Goal: Task Accomplishment & Management: Manage account settings

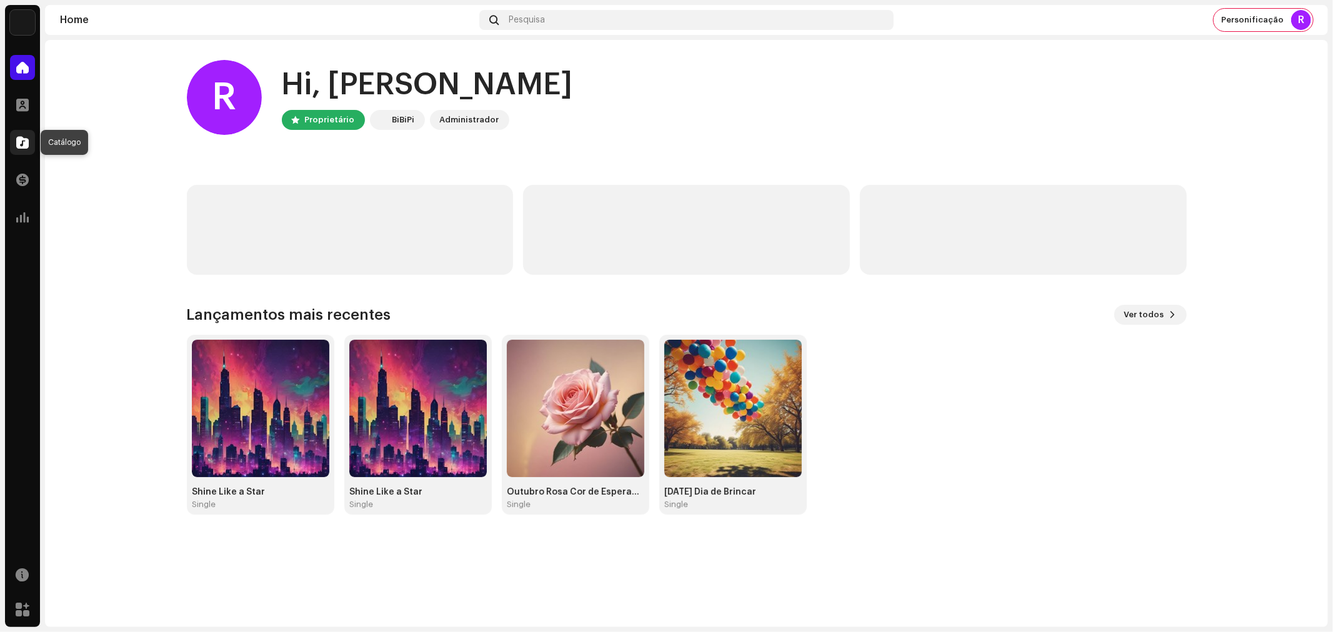
click at [21, 141] on span at bounding box center [22, 142] width 12 height 10
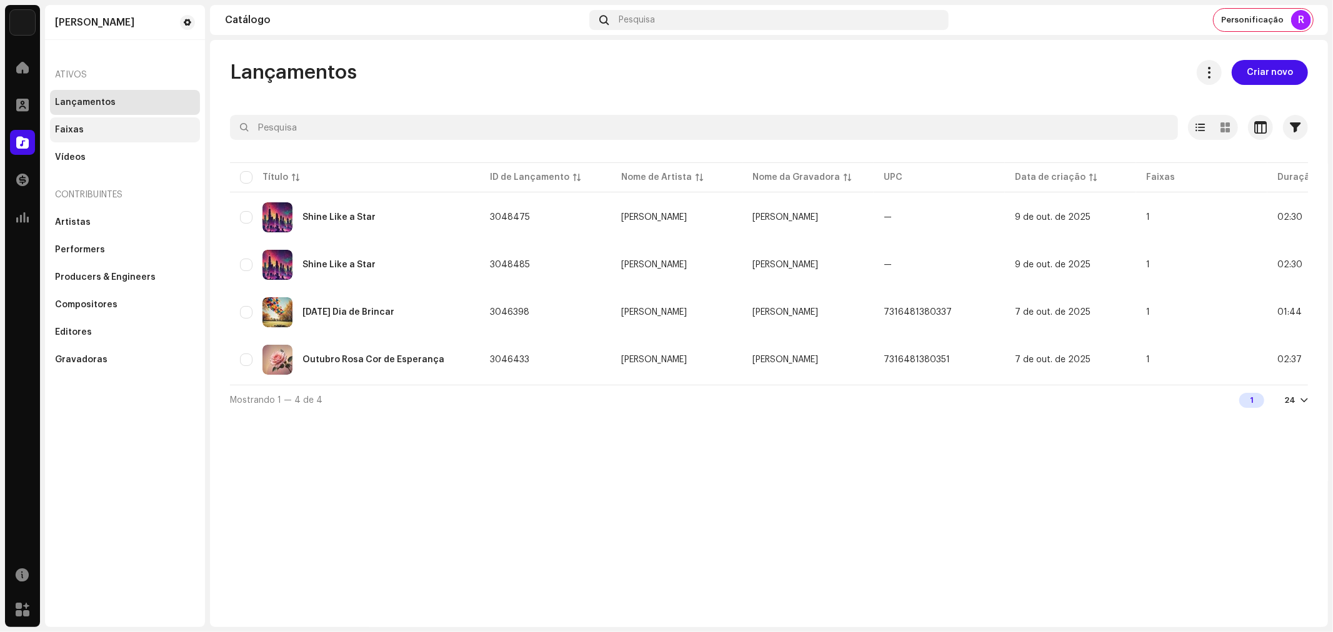
click at [83, 136] on div "Faixas" at bounding box center [125, 129] width 150 height 25
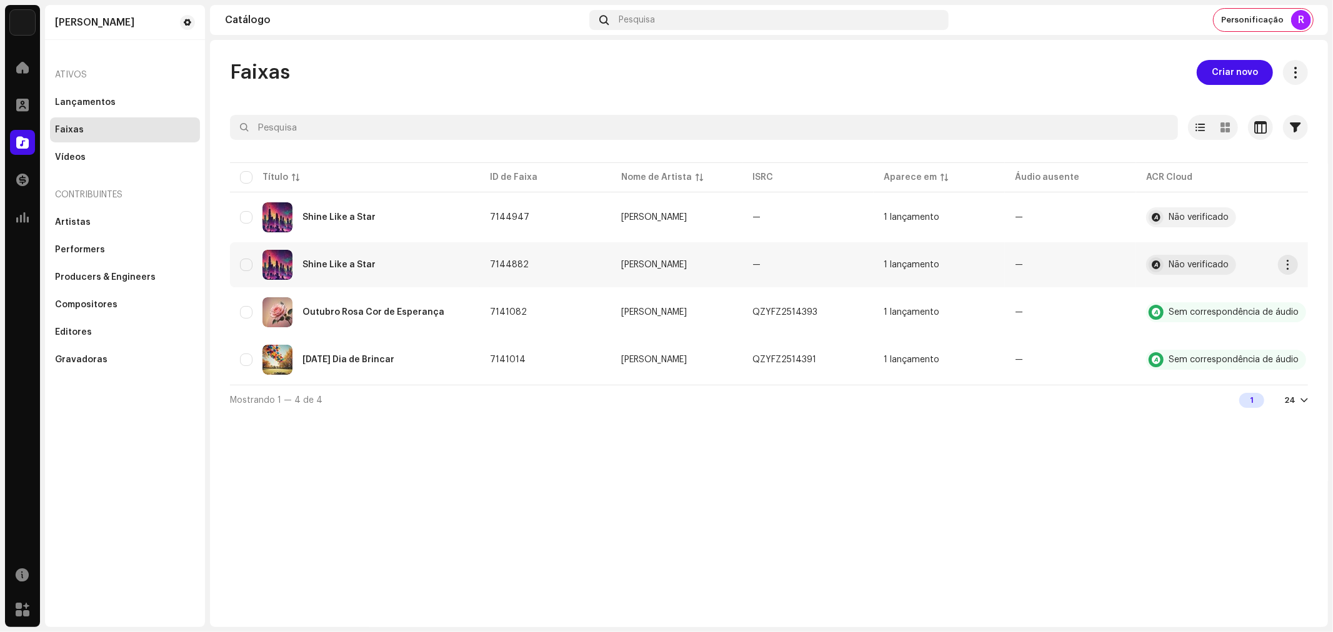
click at [339, 261] on div "Shine Like a Star" at bounding box center [338, 265] width 73 height 9
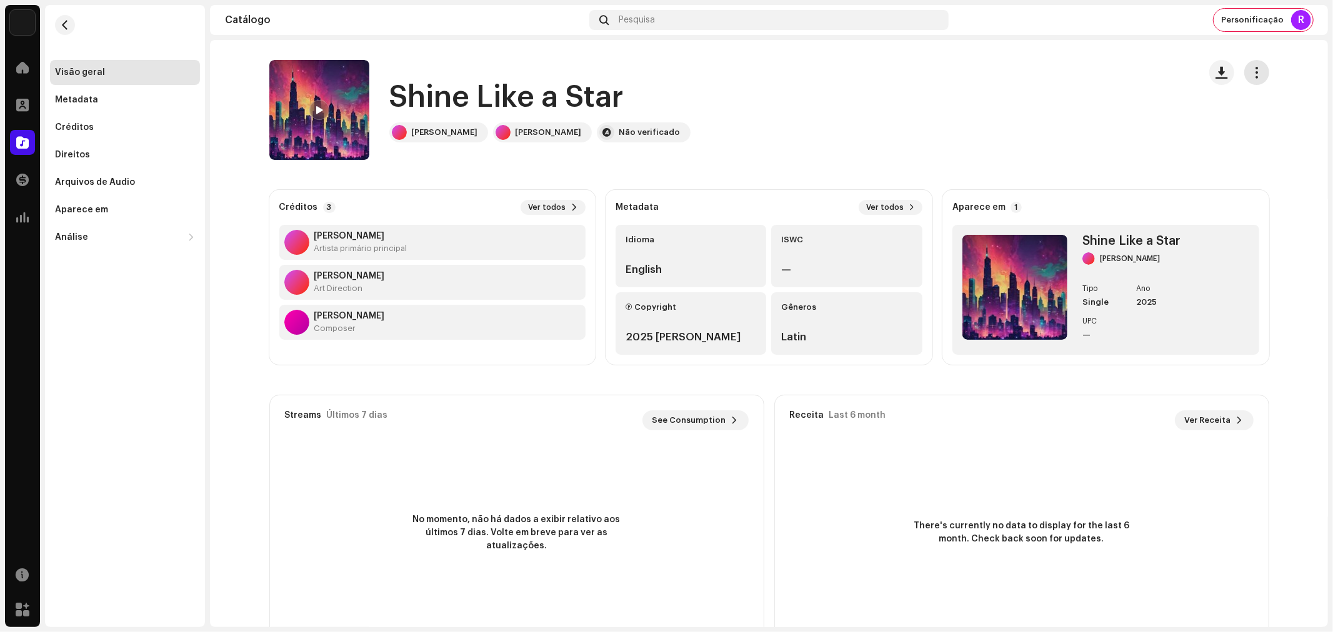
click at [1257, 69] on span "button" at bounding box center [1256, 72] width 12 height 10
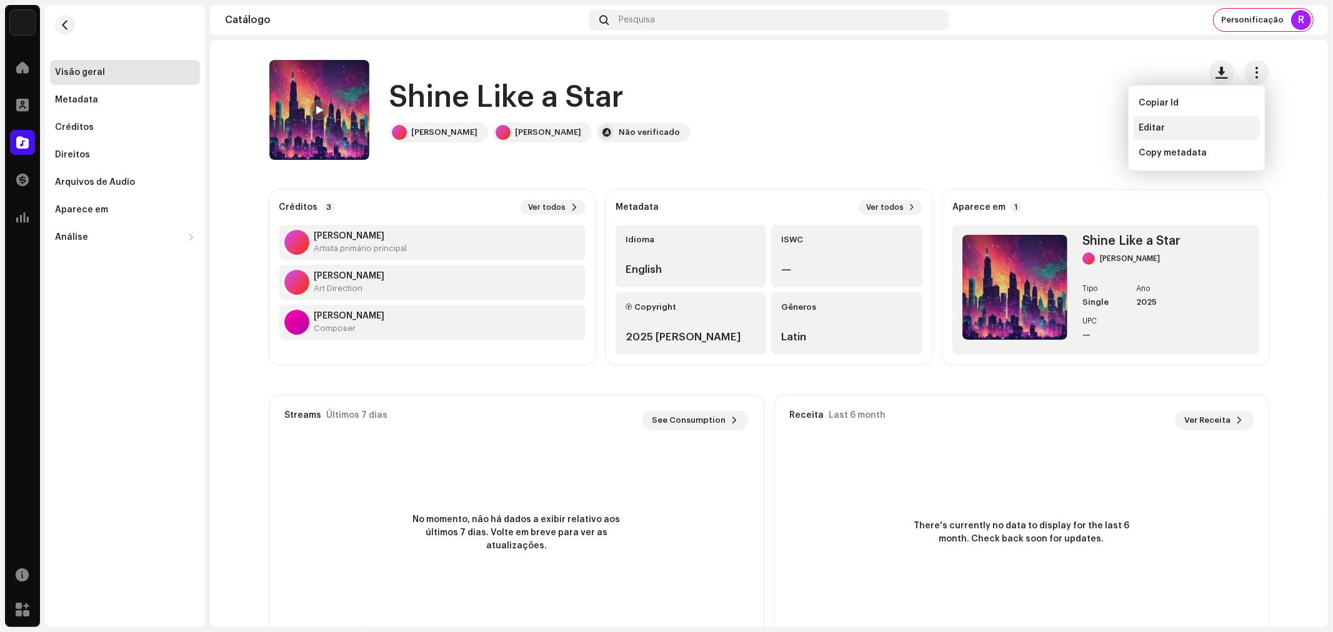
click at [1160, 127] on span "Editar" at bounding box center [1152, 128] width 26 height 10
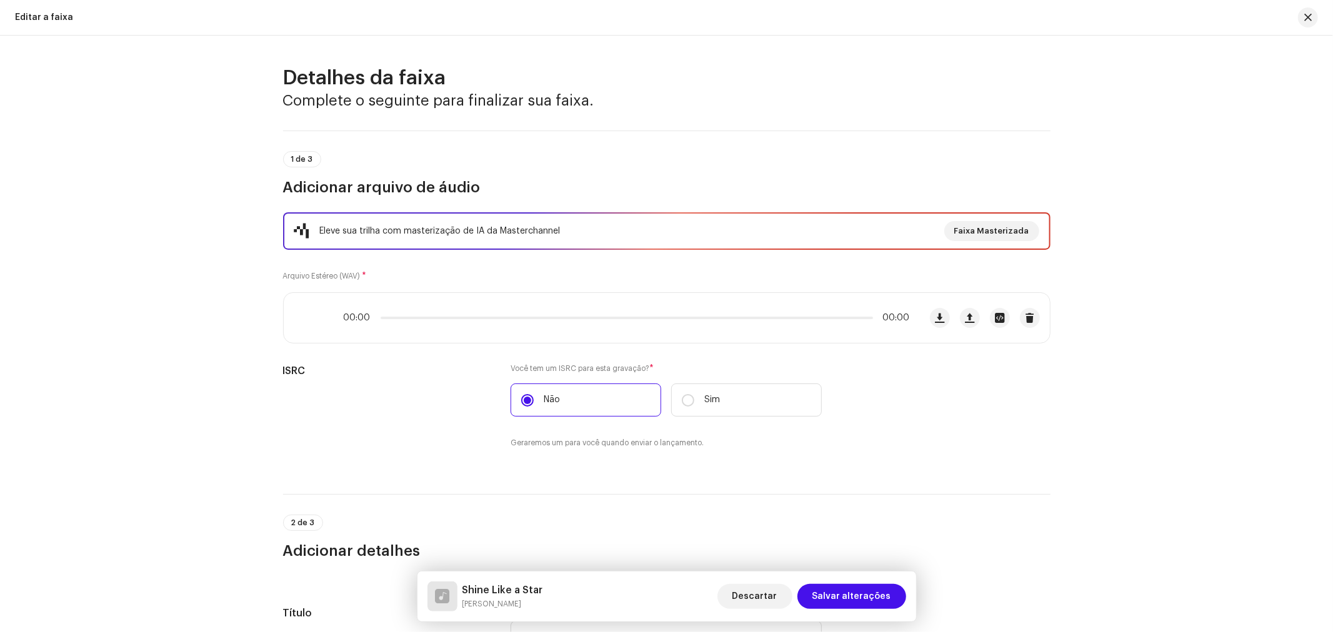
scroll to position [799, 0]
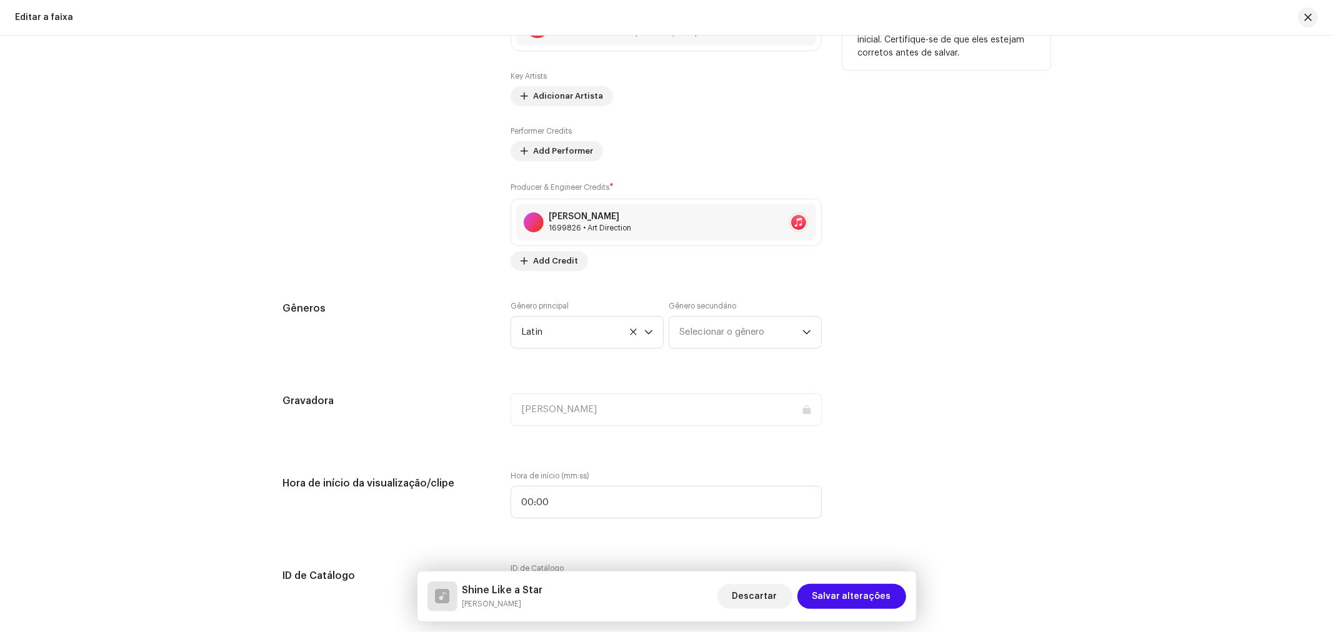
click at [887, 261] on div "Dicas A Apple não permite alterações no Nome do artista e no ID do artista após…" at bounding box center [946, 127] width 208 height 289
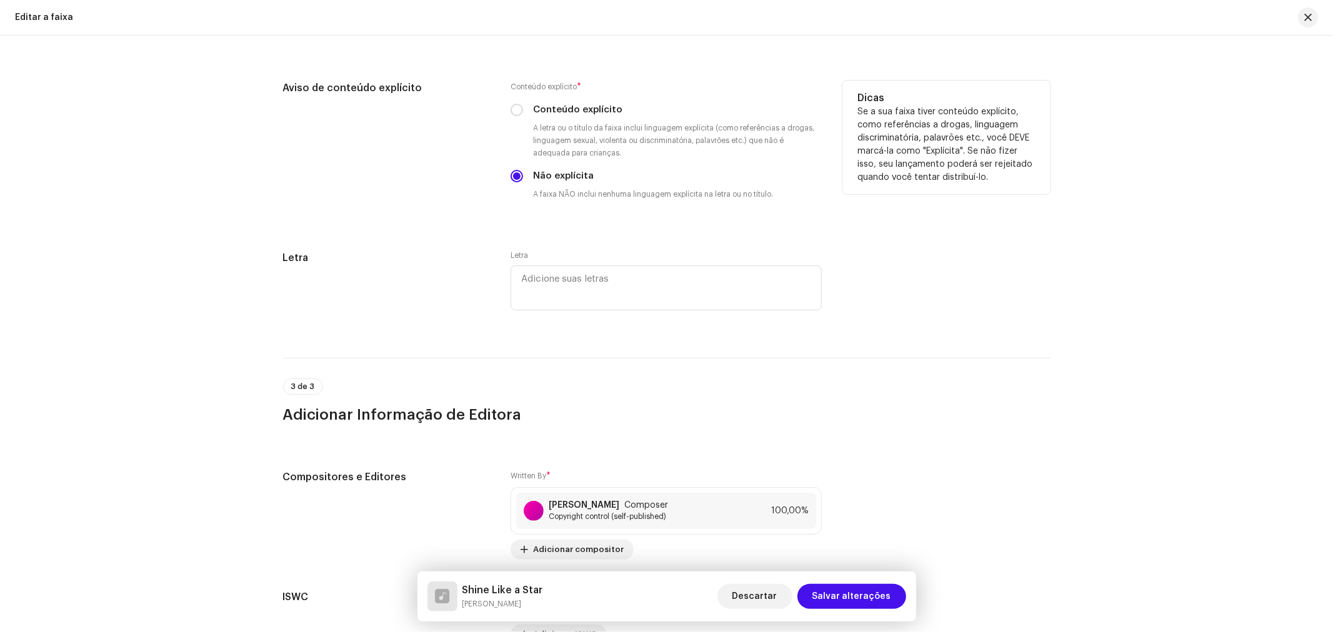
scroll to position [2188, 0]
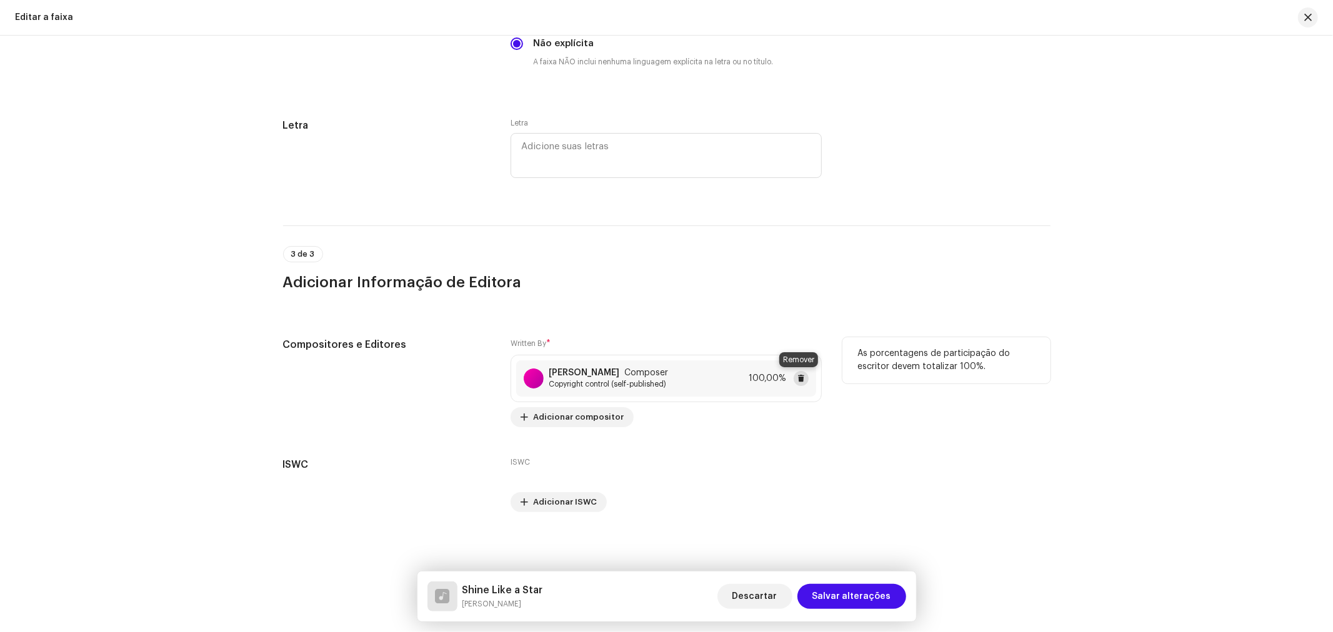
click at [801, 377] on span at bounding box center [800, 379] width 7 height 10
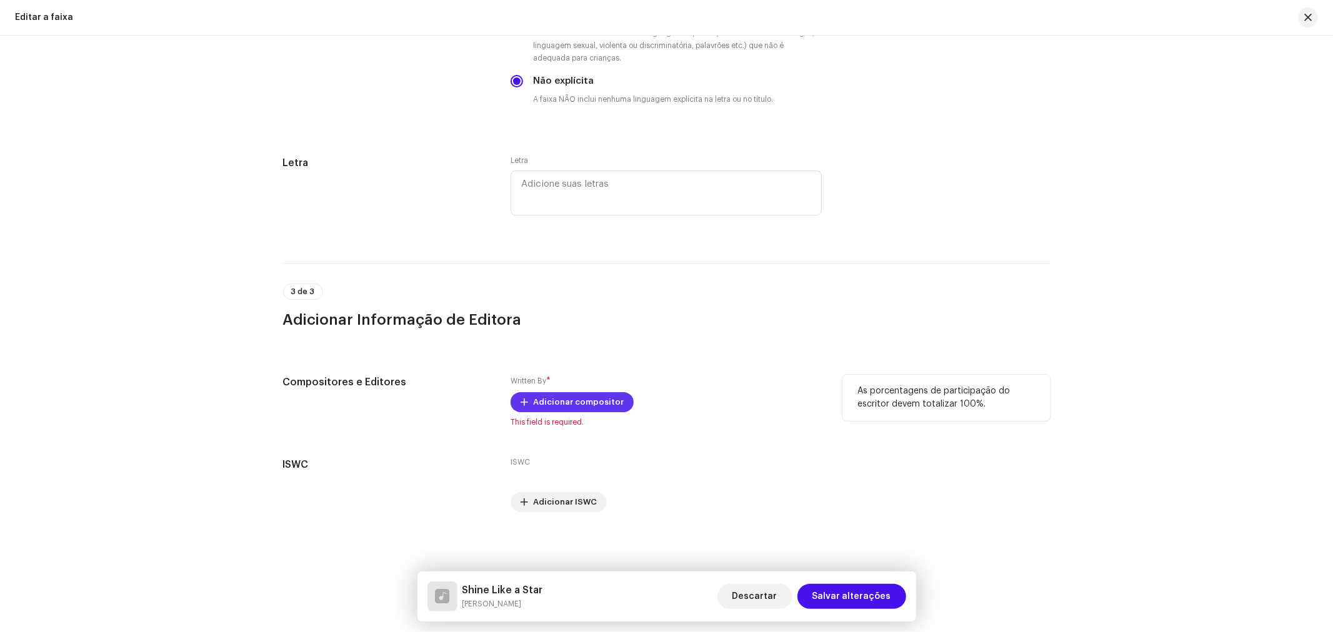
click at [583, 403] on span "Adicionar compositor" at bounding box center [578, 402] width 91 height 25
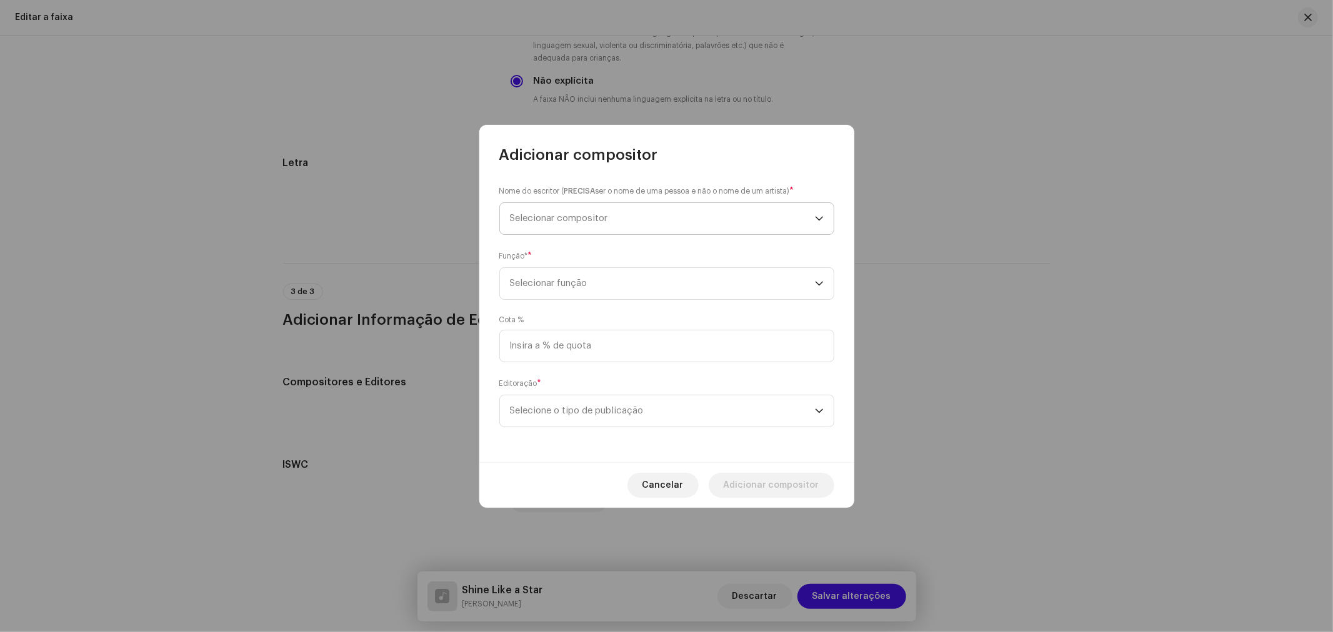
click at [607, 216] on span "Selecionar compositor" at bounding box center [559, 218] width 98 height 9
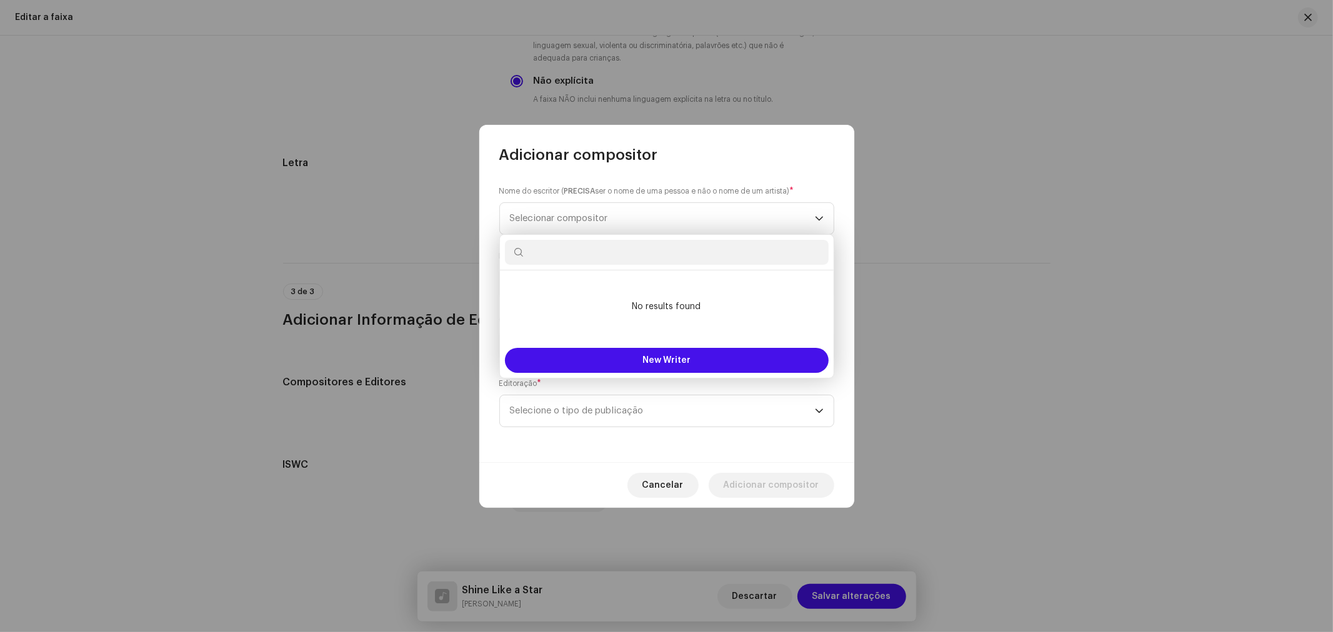
click at [636, 242] on input "text" at bounding box center [667, 252] width 324 height 25
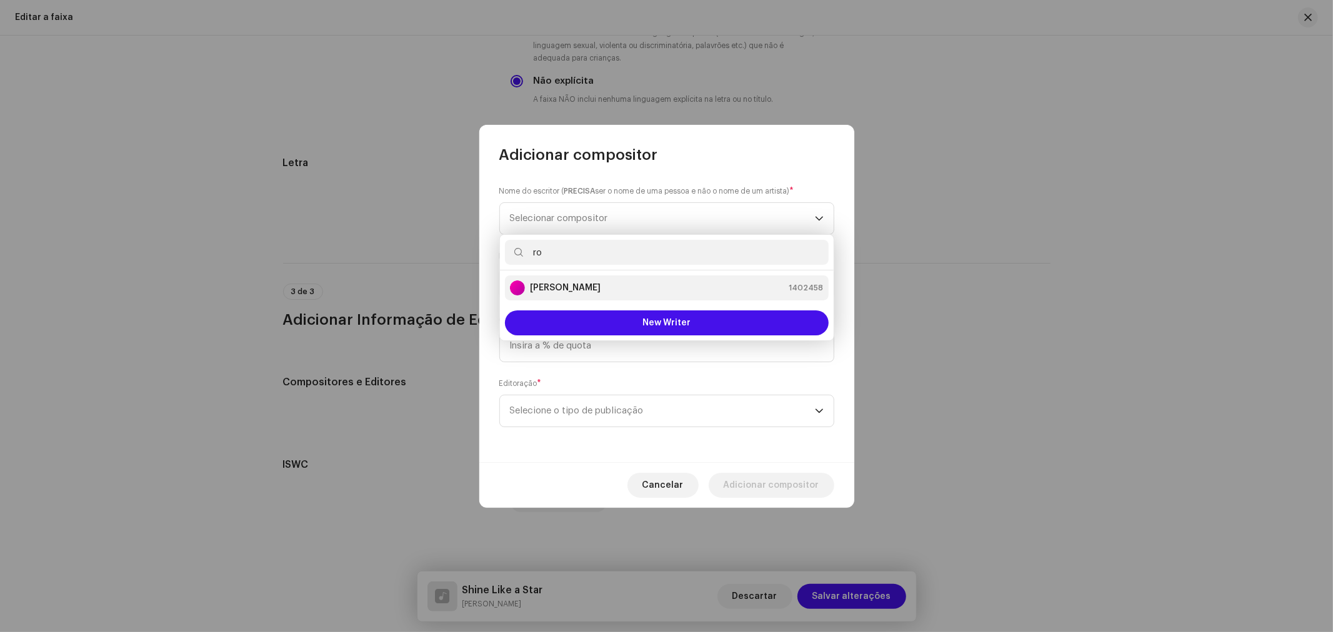
type input "ro"
click at [601, 281] on div "[PERSON_NAME]" at bounding box center [555, 288] width 91 height 15
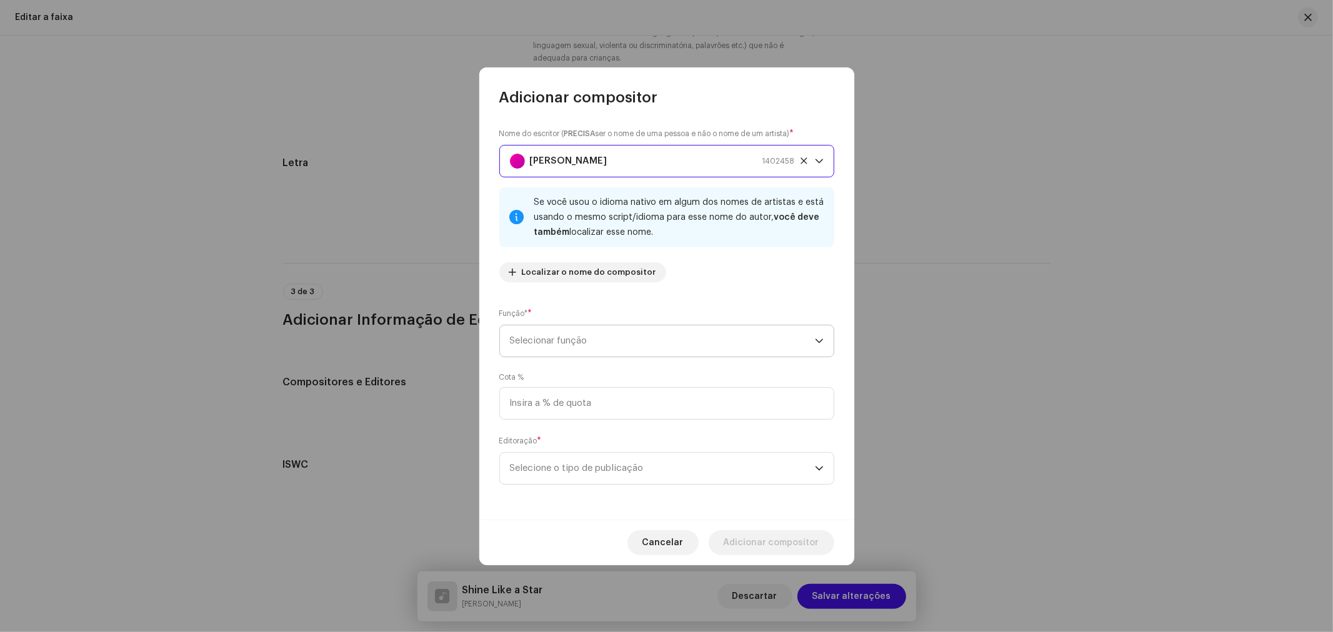
click at [572, 335] on span "Selecionar função" at bounding box center [662, 341] width 305 height 31
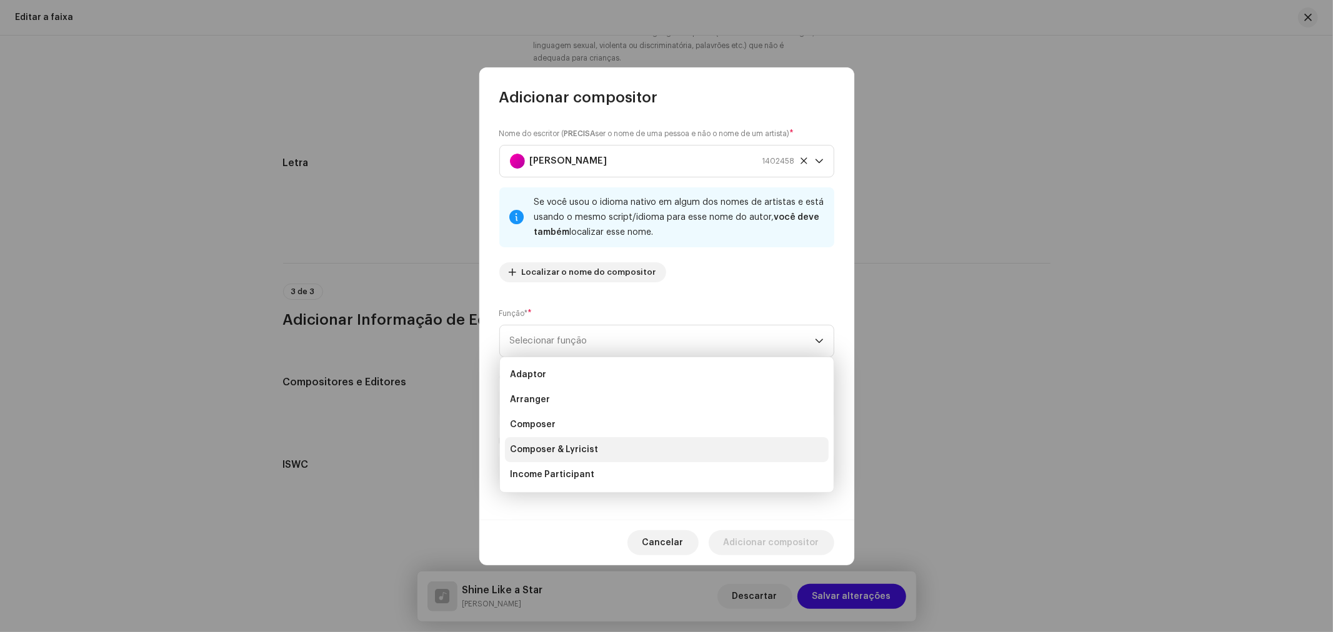
click at [584, 454] on span "Composer & Lyricist" at bounding box center [554, 450] width 88 height 12
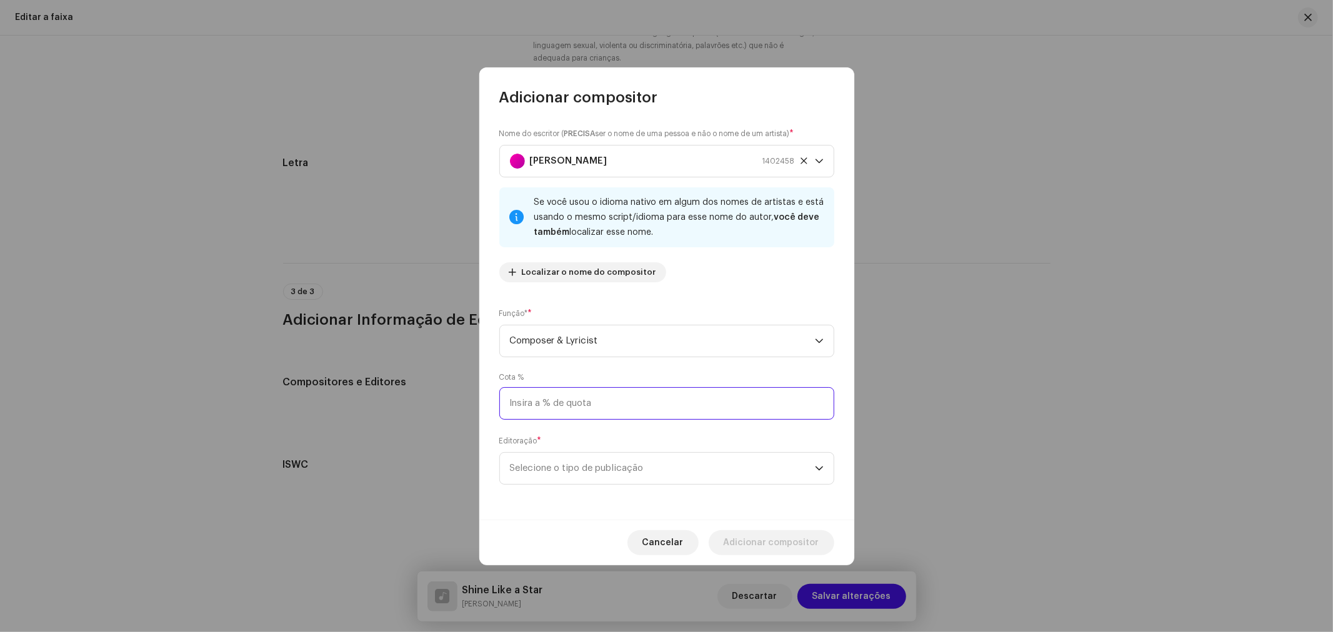
click at [579, 397] on input at bounding box center [666, 403] width 335 height 32
type input "100,00"
click at [625, 467] on span "Selecione o tipo de publicação" at bounding box center [662, 468] width 305 height 31
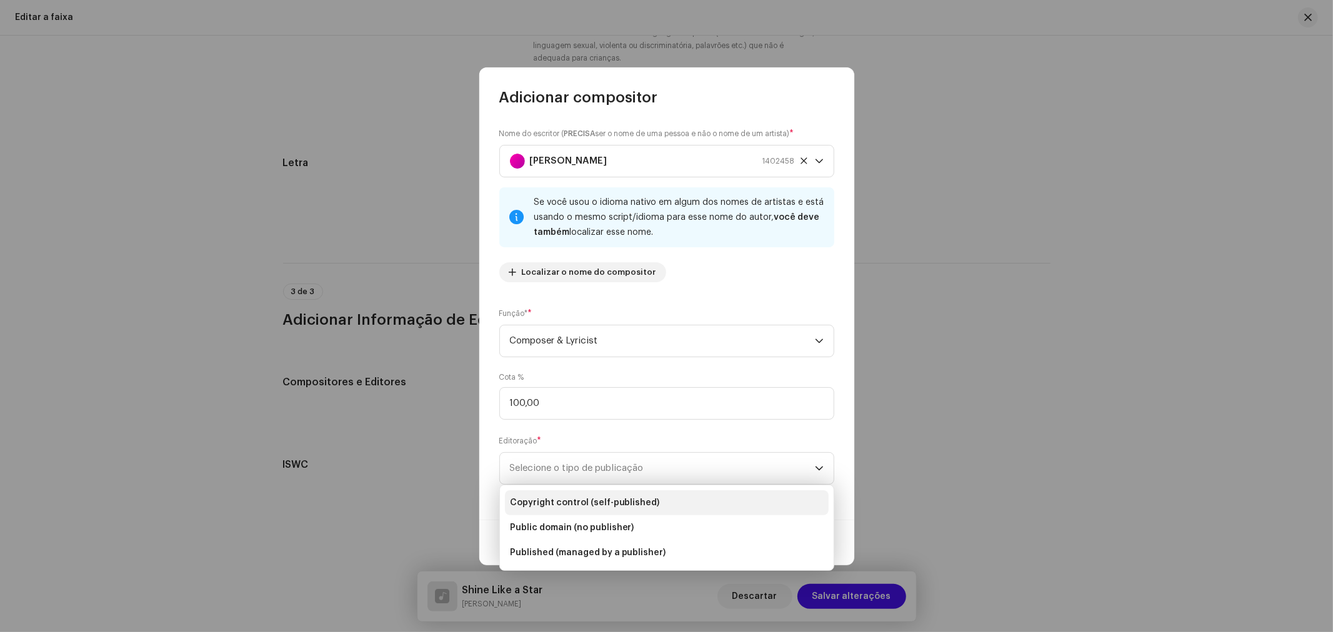
click at [605, 497] on span "Copyright control (self-published)" at bounding box center [585, 503] width 150 height 12
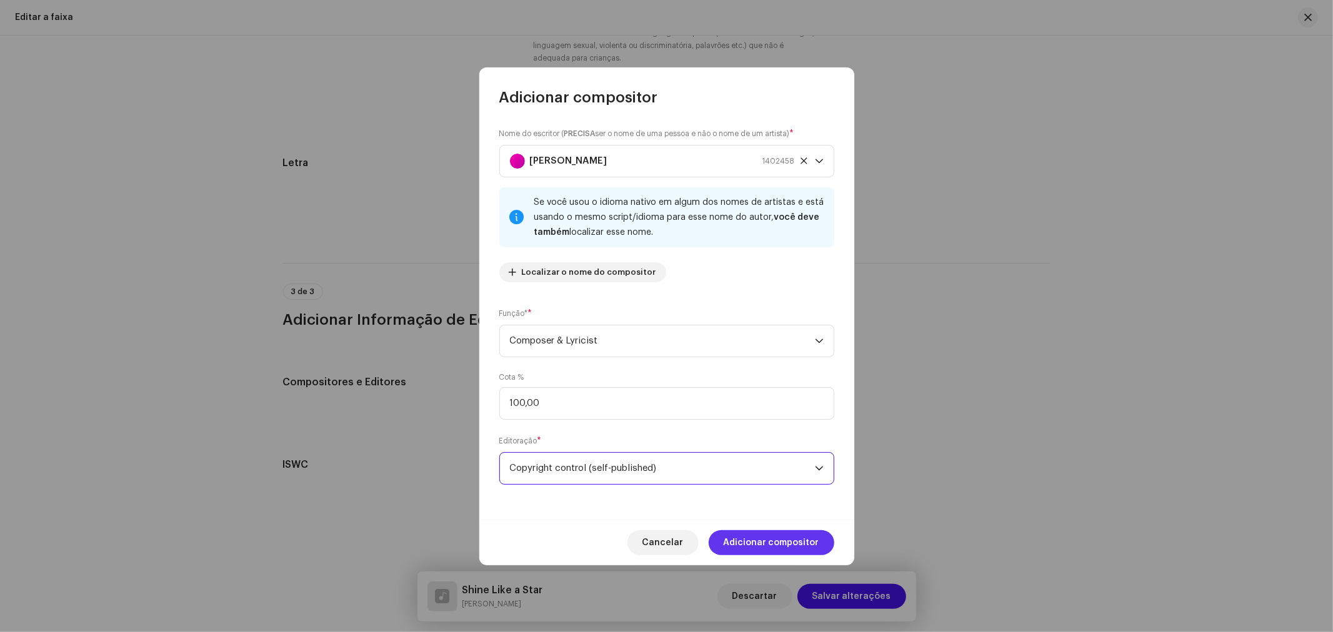
click at [772, 541] on span "Adicionar compositor" at bounding box center [772, 543] width 96 height 25
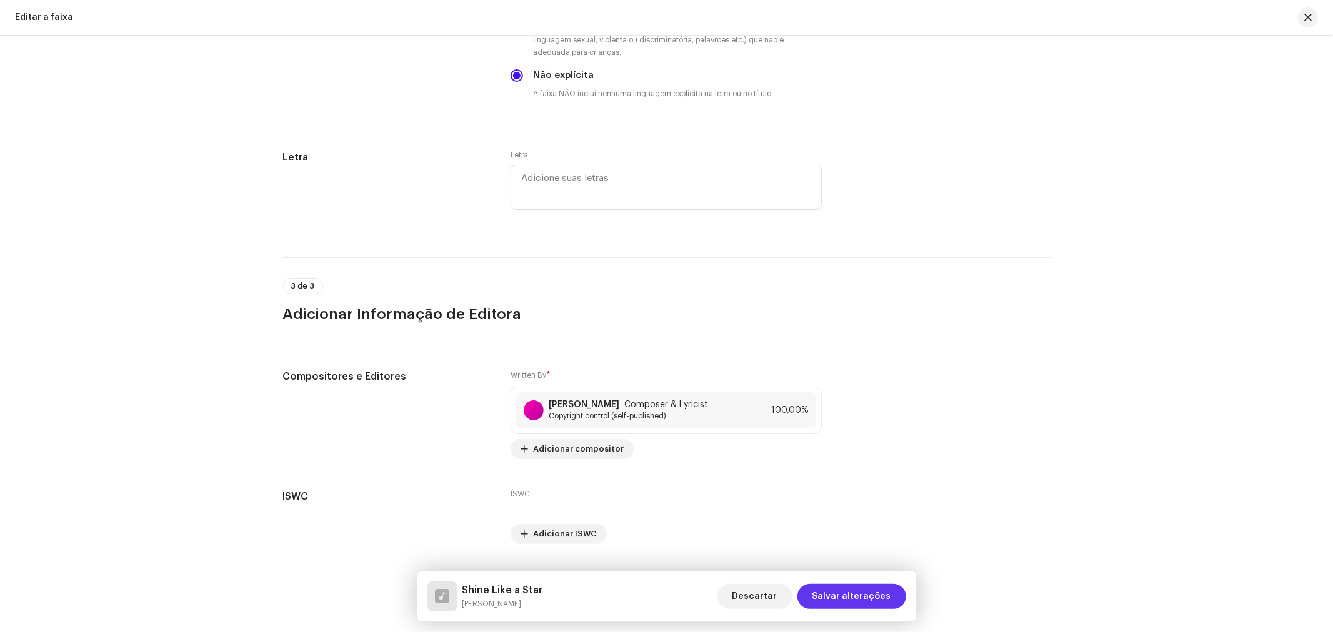
click at [863, 592] on span "Salvar alterações" at bounding box center [851, 596] width 79 height 25
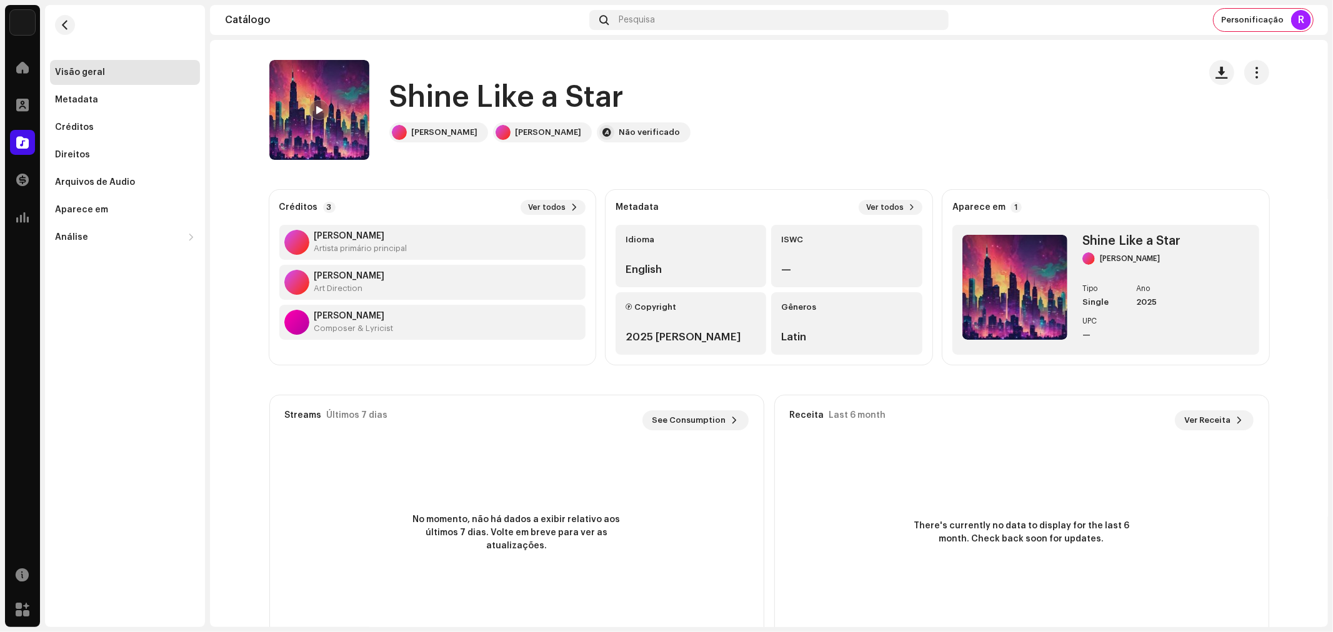
click at [76, 67] on div "Visão geral" at bounding box center [80, 72] width 50 height 10
click at [17, 107] on span at bounding box center [22, 105] width 12 height 10
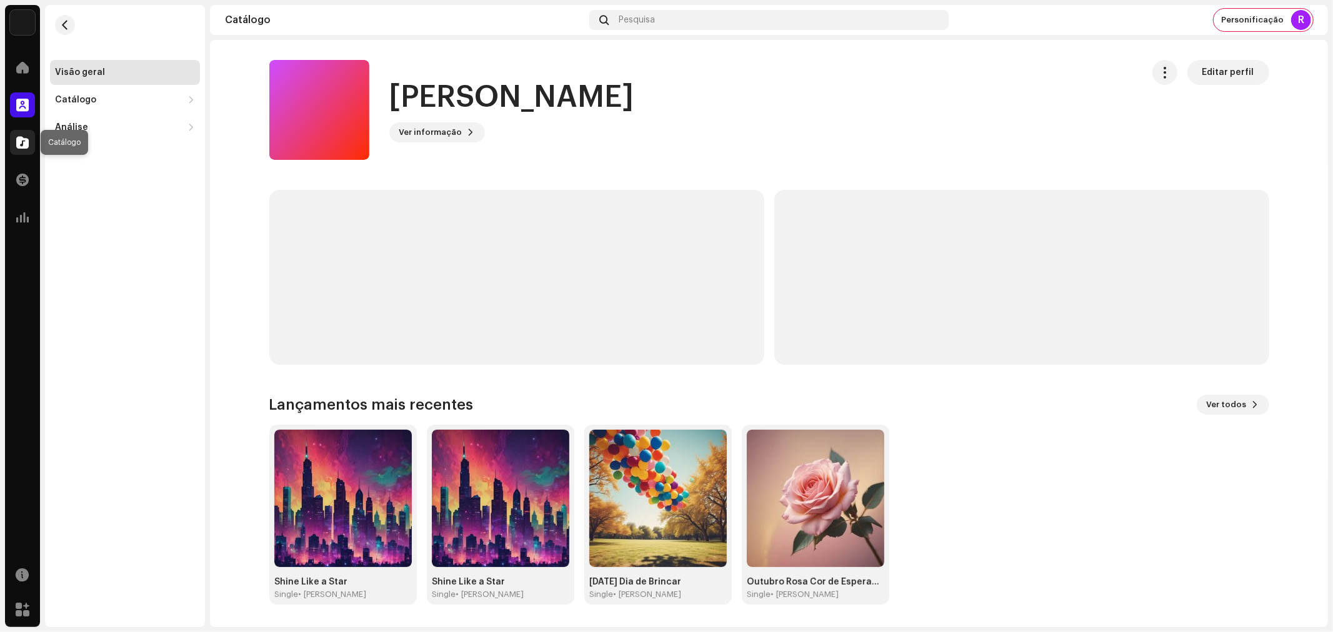
click at [22, 139] on span at bounding box center [22, 142] width 12 height 10
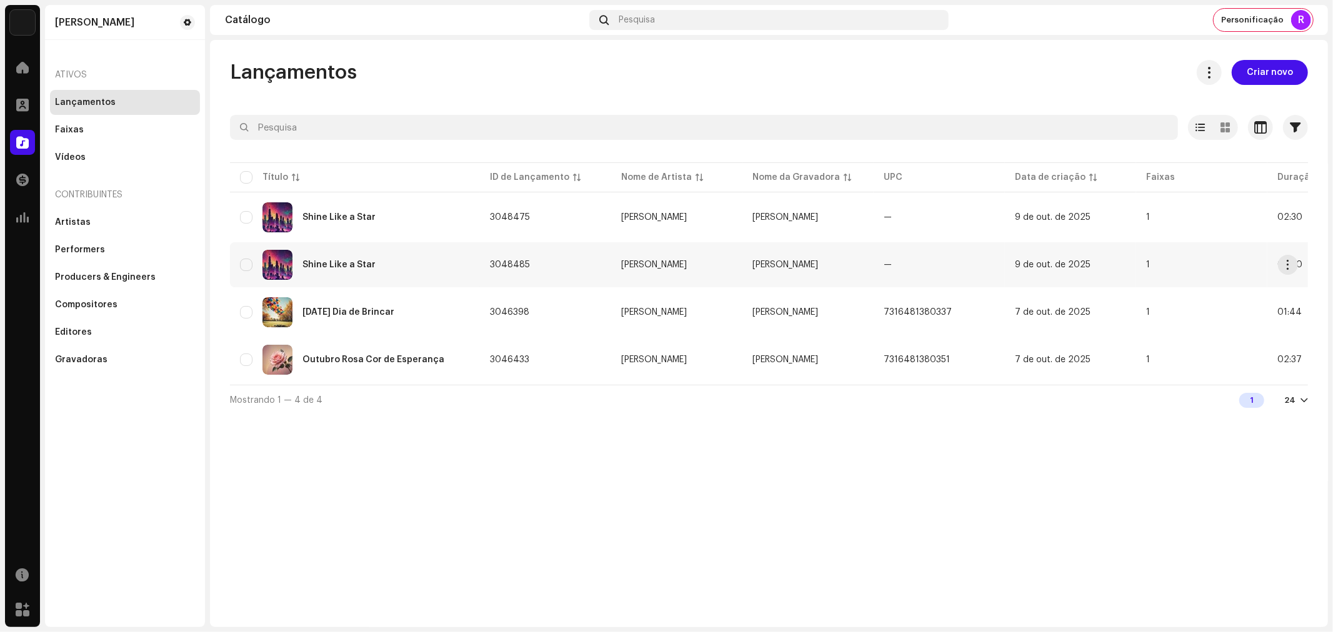
click at [345, 264] on div "Shine Like a Star" at bounding box center [338, 265] width 73 height 9
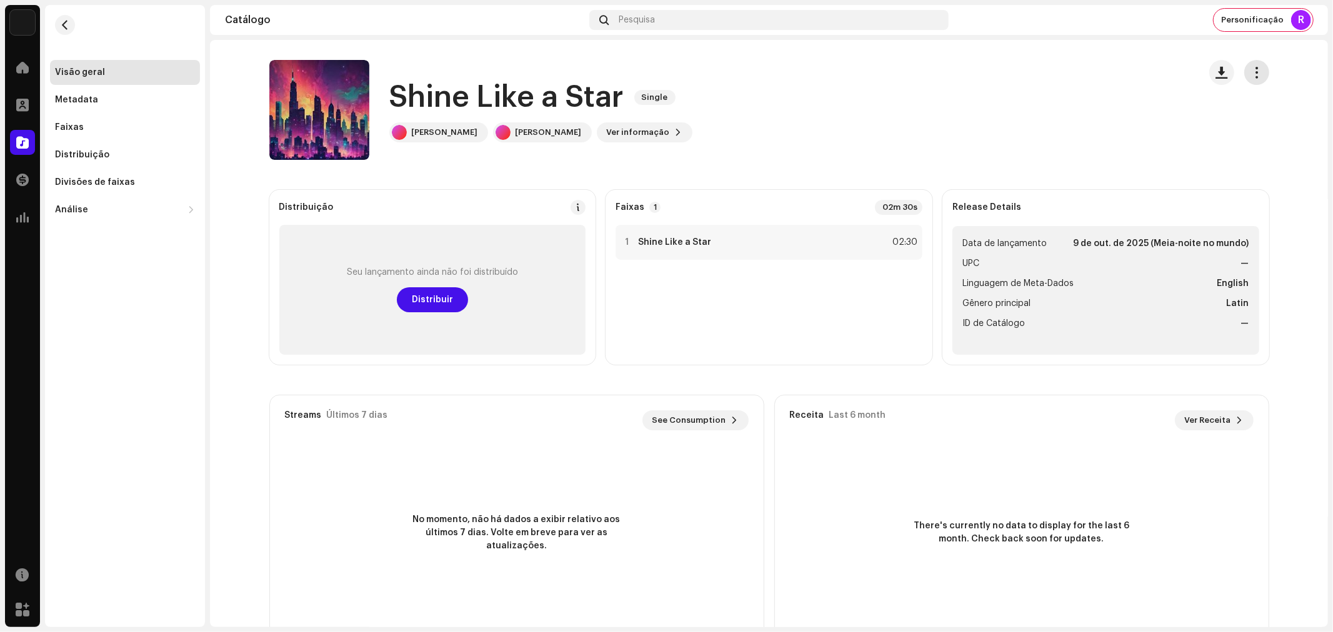
click at [1256, 71] on span "button" at bounding box center [1256, 72] width 12 height 10
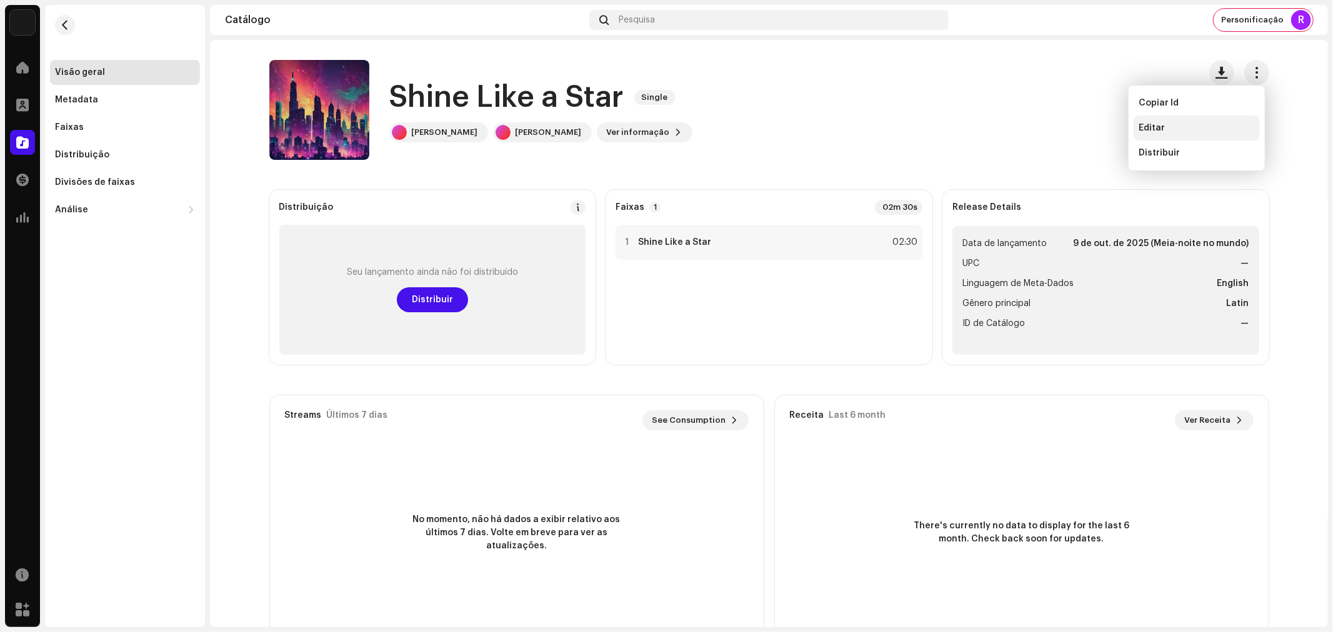
click at [1155, 129] on span "Editar" at bounding box center [1152, 128] width 26 height 10
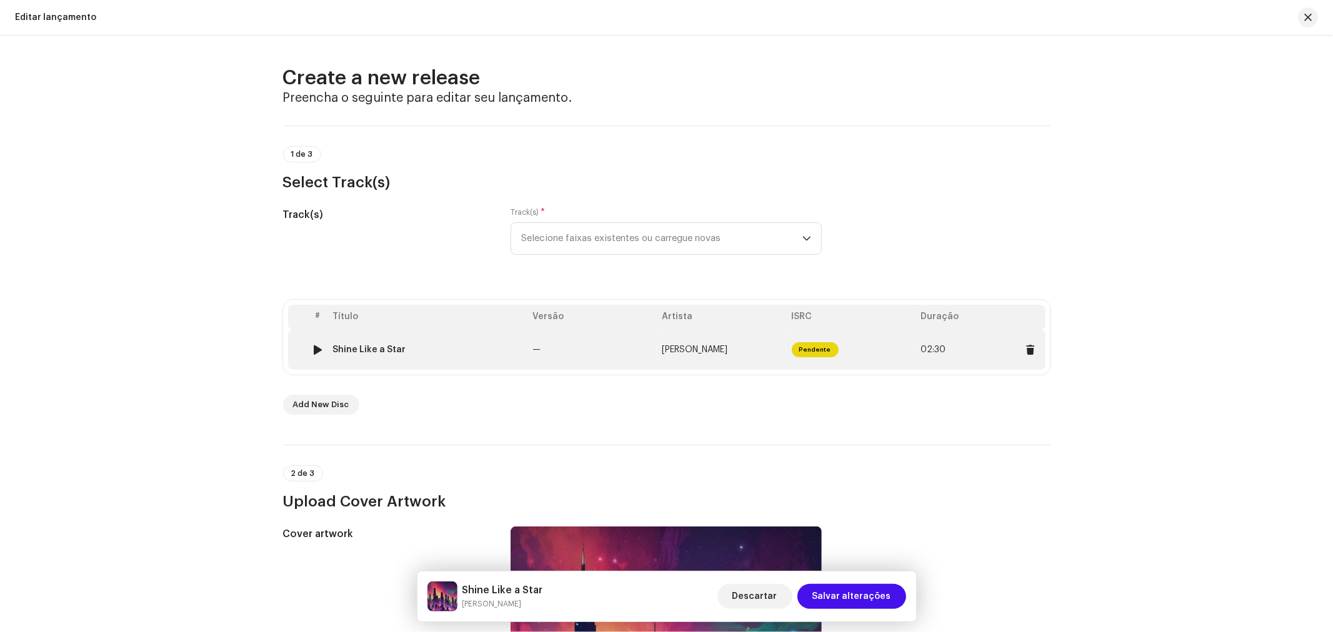
click at [860, 347] on td "Pendente" at bounding box center [851, 350] width 129 height 40
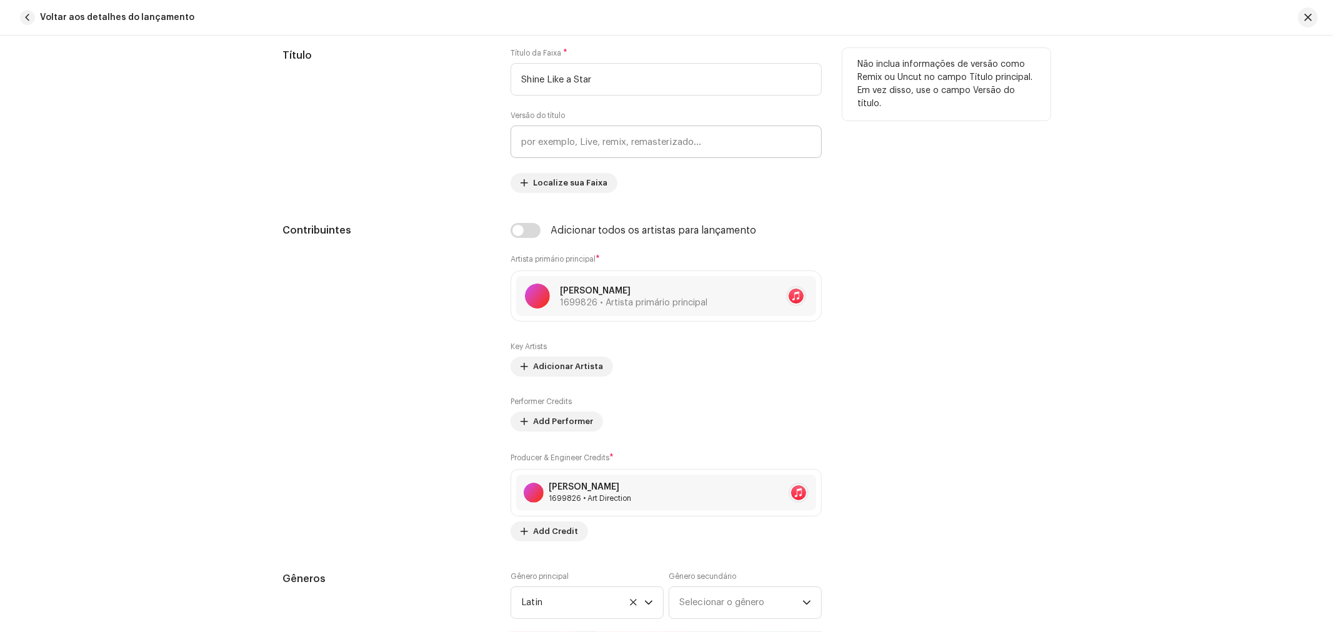
scroll to position [625, 0]
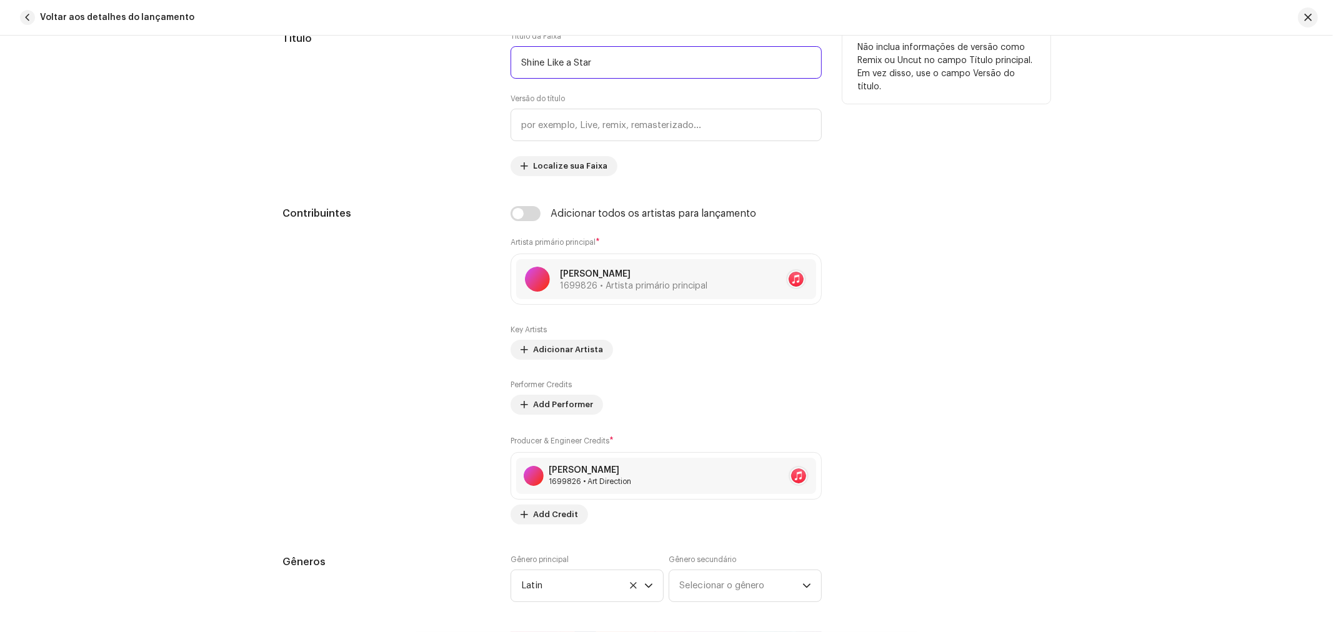
click at [614, 71] on input "Shine Like a Star" at bounding box center [666, 62] width 311 height 32
click at [614, 59] on input "Shine Like a Star" at bounding box center [666, 62] width 311 height 32
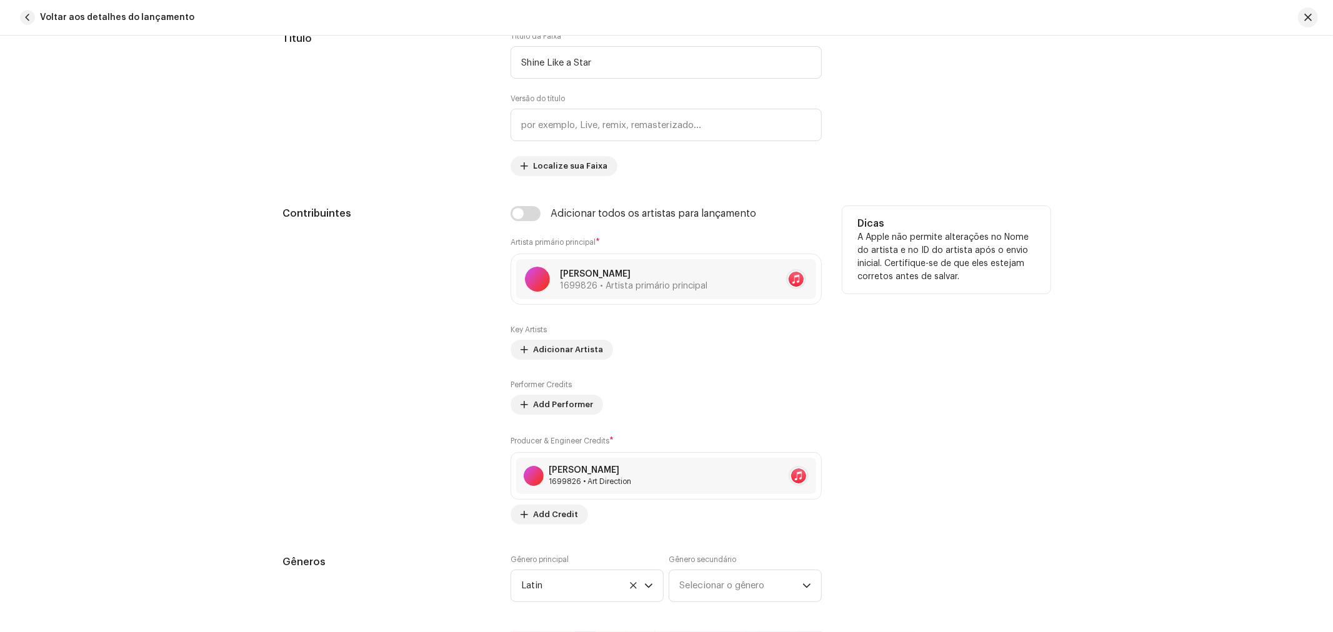
click at [1023, 236] on p "A Apple não permite alterações no Nome do artista e no ID do artista após o env…" at bounding box center [946, 257] width 178 height 52
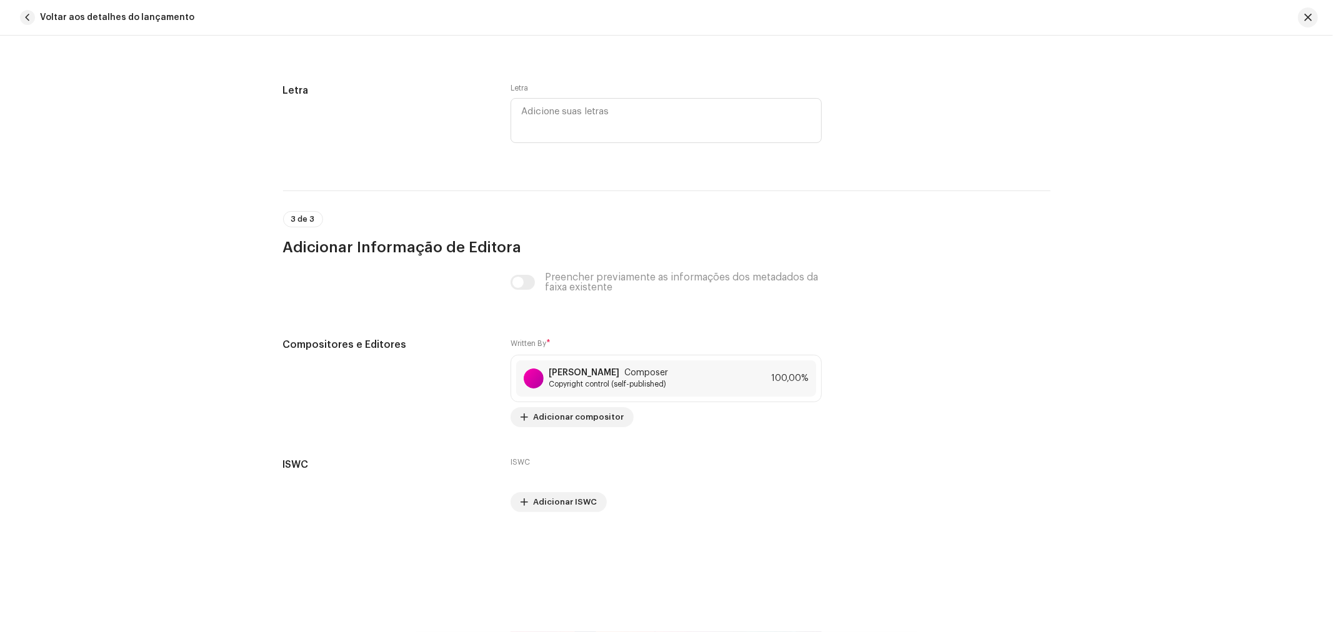
scroll to position [2303, 0]
click at [668, 376] on span "Composer" at bounding box center [646, 373] width 44 height 10
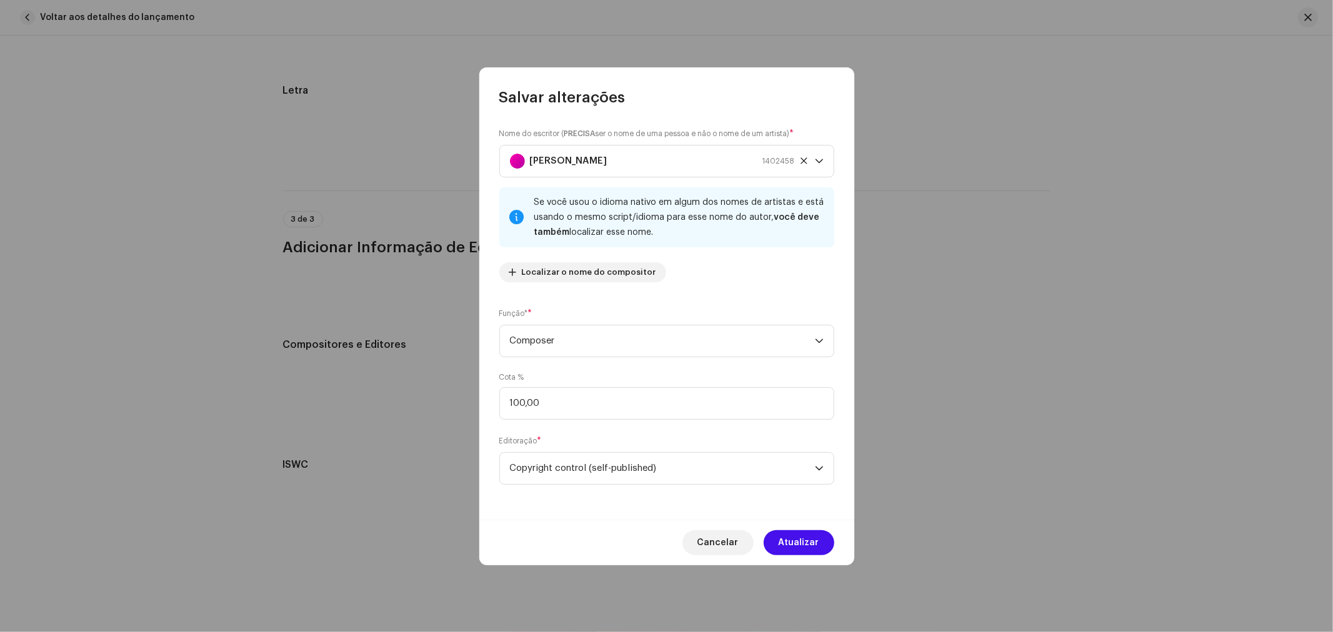
click at [846, 296] on div "Nome do escritor ( PRECISA ser o nome de uma pessoa e não o nome de um artista)…" at bounding box center [666, 313] width 375 height 412
click at [815, 337] on icon "dropdown trigger" at bounding box center [819, 341] width 9 height 9
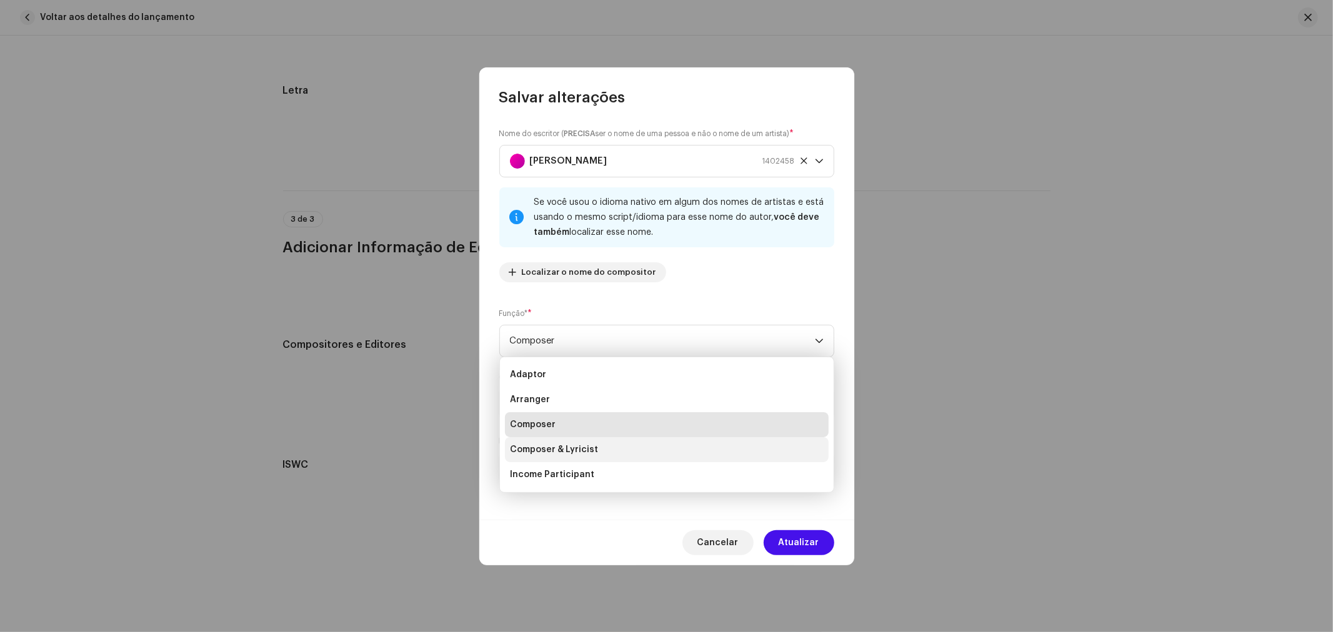
click at [592, 444] on span "Composer & Lyricist" at bounding box center [554, 450] width 88 height 12
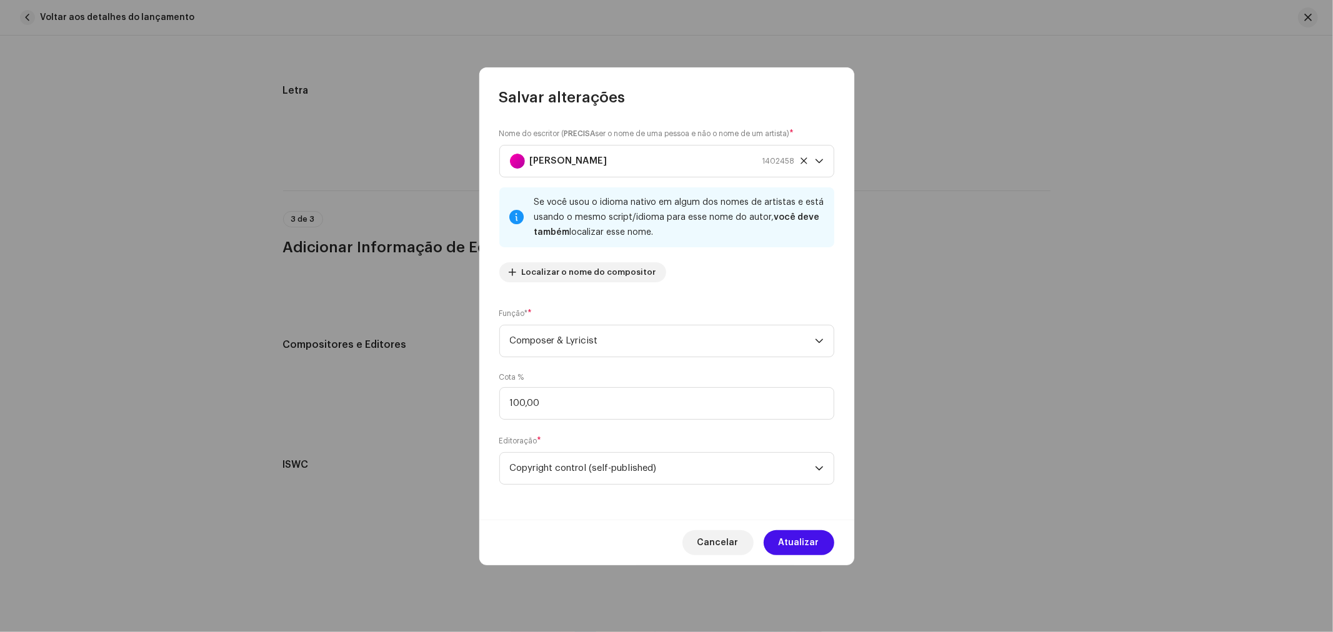
click at [836, 285] on div "Nome do escritor ( PRECISA ser o nome de uma pessoa e não o nome de um artista)…" at bounding box center [666, 313] width 375 height 412
click at [813, 341] on span "Composer & Lyricist" at bounding box center [662, 341] width 305 height 31
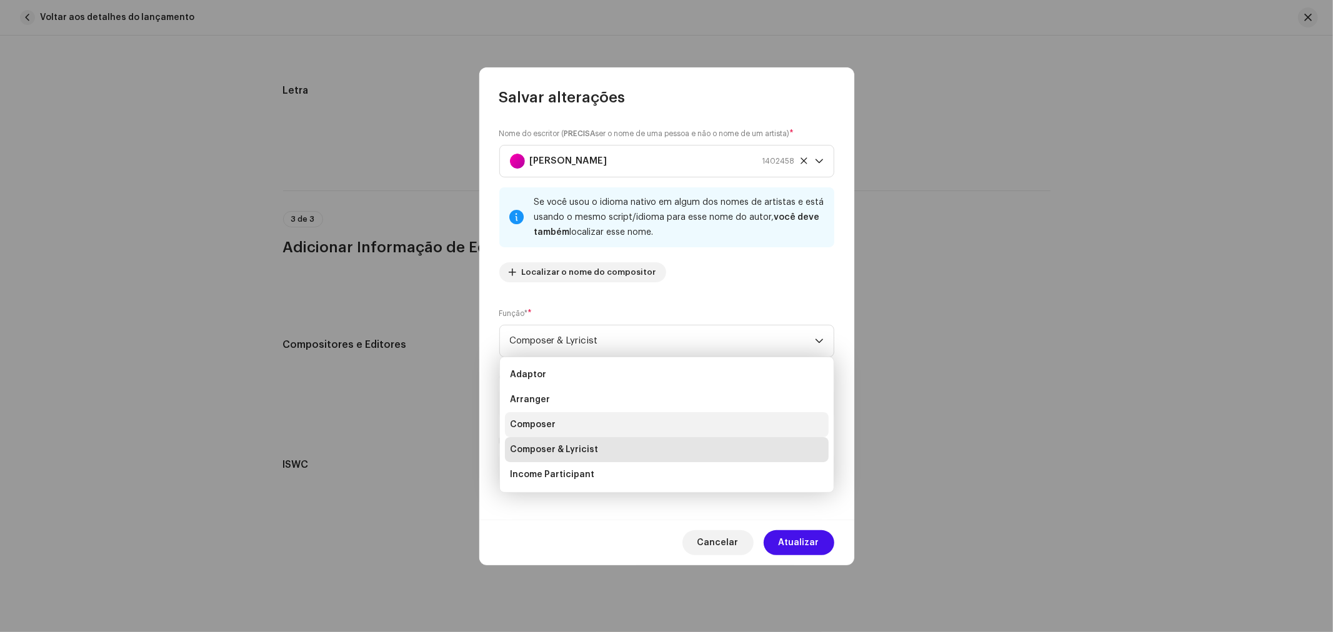
click at [542, 421] on span "Composer" at bounding box center [533, 425] width 46 height 12
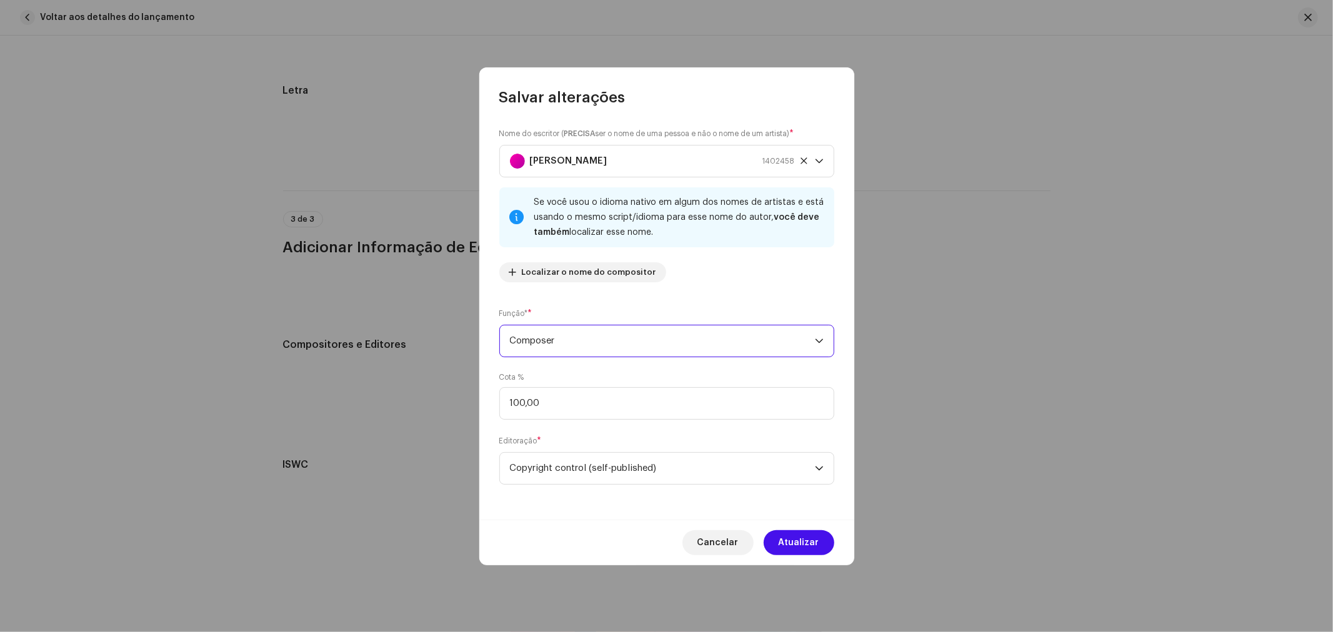
click at [589, 339] on span "Composer" at bounding box center [662, 341] width 305 height 31
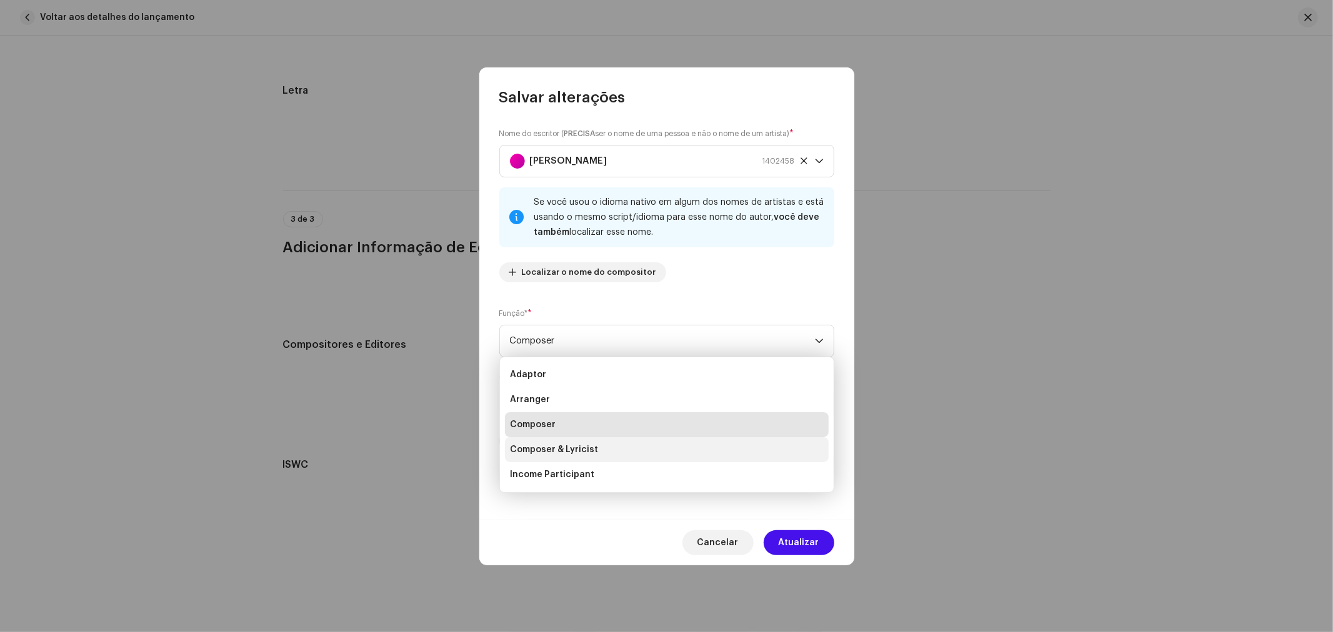
click at [580, 451] on span "Composer & Lyricist" at bounding box center [554, 450] width 88 height 12
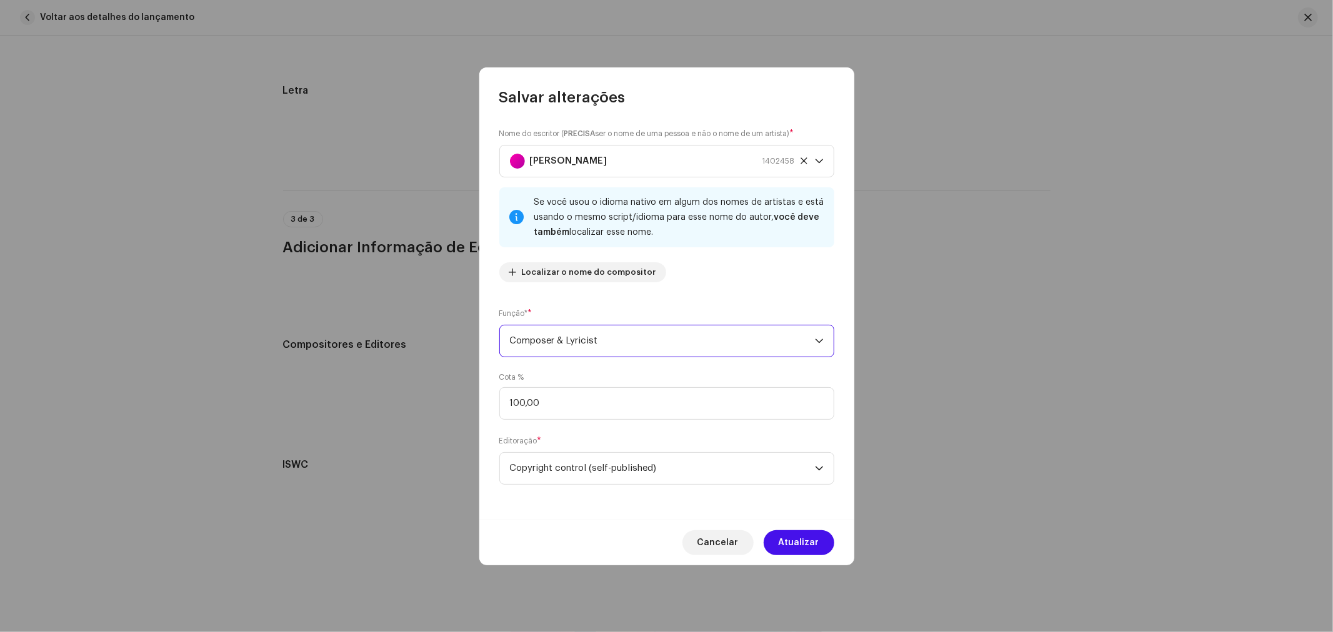
click at [539, 336] on span "Composer & Lyricist" at bounding box center [662, 341] width 305 height 31
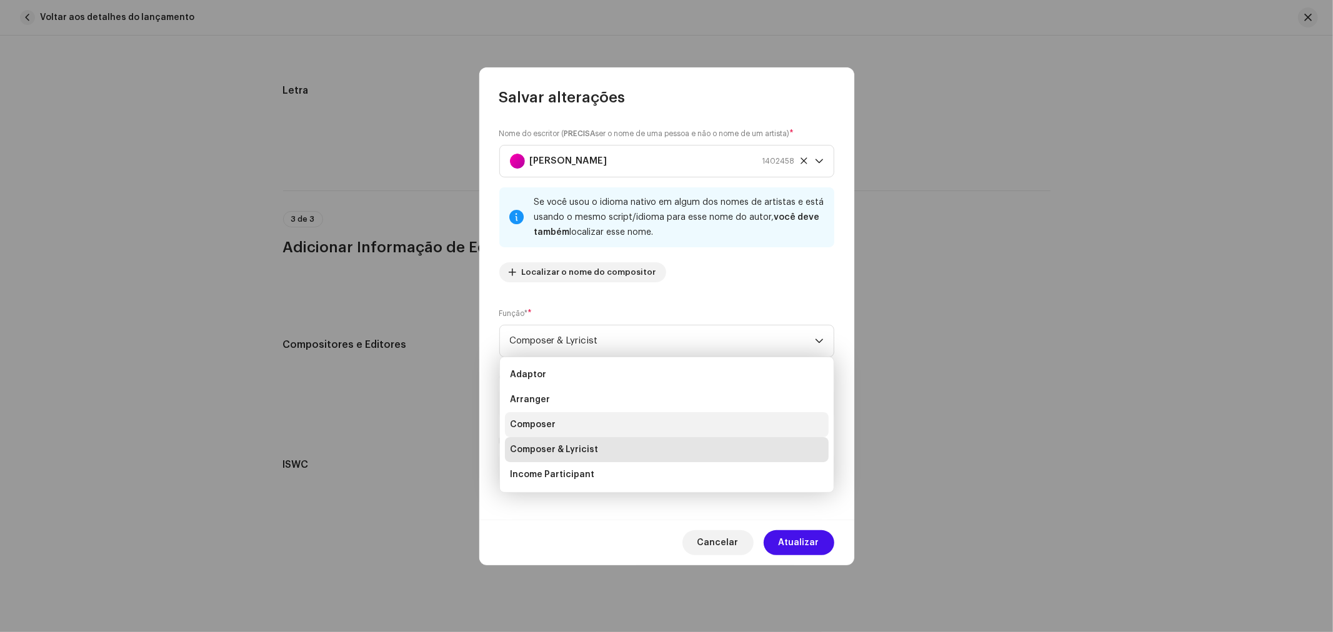
click at [538, 426] on span "Composer" at bounding box center [533, 425] width 46 height 12
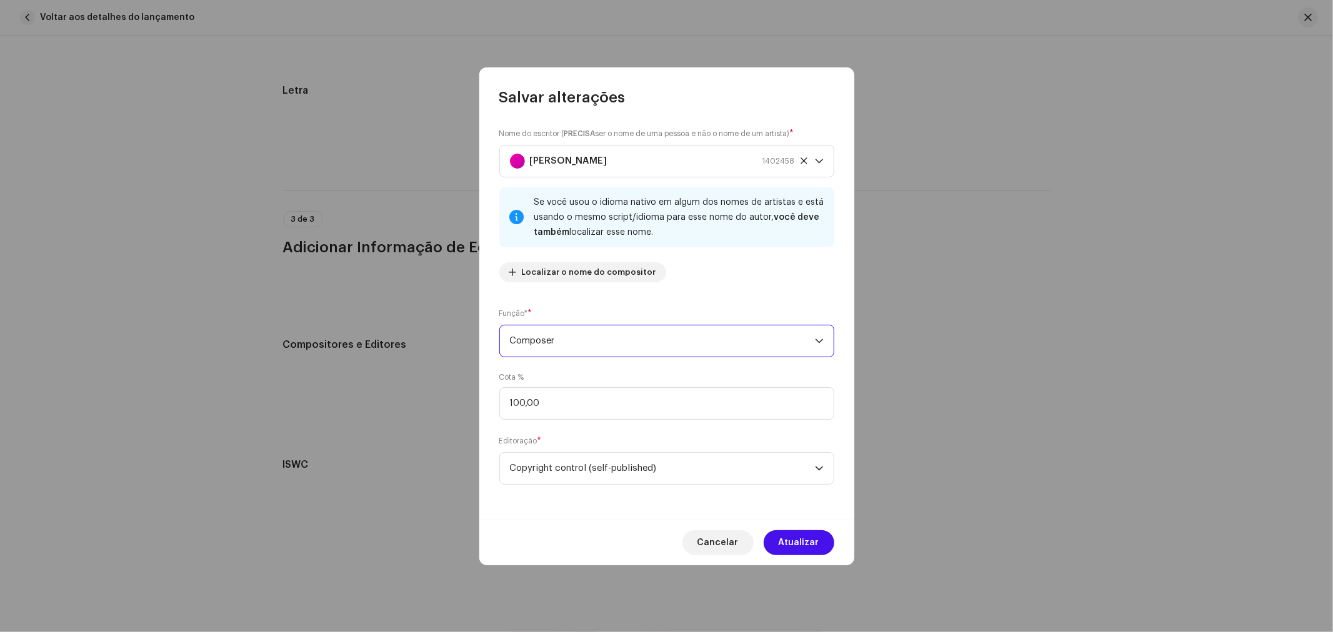
click at [549, 339] on span "Composer" at bounding box center [662, 341] width 305 height 31
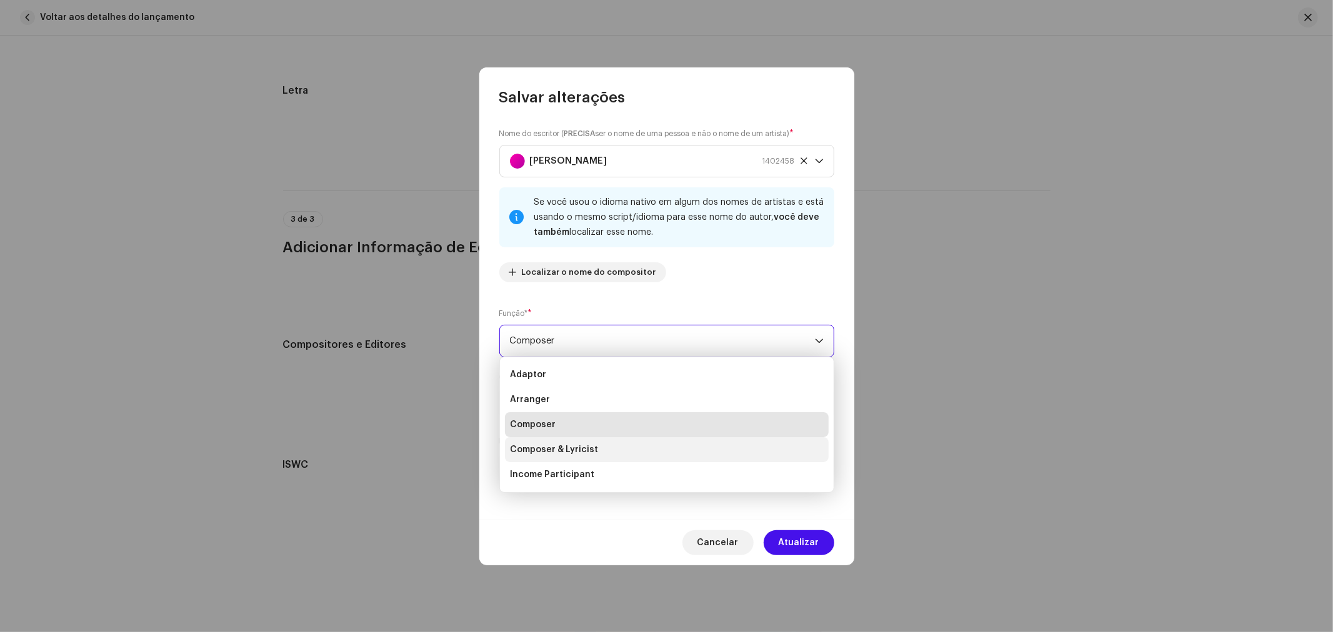
click at [577, 452] on span "Composer & Lyricist" at bounding box center [554, 450] width 88 height 12
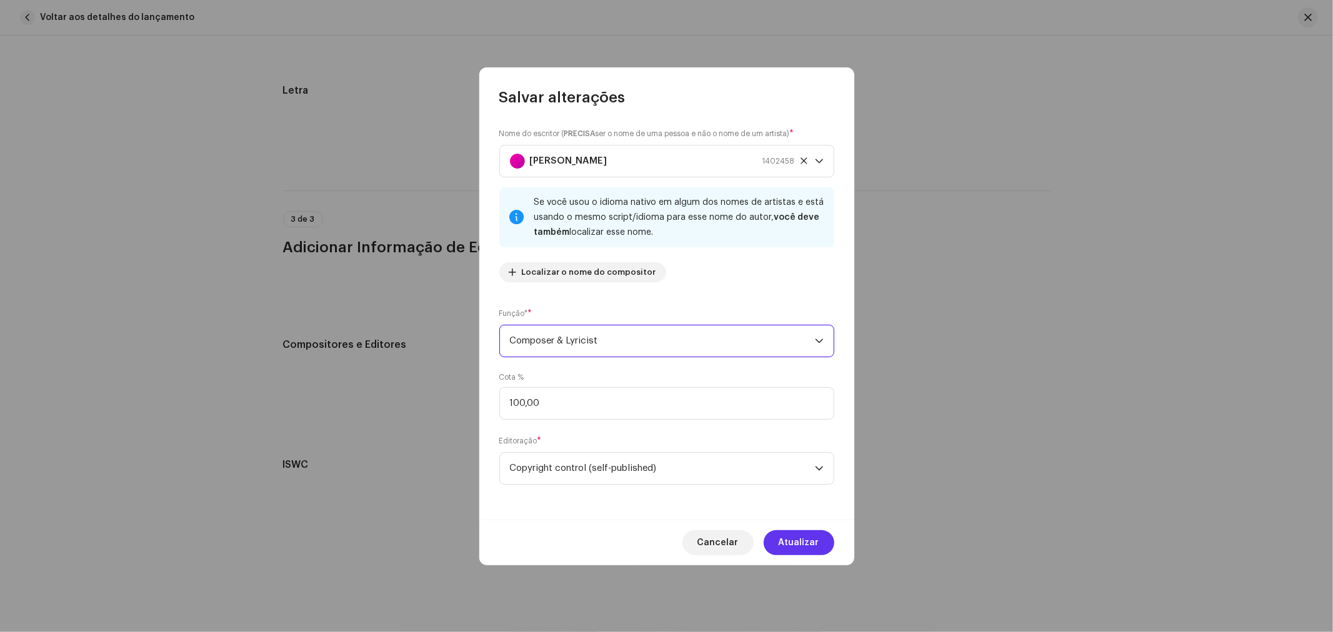
click at [804, 540] on span "Atualizar" at bounding box center [799, 543] width 41 height 25
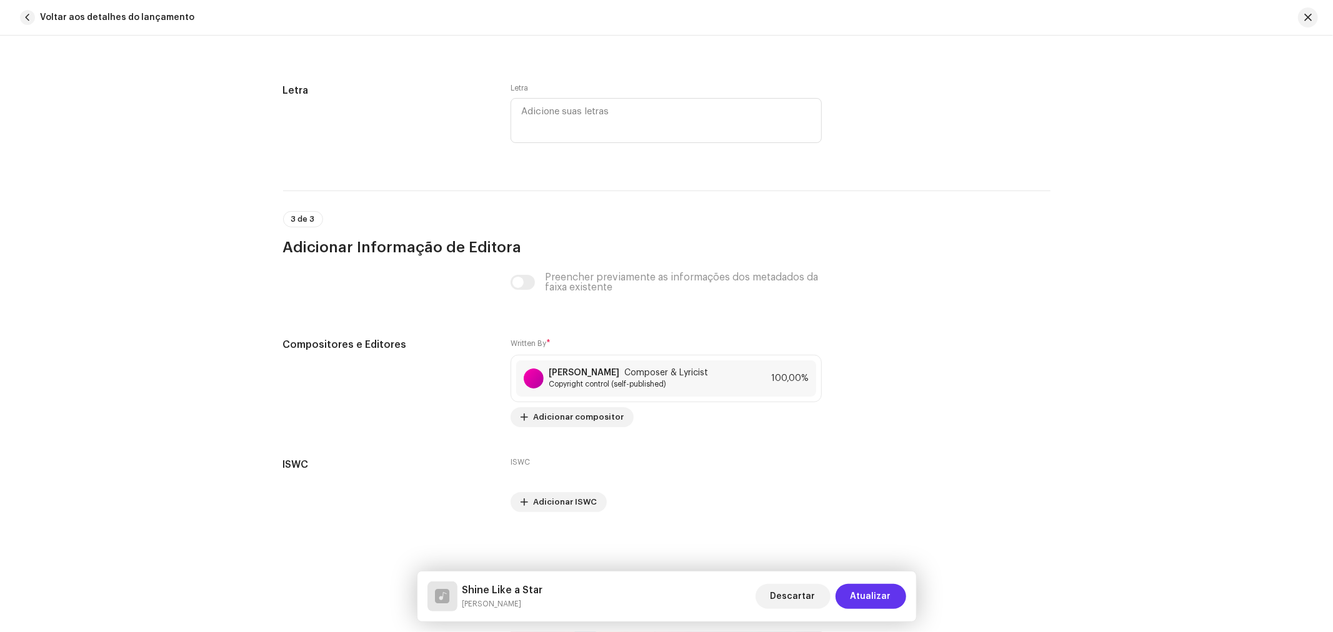
click at [877, 594] on span "Atualizar" at bounding box center [871, 596] width 41 height 25
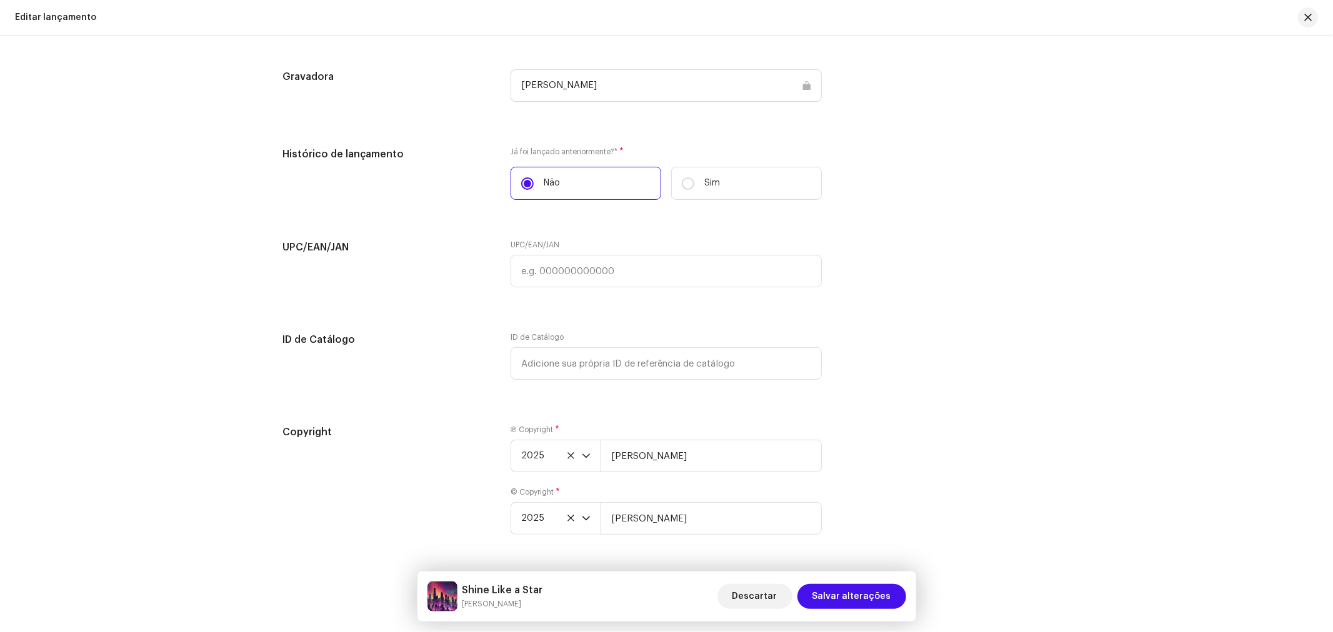
scroll to position [1985, 0]
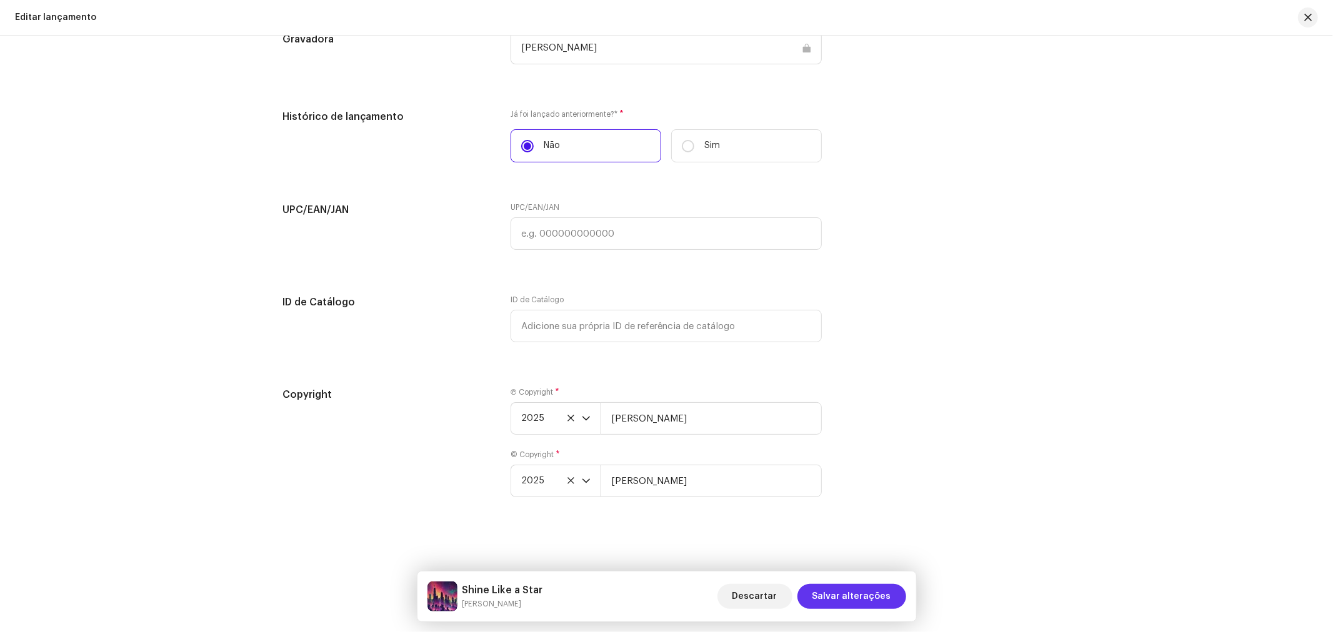
click at [866, 592] on span "Salvar alterações" at bounding box center [851, 596] width 79 height 25
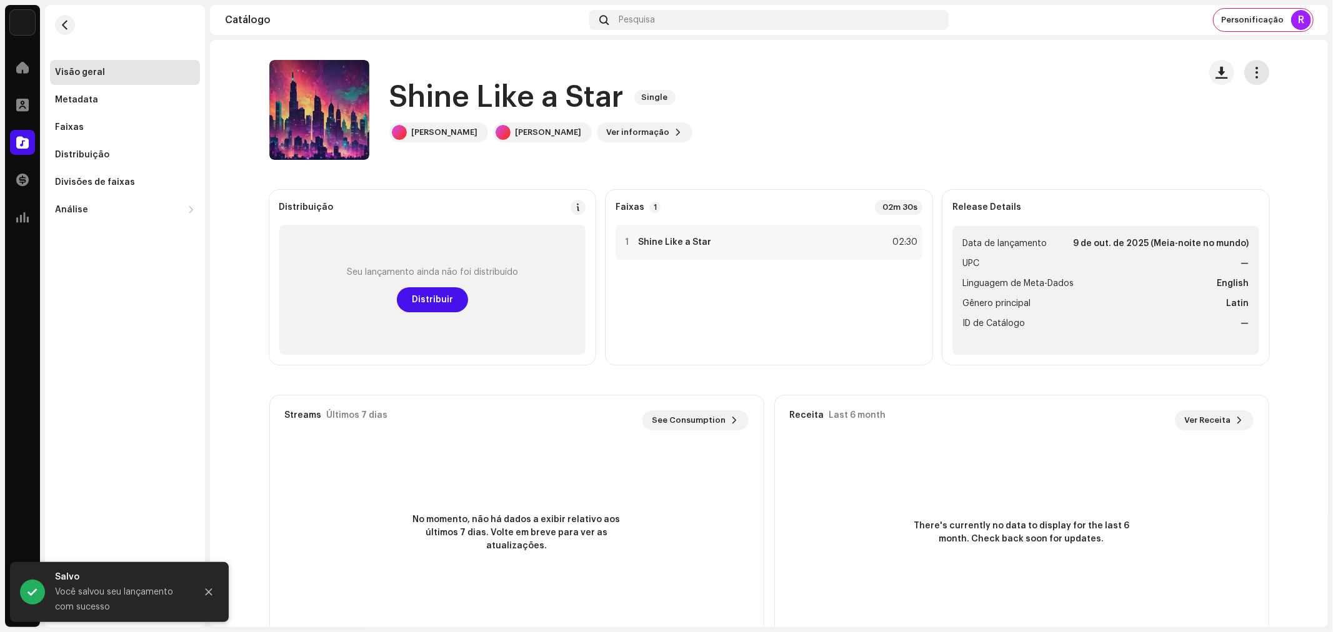
click at [1256, 69] on span "button" at bounding box center [1256, 72] width 12 height 10
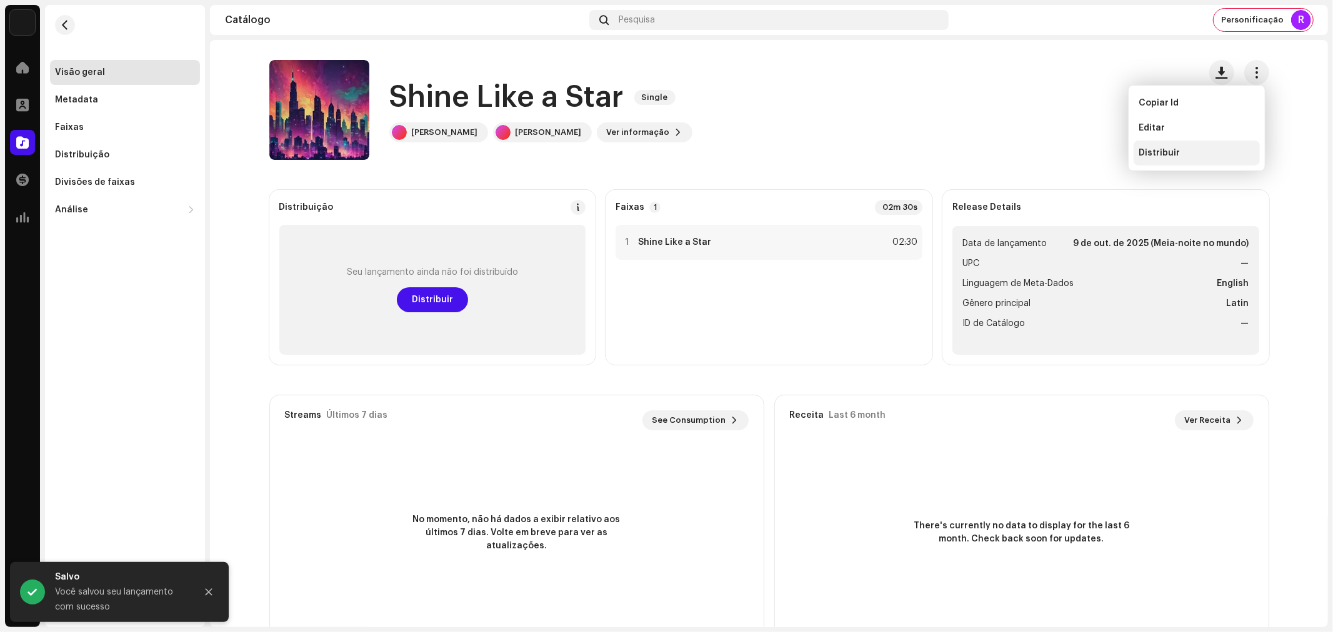
click at [1167, 148] on span "Distribuir" at bounding box center [1159, 153] width 41 height 10
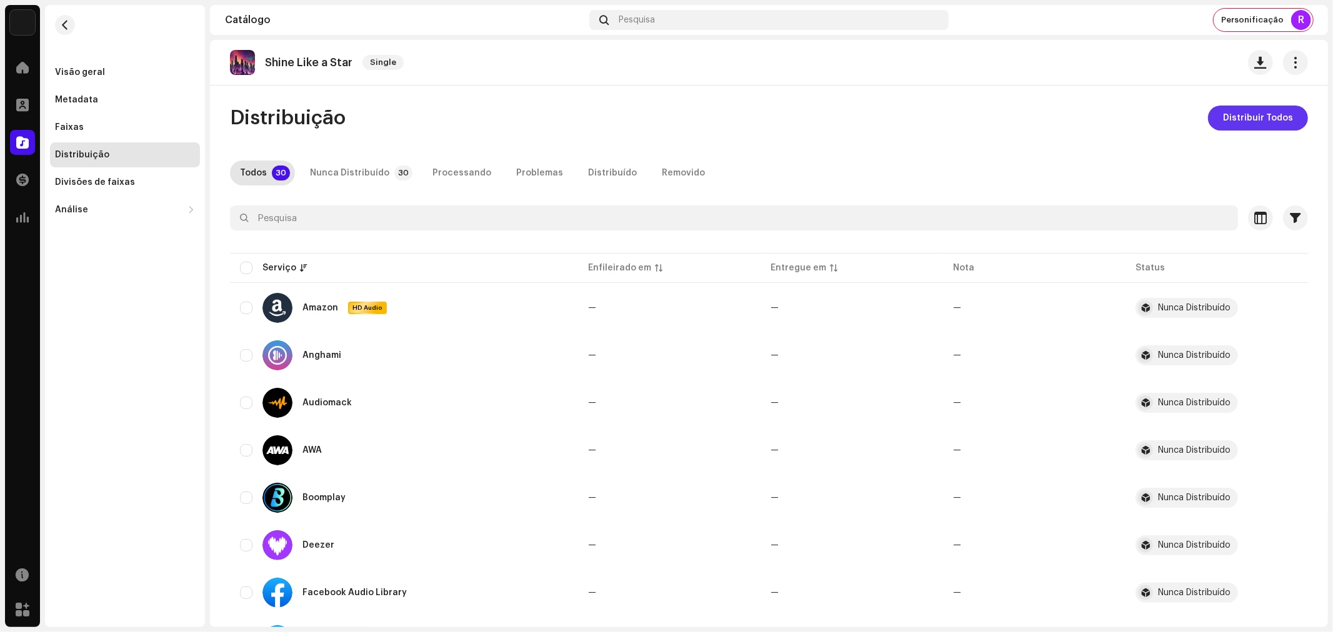
click at [1244, 116] on span "Distribuir Todos" at bounding box center [1258, 118] width 70 height 25
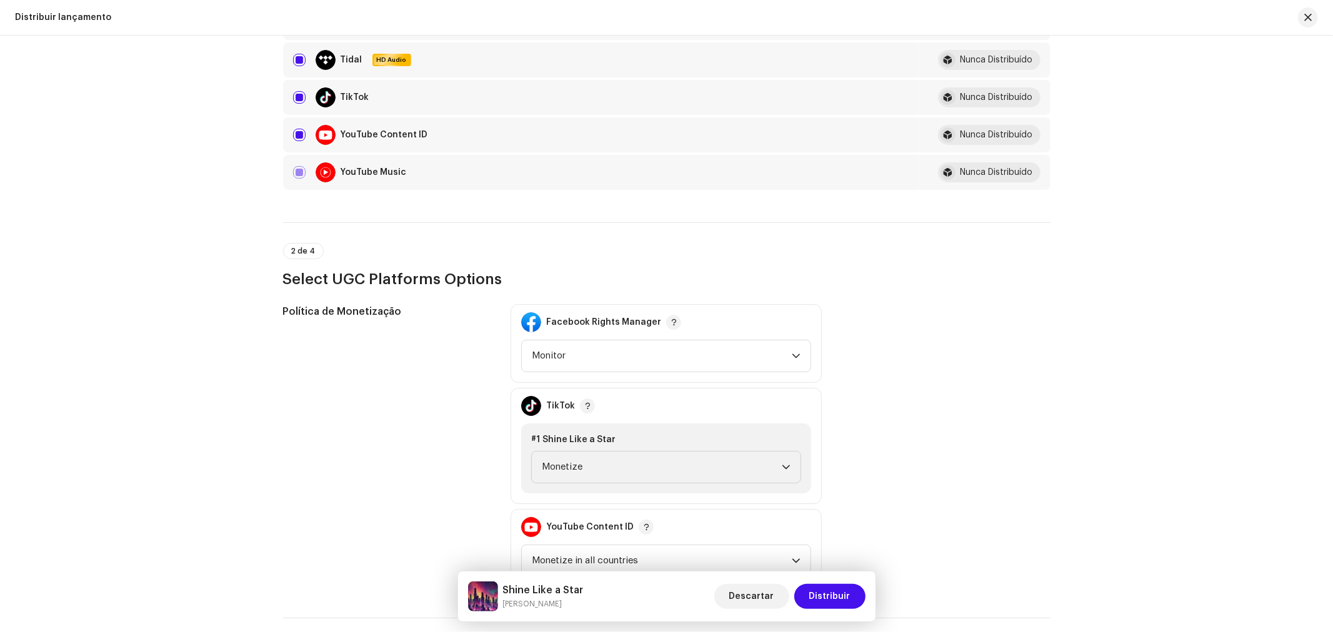
scroll to position [1597, 0]
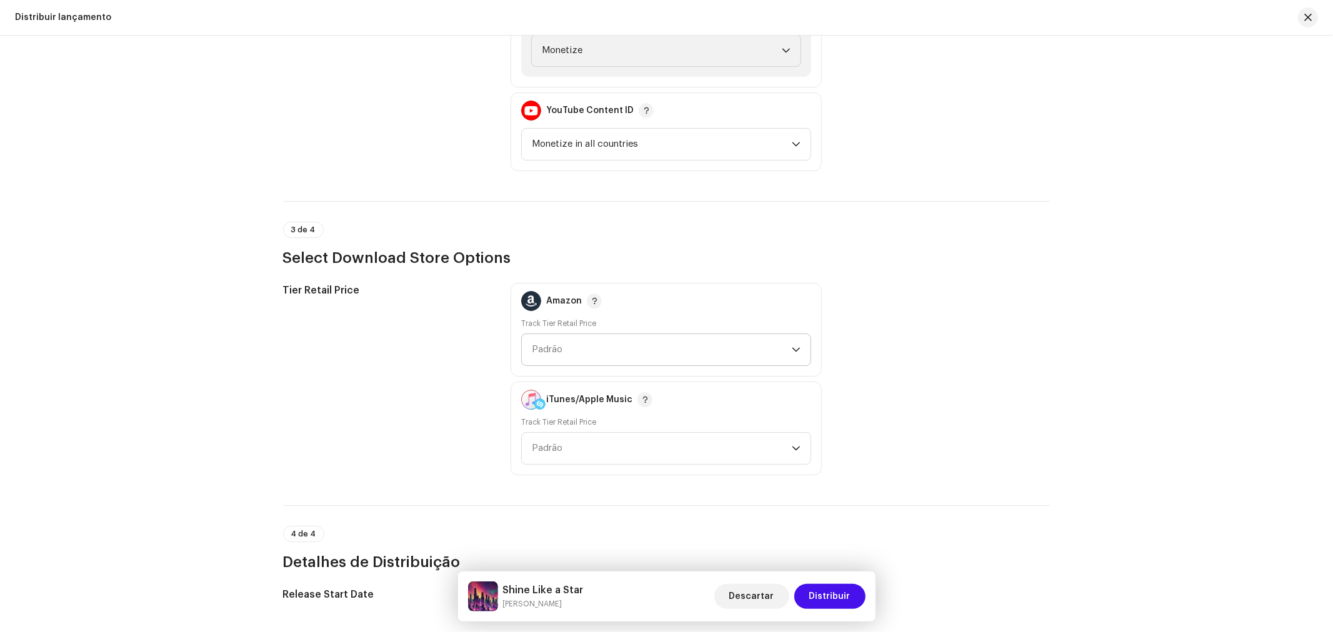
click at [581, 334] on span "Padrão" at bounding box center [662, 349] width 260 height 31
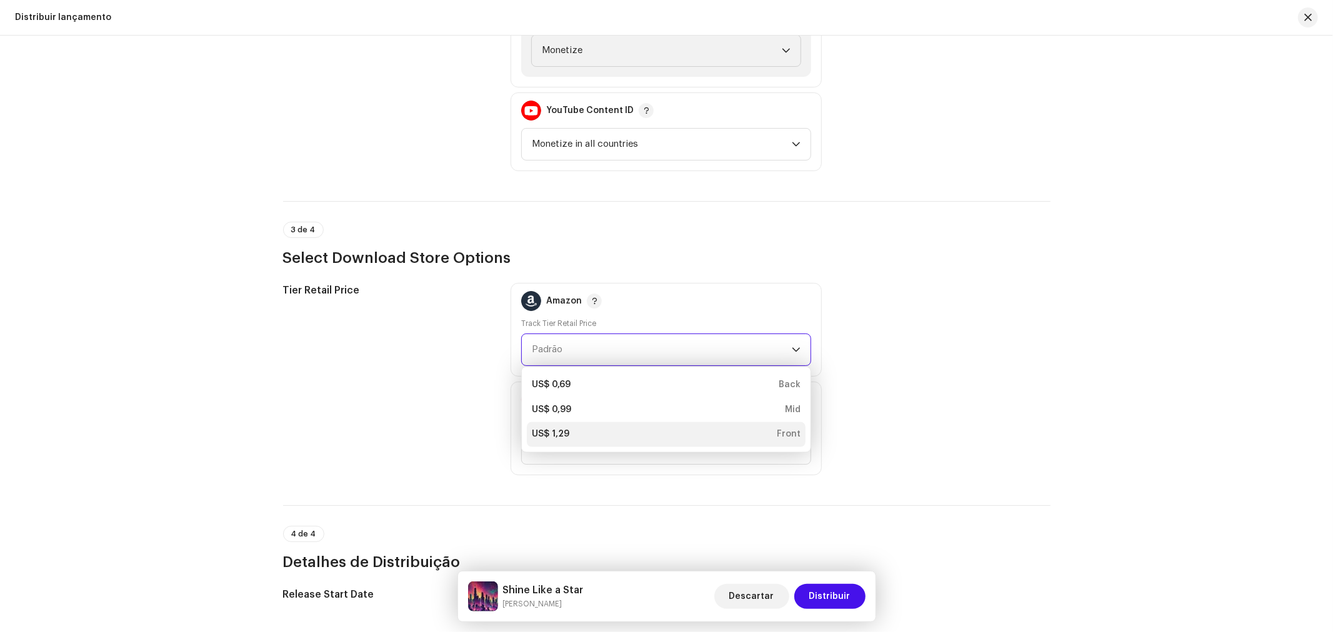
click at [556, 429] on div "US$ 1,29" at bounding box center [550, 435] width 37 height 12
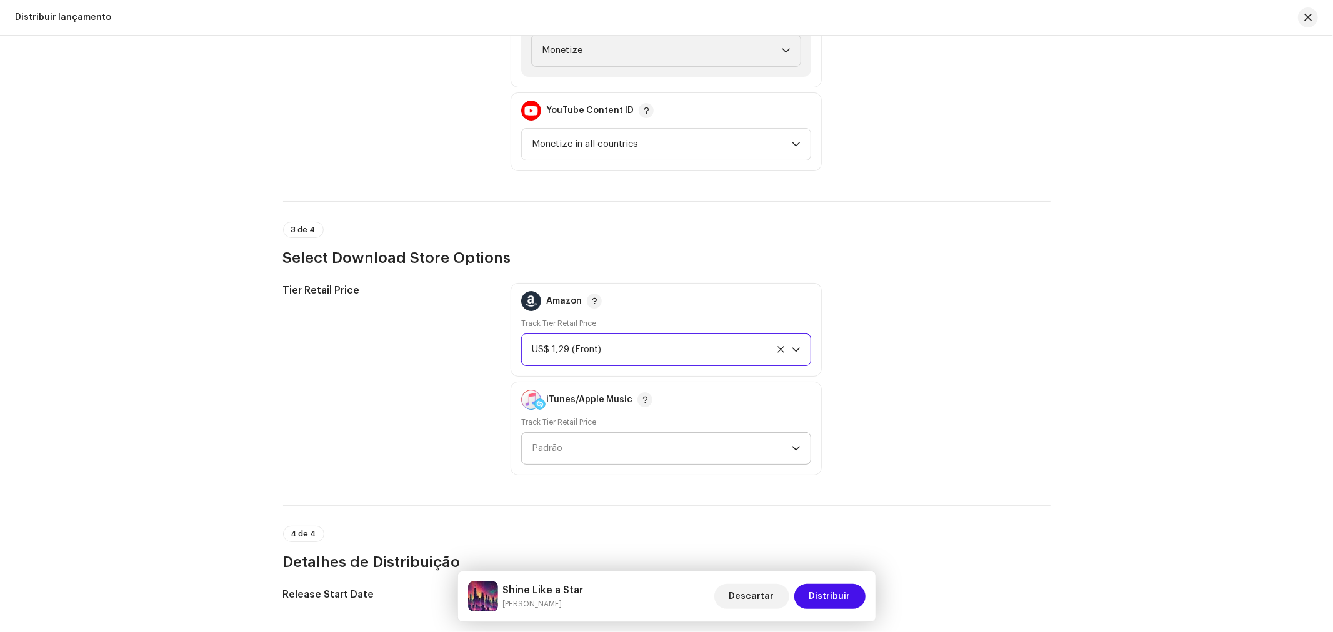
click at [558, 444] on span "Padrão" at bounding box center [547, 448] width 31 height 9
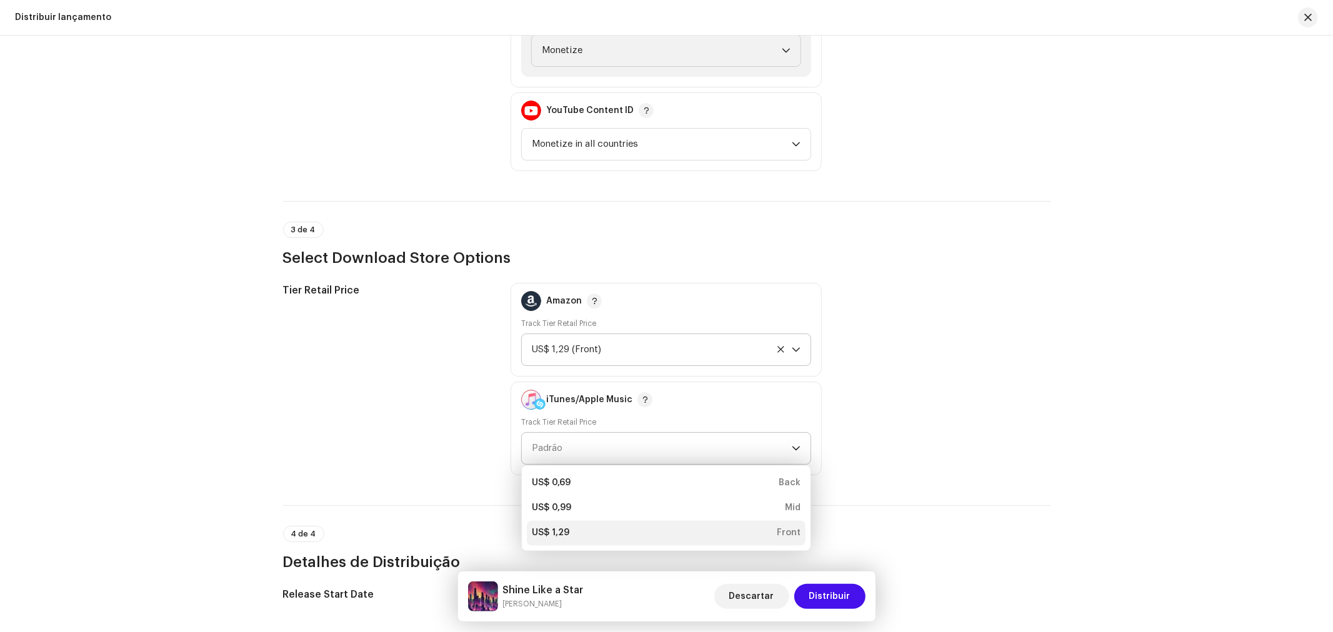
click at [559, 527] on div "US$ 1,29" at bounding box center [550, 533] width 37 height 12
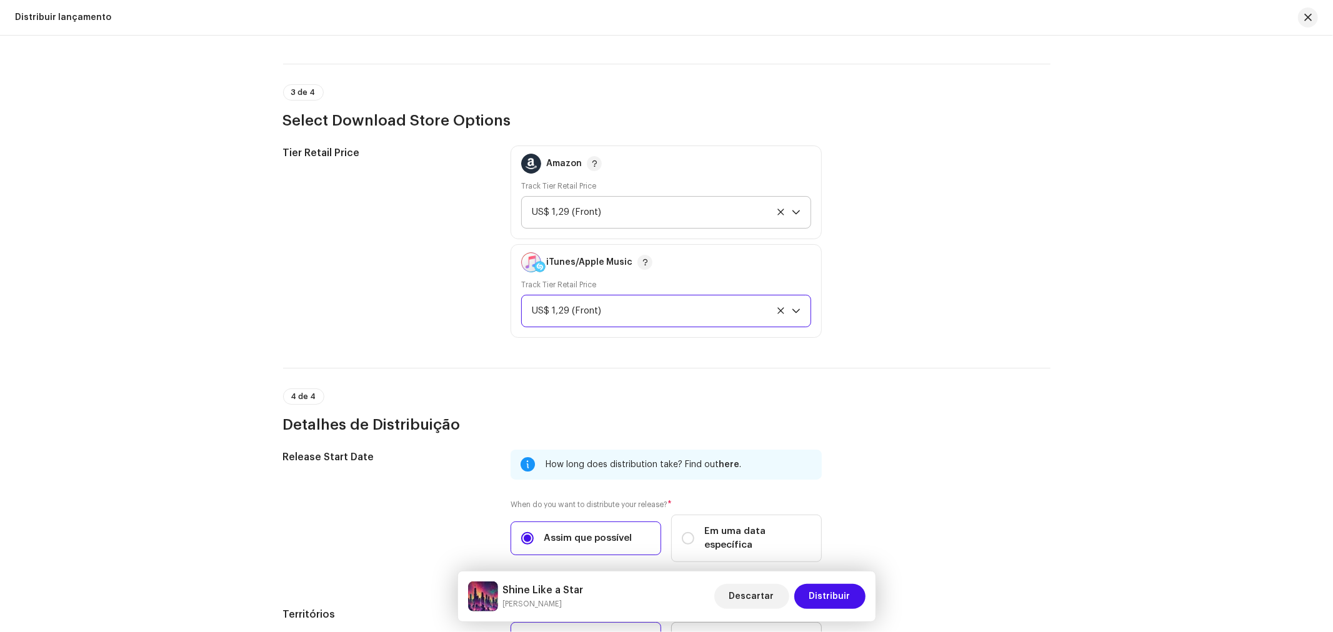
scroll to position [1869, 0]
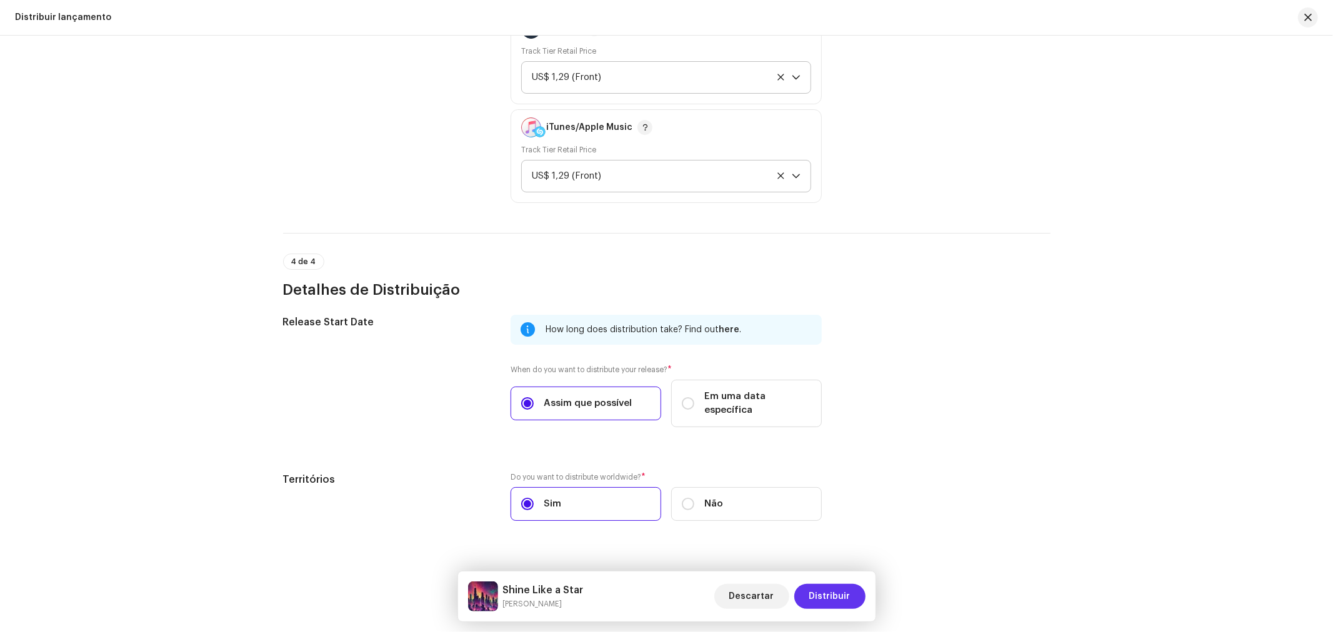
click at [836, 594] on span "Distribuir" at bounding box center [829, 596] width 41 height 25
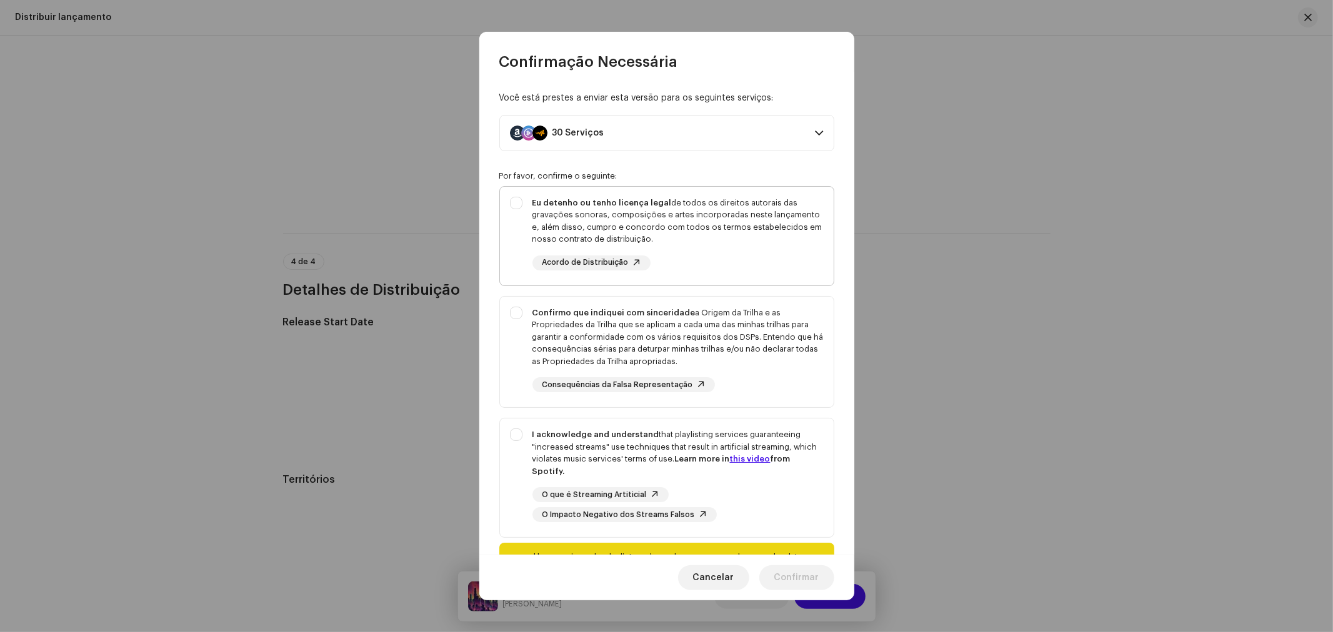
click at [517, 209] on div "Eu detenho ou tenho licença legal de todos os direitos autorais das gravações s…" at bounding box center [667, 234] width 334 height 94
checkbox input "true"
click at [514, 311] on div "Confirmo que indiquei com sinceridade a Origem da Trilha e as Propriedades da T…" at bounding box center [667, 350] width 334 height 106
checkbox input "true"
click at [508, 439] on div "I acknowledge and understand that playlisting services guaranteeing "increased …" at bounding box center [667, 476] width 334 height 114
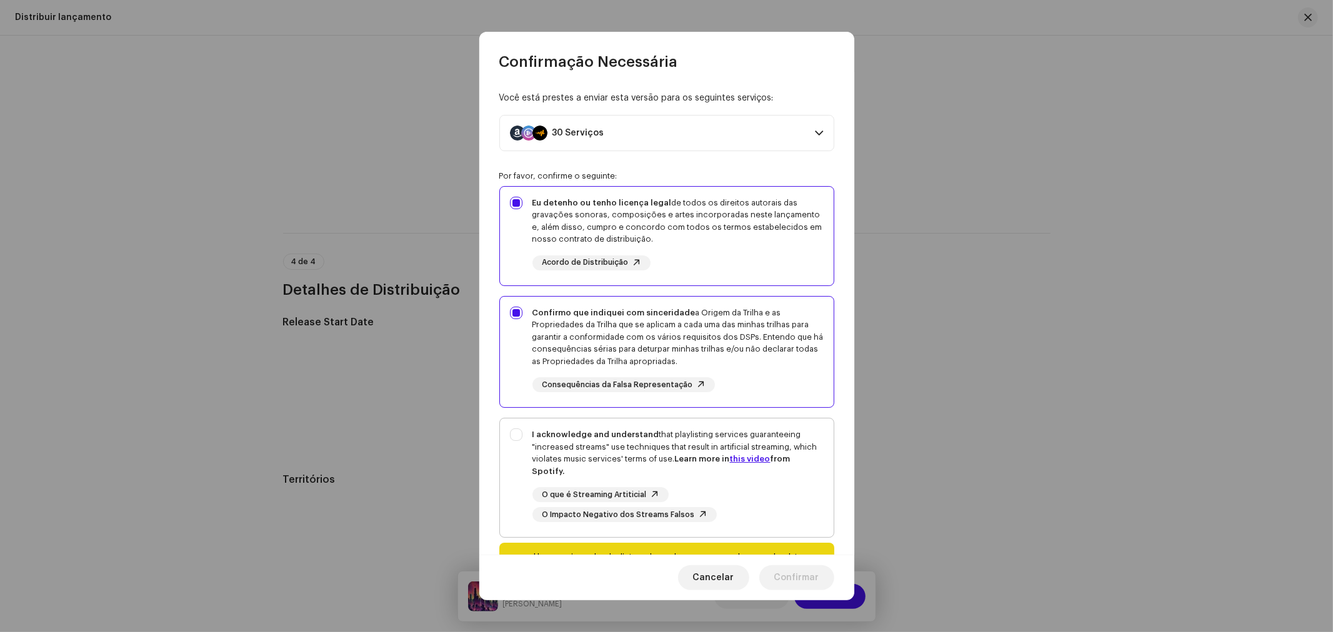
checkbox input "true"
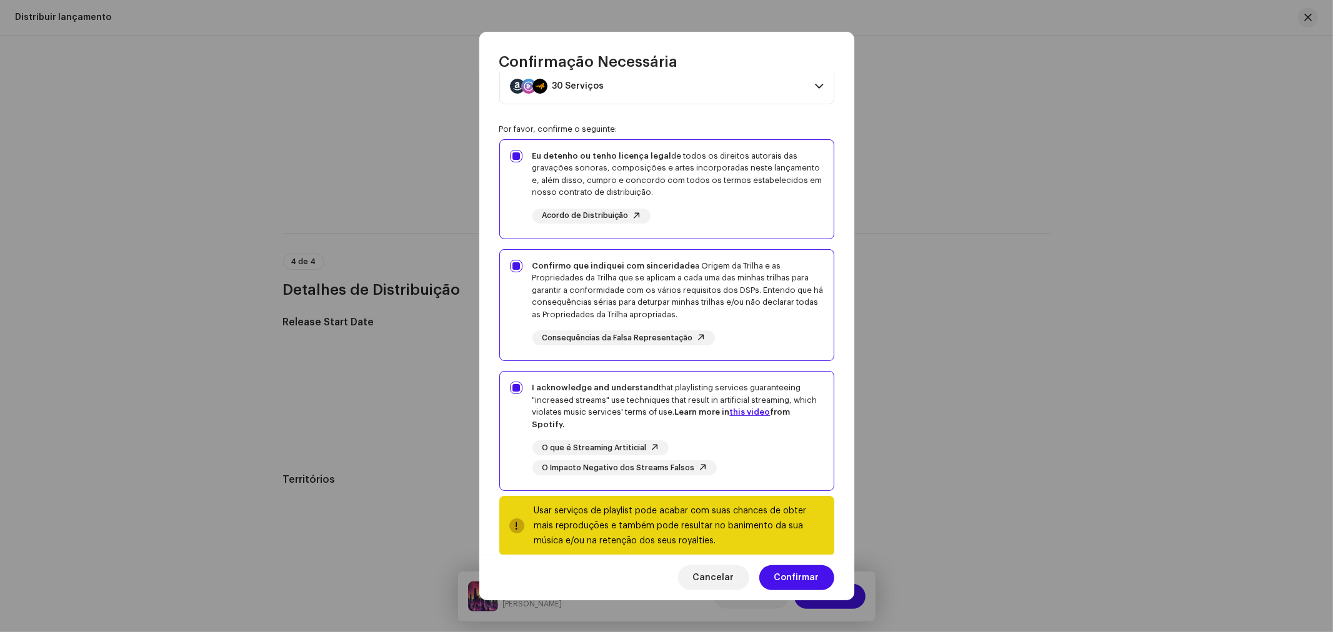
scroll to position [67, 0]
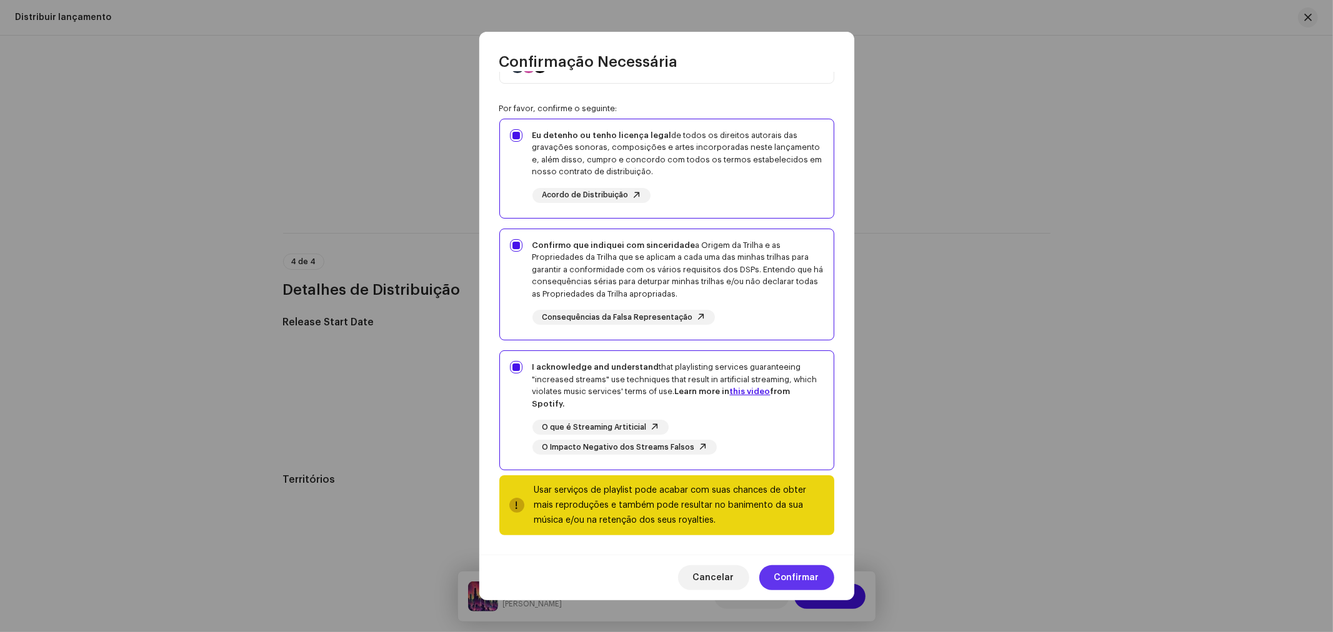
click at [814, 575] on span "Confirmar" at bounding box center [796, 578] width 45 height 25
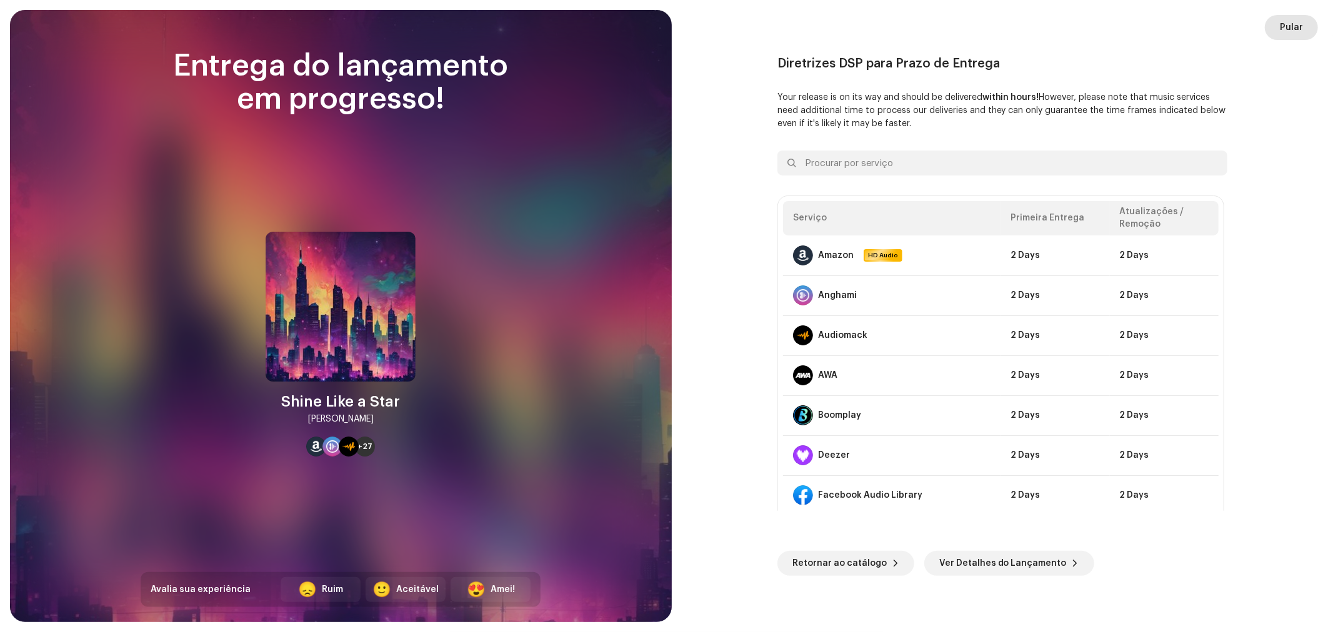
click at [1283, 24] on span "Pular" at bounding box center [1291, 27] width 23 height 25
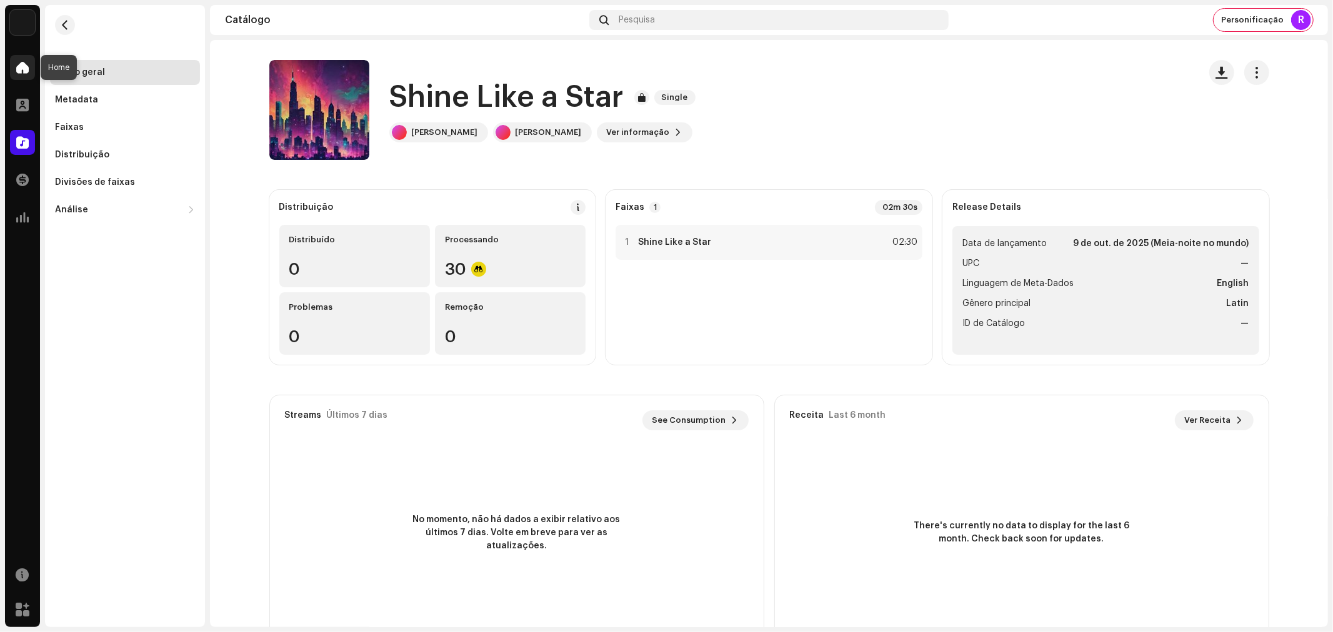
click at [25, 66] on span at bounding box center [22, 67] width 12 height 10
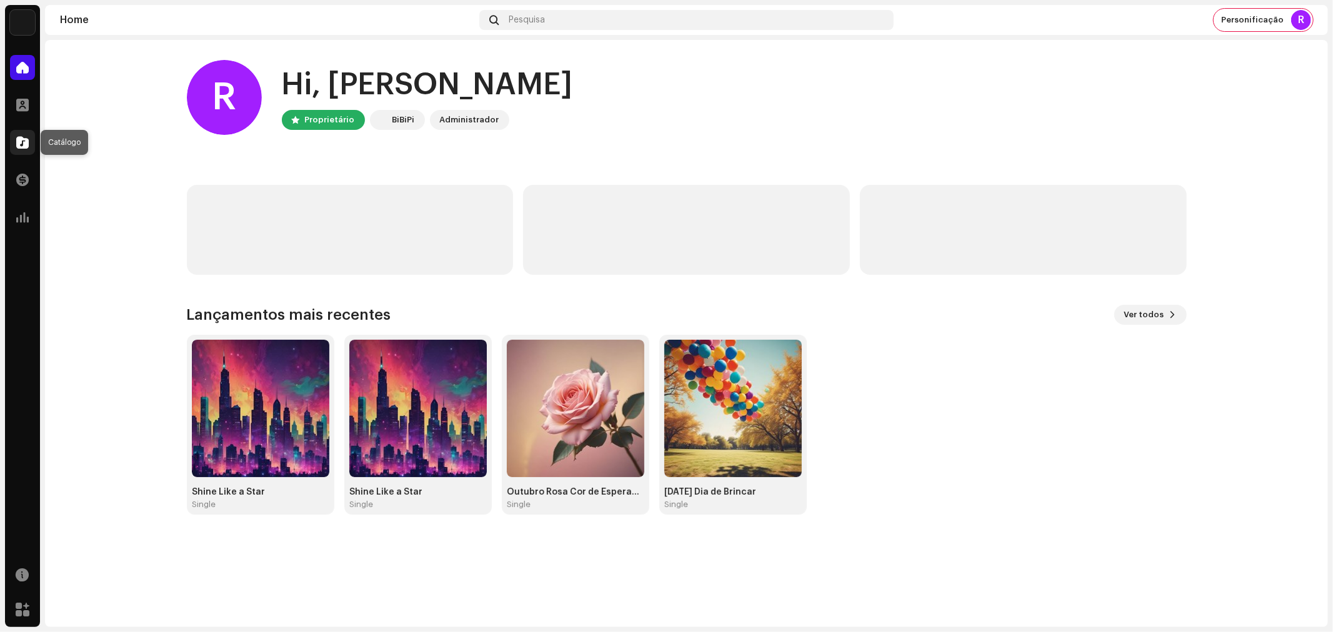
click at [21, 139] on span at bounding box center [22, 142] width 12 height 10
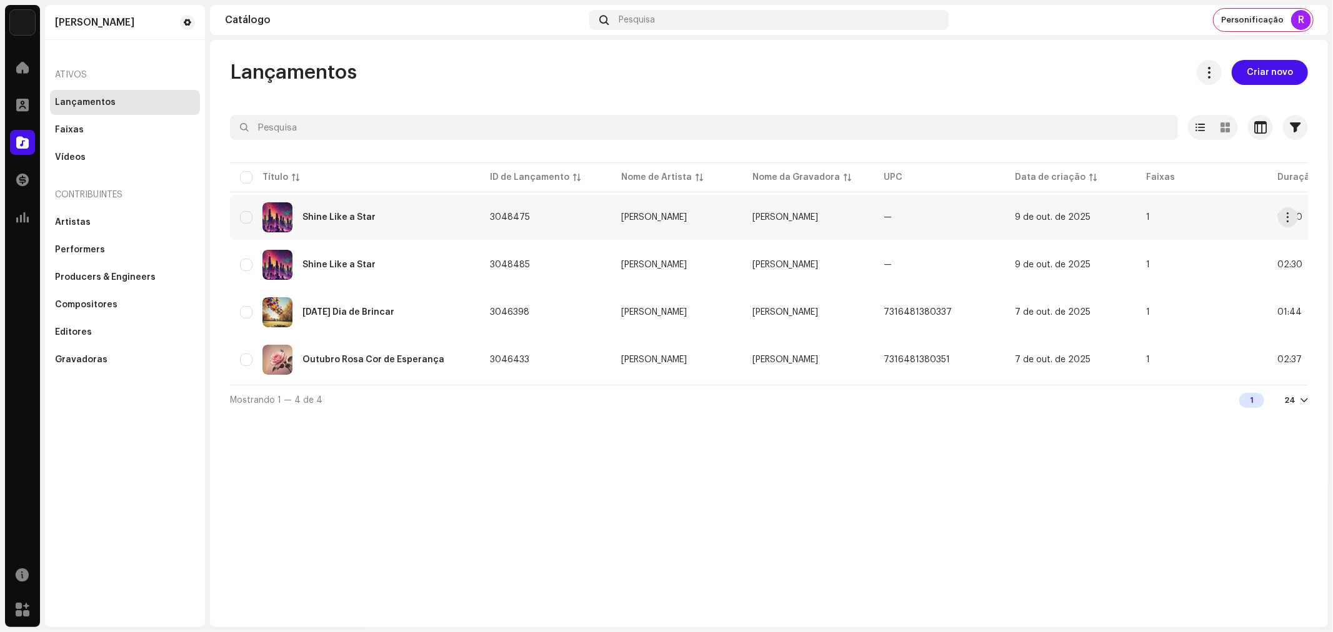
click at [363, 219] on div "Shine Like a Star" at bounding box center [338, 217] width 73 height 9
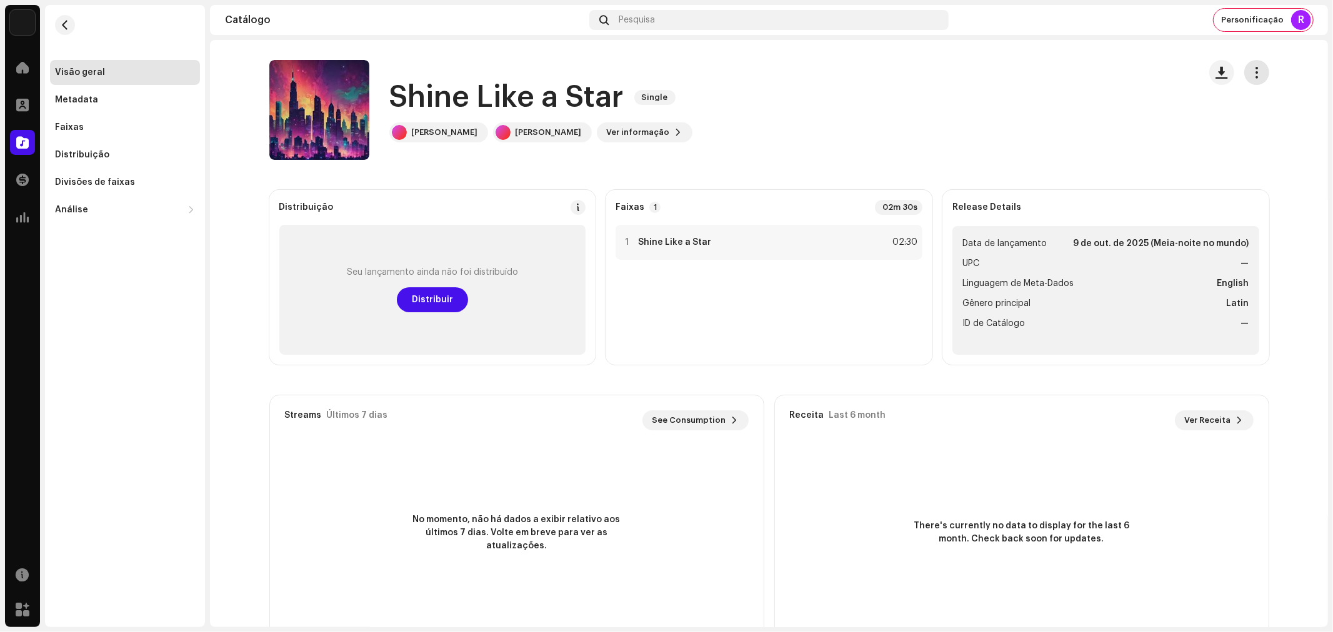
click at [1250, 76] on span "button" at bounding box center [1256, 72] width 12 height 10
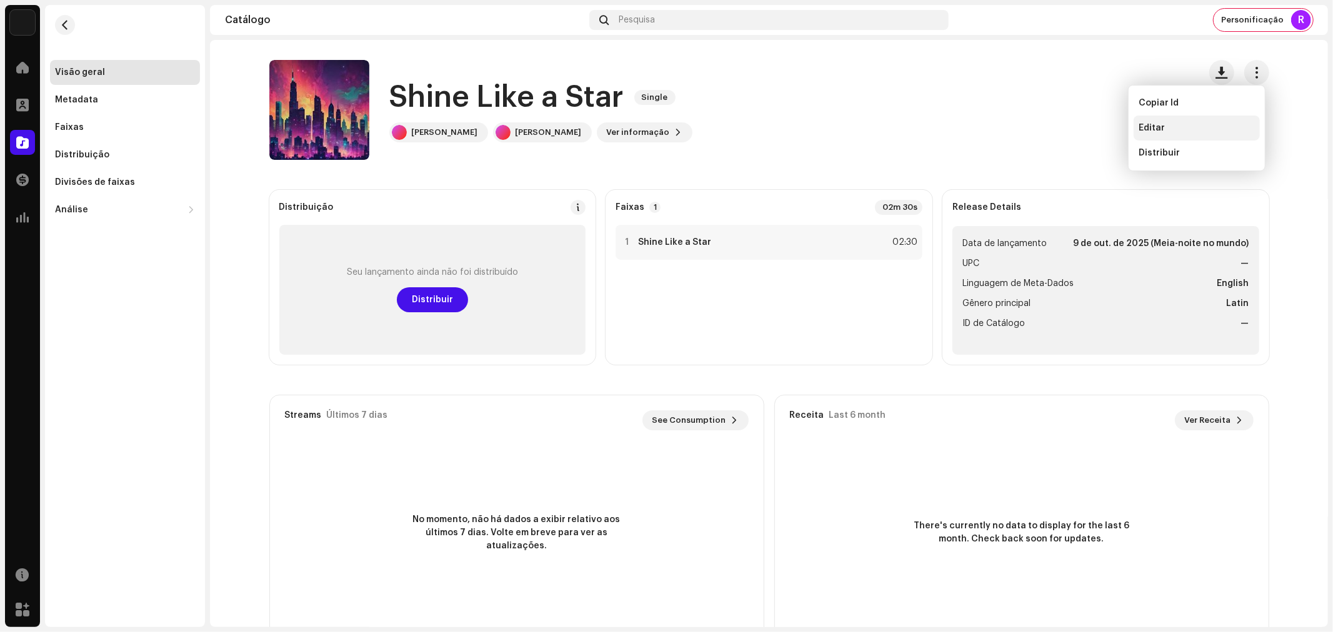
click at [1172, 129] on div "Editar" at bounding box center [1197, 128] width 116 height 10
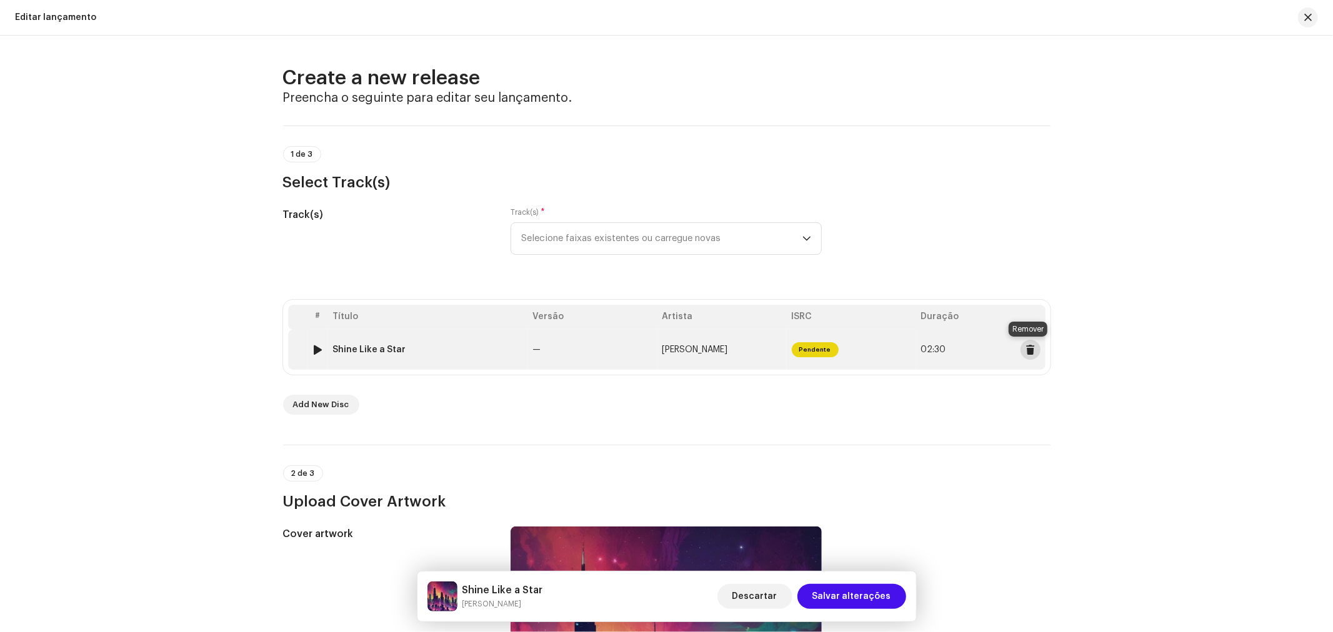
click at [1025, 352] on span at bounding box center [1029, 350] width 9 height 10
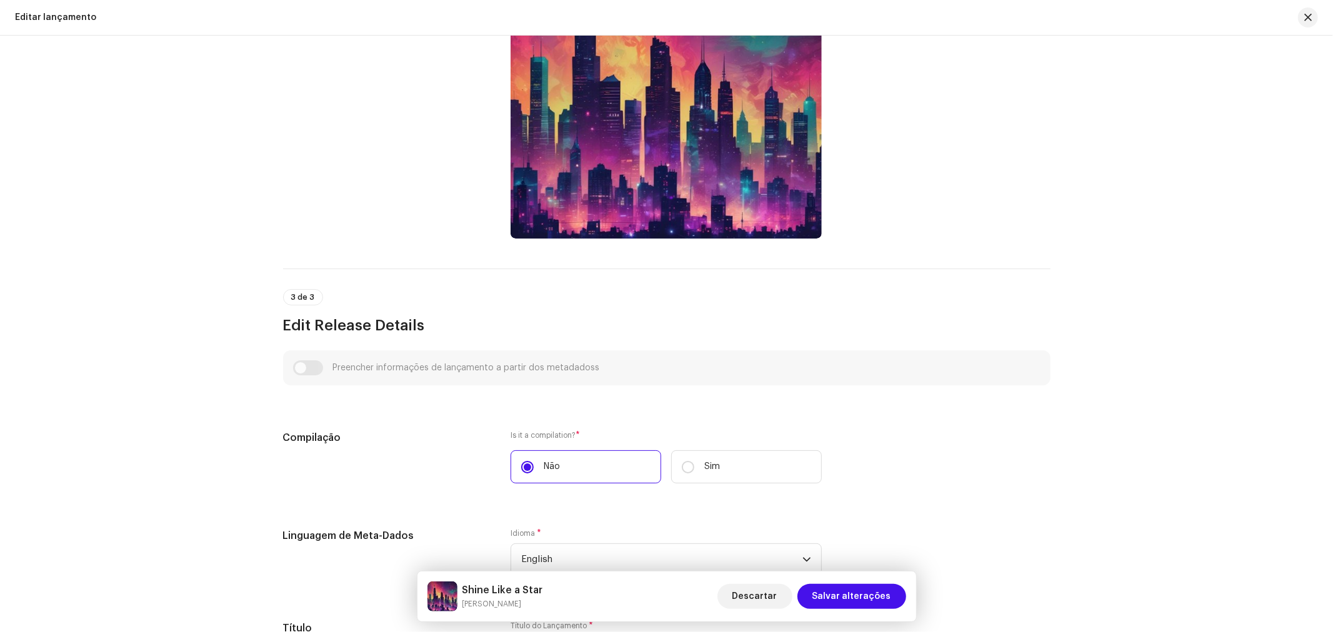
scroll to position [313, 0]
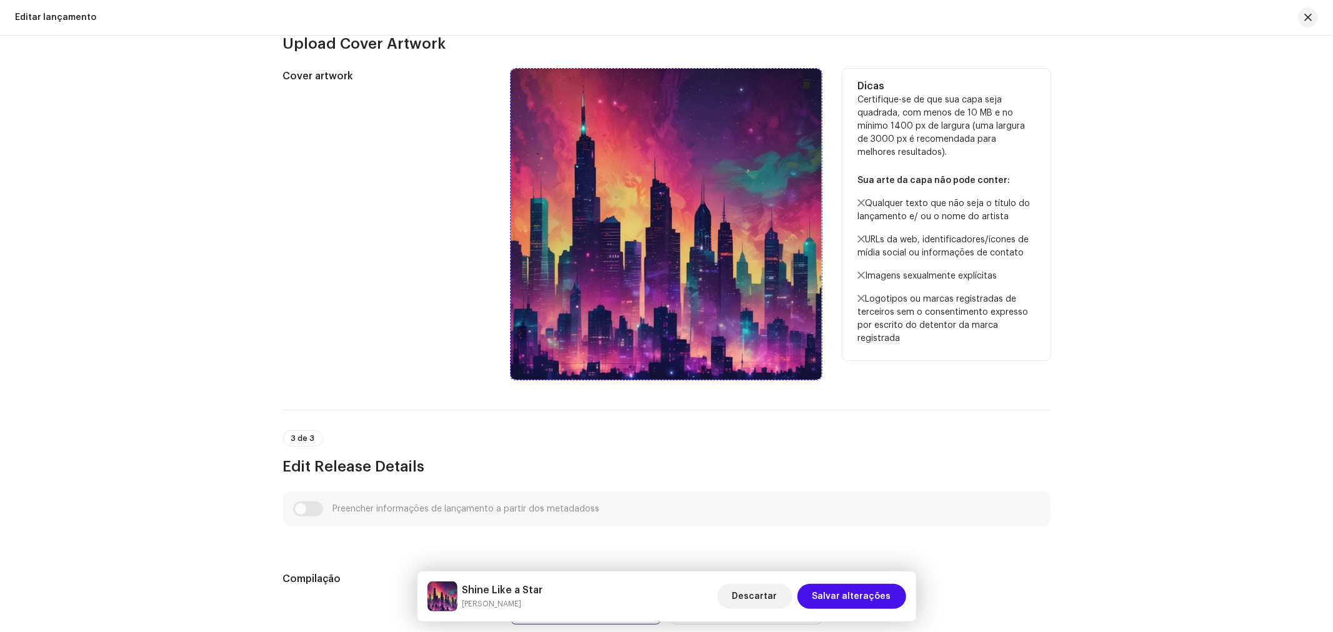
click at [802, 81] on span at bounding box center [806, 84] width 9 height 10
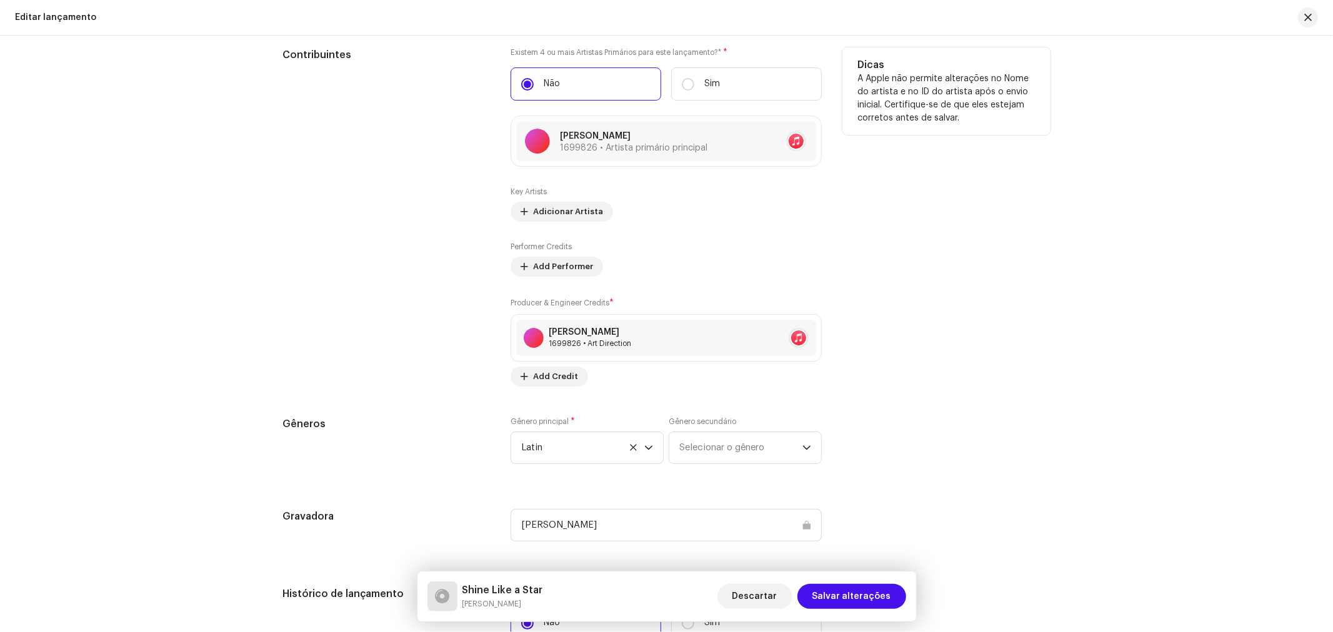
scroll to position [1632, 0]
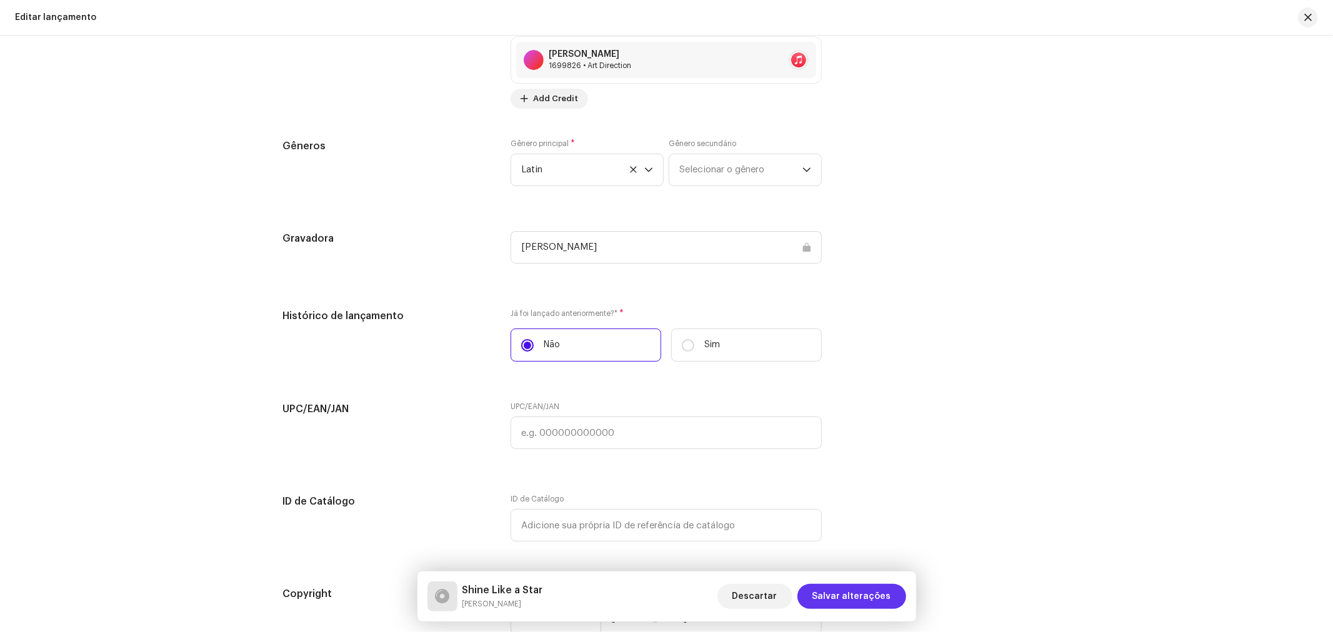
click at [867, 586] on span "Salvar alterações" at bounding box center [851, 596] width 79 height 25
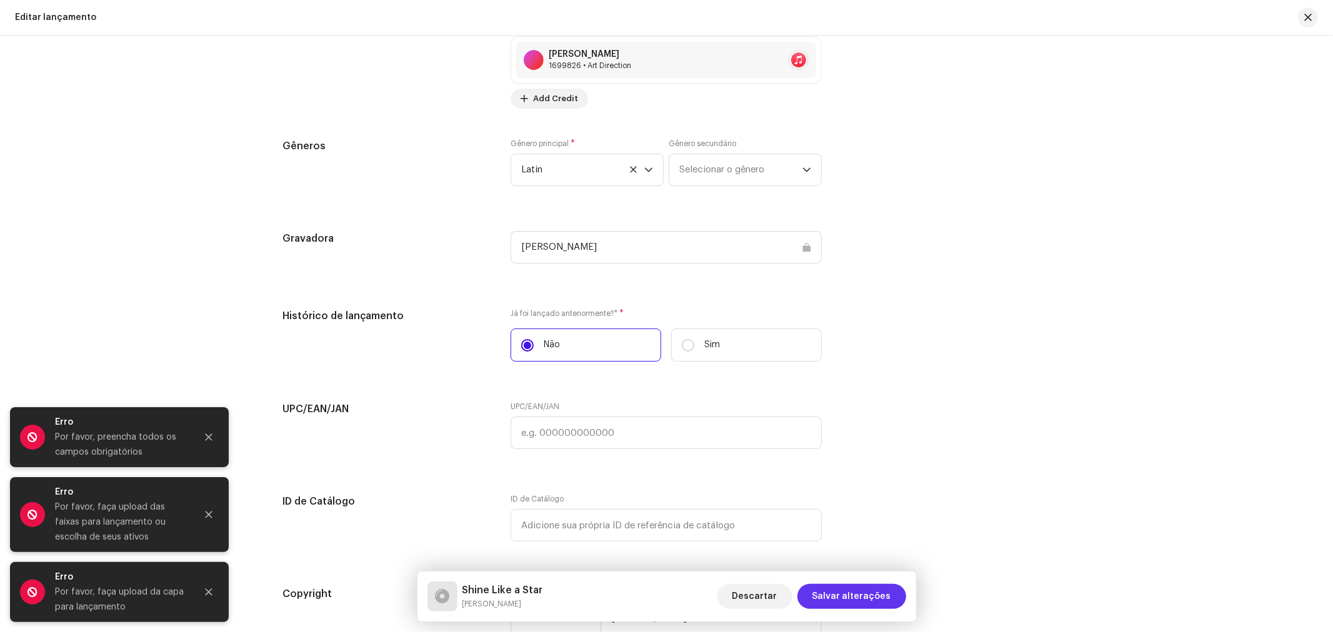
click at [866, 595] on span "Salvar alterações" at bounding box center [851, 596] width 79 height 25
click at [859, 601] on span "Salvar alterações" at bounding box center [851, 596] width 79 height 25
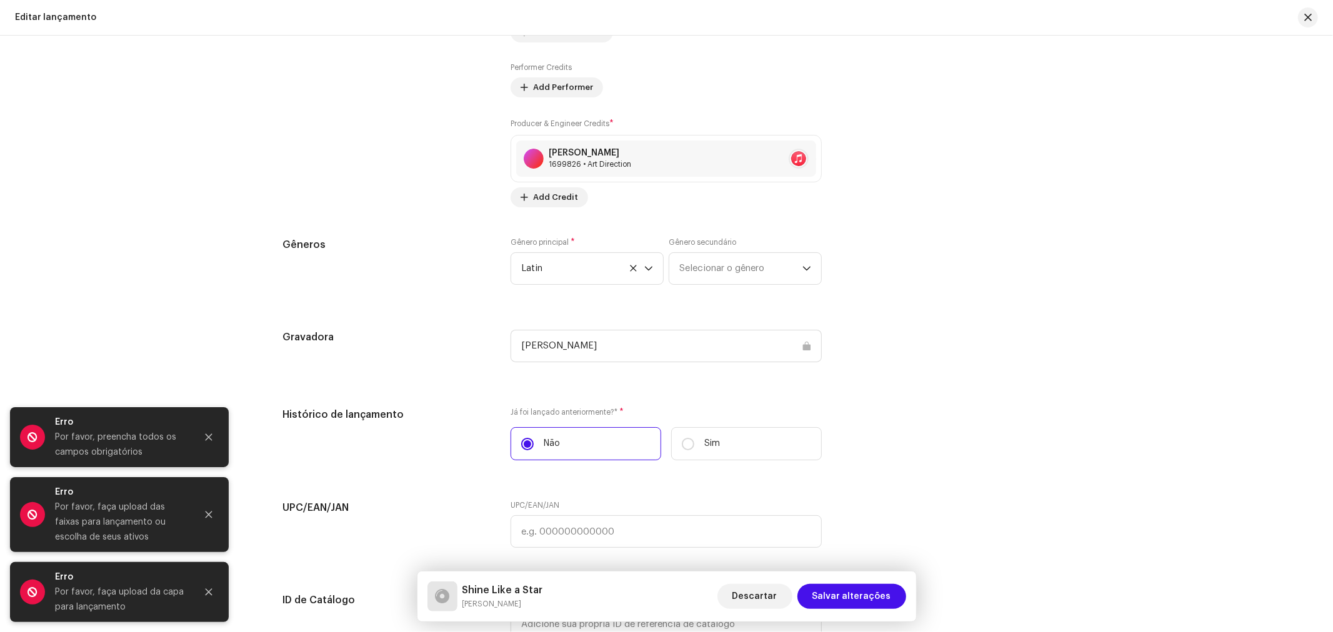
scroll to position [1354, 0]
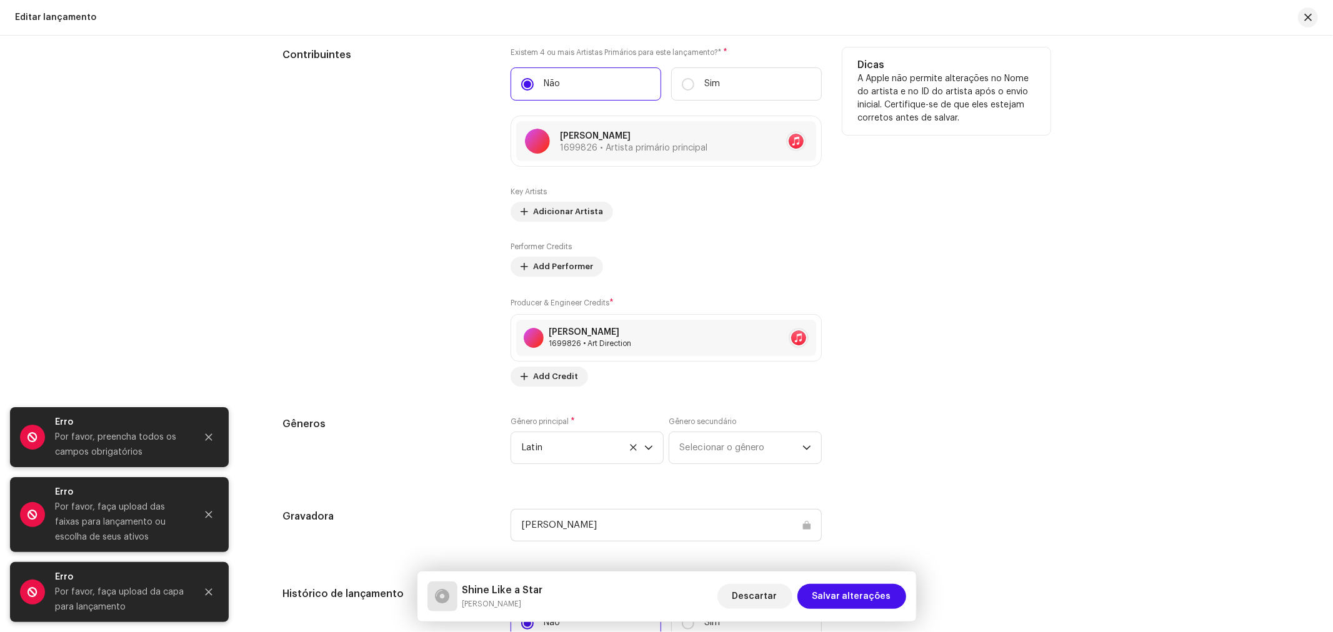
click at [940, 360] on div "Dicas A Apple não permite alterações no Nome do artista e no ID do artista após…" at bounding box center [946, 216] width 208 height 339
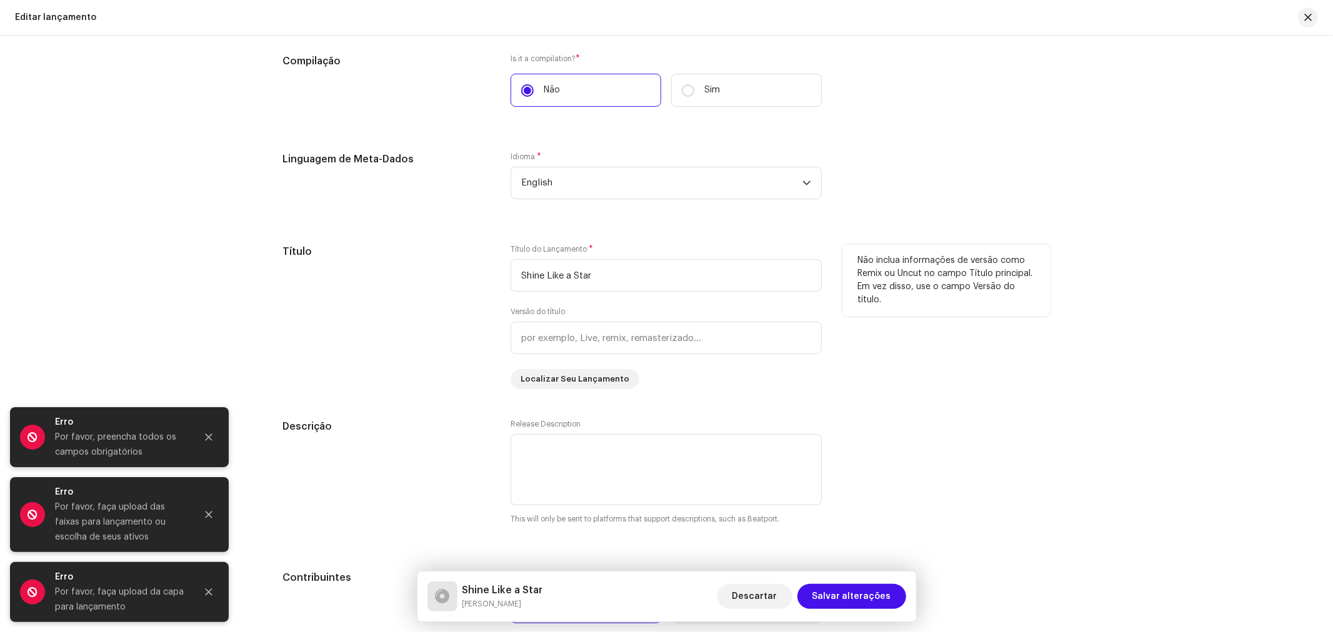
scroll to position [729, 0]
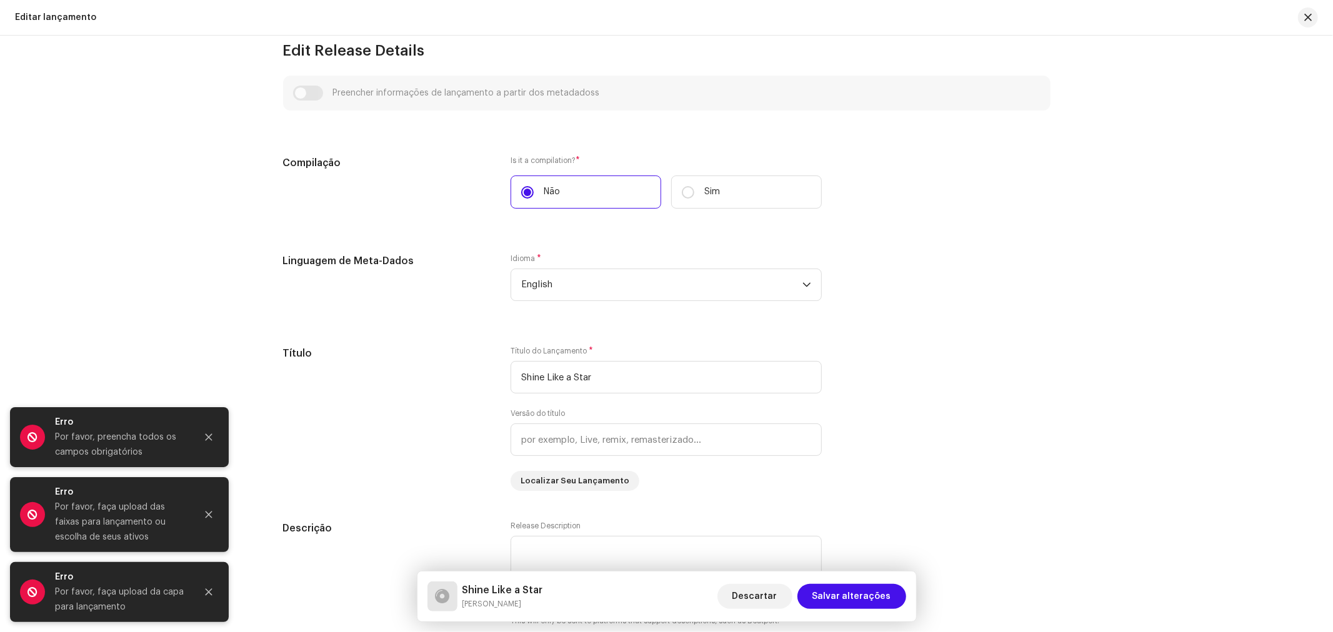
drag, startPoint x: 1314, startPoint y: 19, endPoint x: 1320, endPoint y: 21, distance: 6.7
click at [1320, 21] on div "Editar lançamento" at bounding box center [666, 18] width 1333 height 36
click at [1308, 12] on span "button" at bounding box center [1307, 17] width 7 height 10
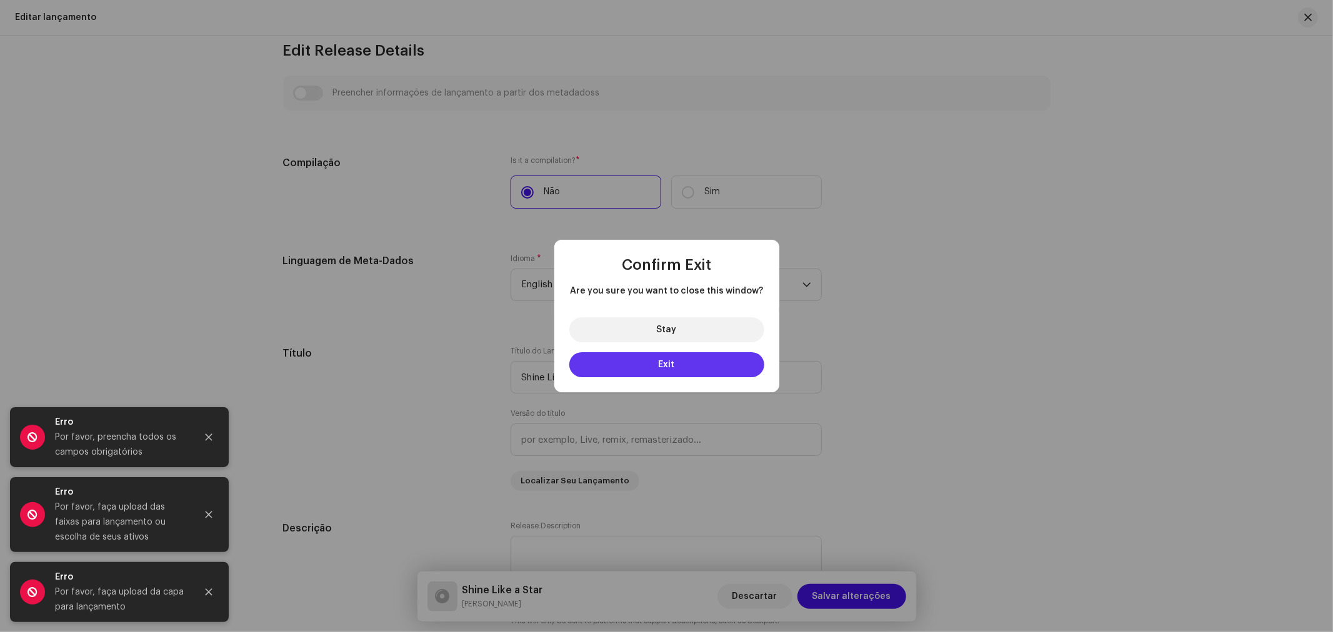
click at [663, 361] on span "Exit" at bounding box center [667, 365] width 16 height 9
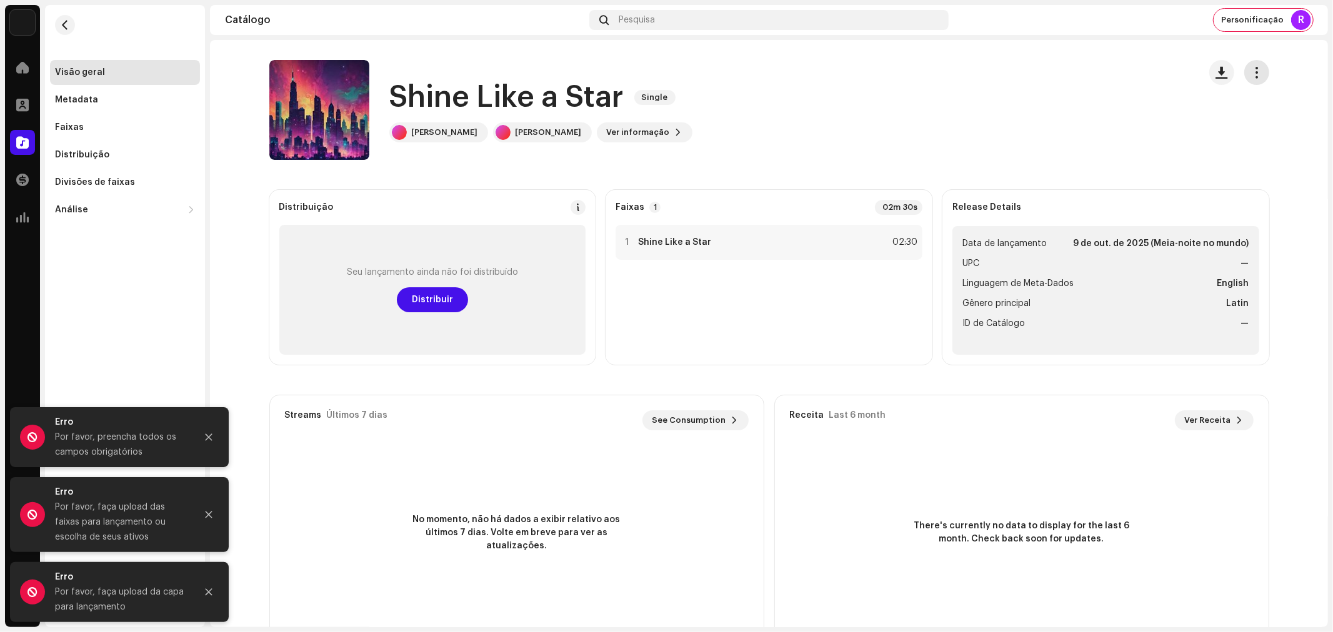
drag, startPoint x: 1249, startPoint y: 67, endPoint x: 1247, endPoint y: 79, distance: 11.9
click at [1250, 67] on span "button" at bounding box center [1256, 72] width 12 height 10
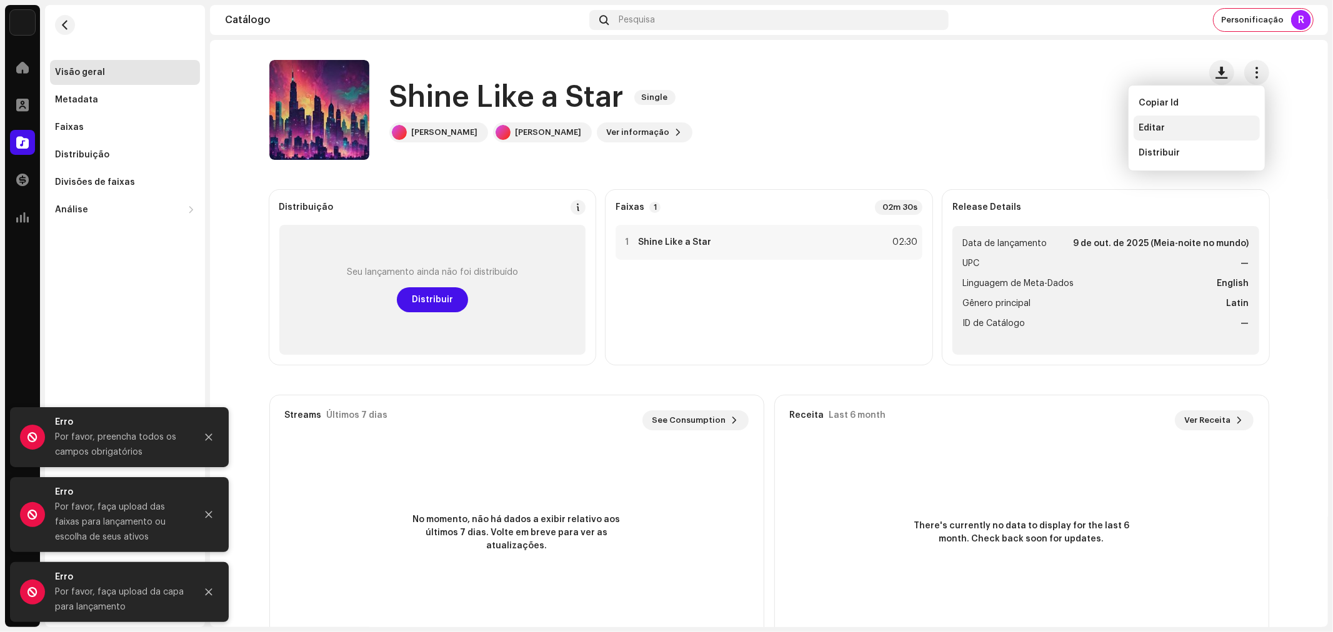
click at [1186, 123] on div "Editar" at bounding box center [1197, 128] width 116 height 10
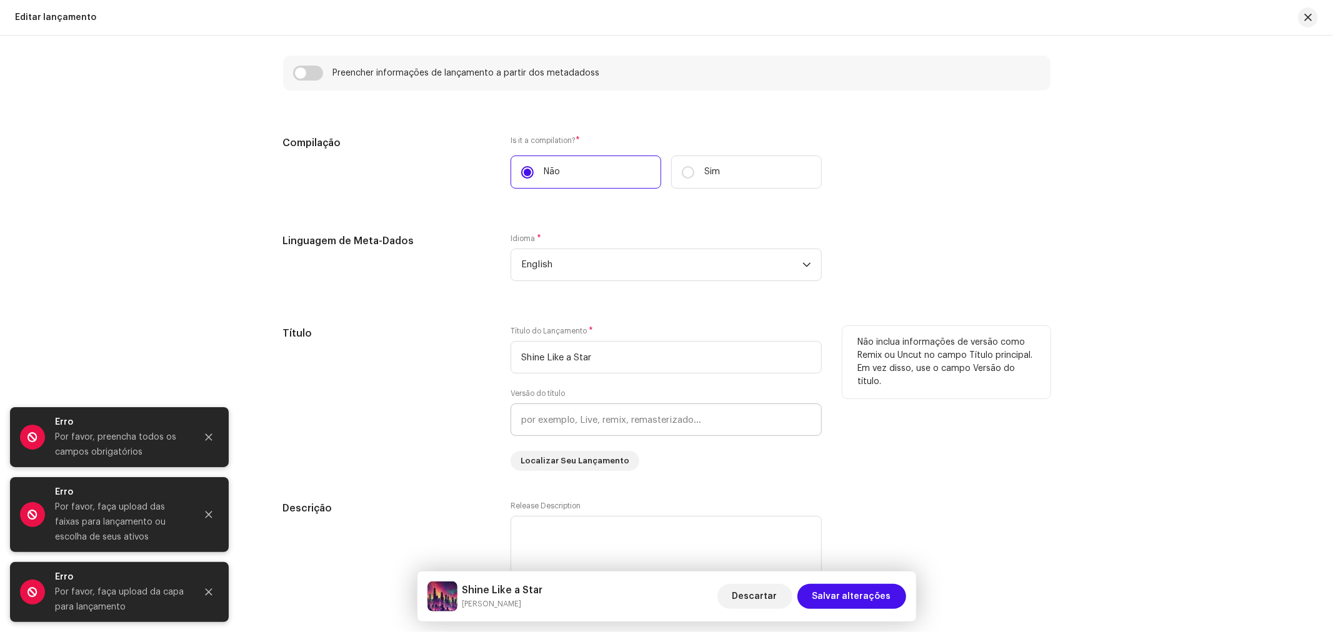
scroll to position [902, 0]
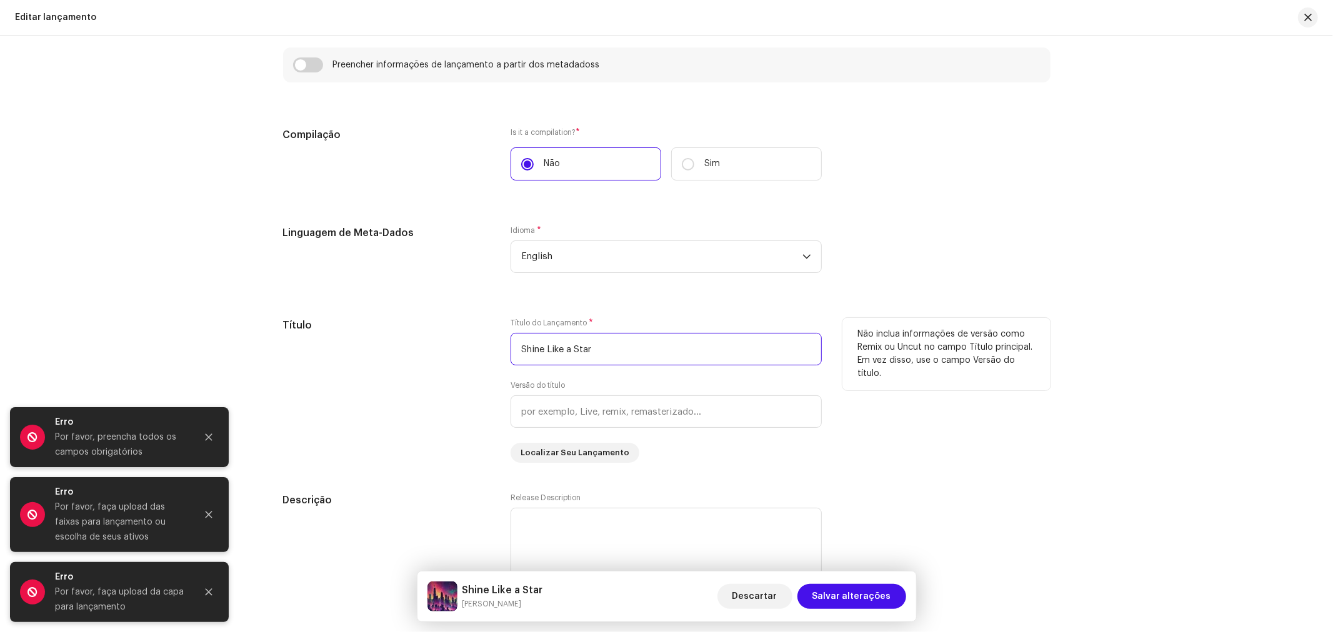
drag, startPoint x: 600, startPoint y: 348, endPoint x: 510, endPoint y: 353, distance: 90.1
click at [511, 353] on input "Shine Like a Star" at bounding box center [666, 349] width 311 height 32
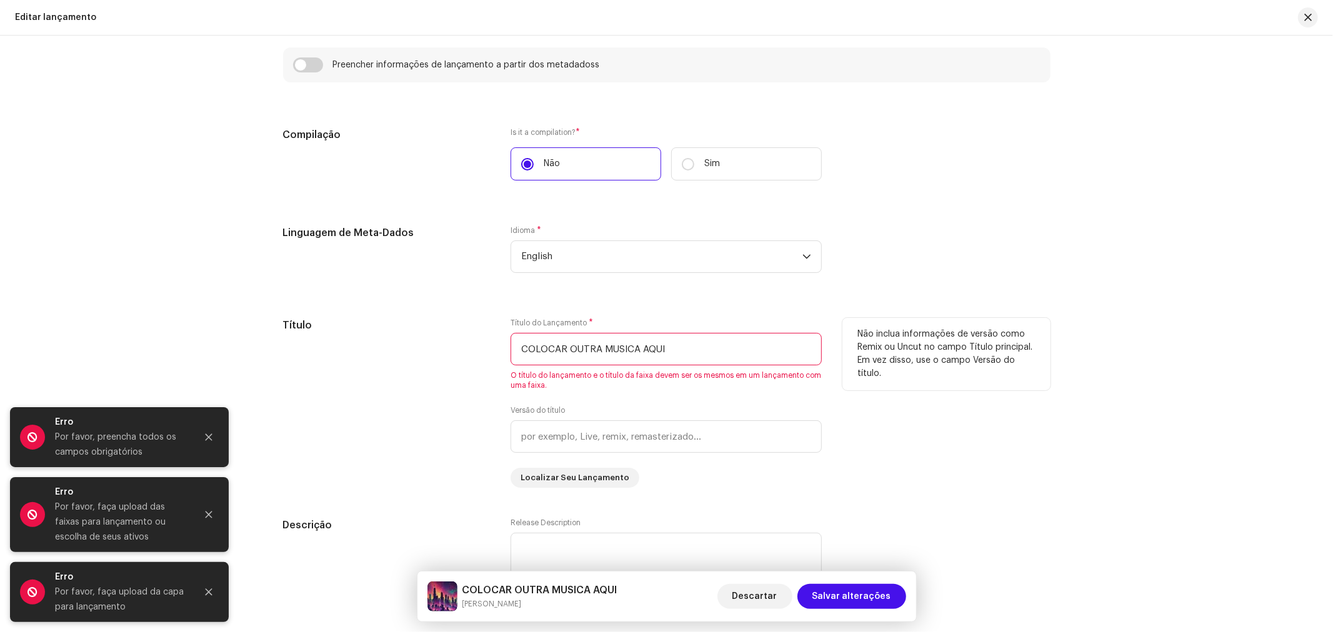
drag, startPoint x: 679, startPoint y: 351, endPoint x: 473, endPoint y: 354, distance: 206.3
click at [473, 354] on div "Título Título do Lançamento * COLOCAR OUTRA MUSICA AQUI O título do lançamento …" at bounding box center [666, 403] width 767 height 170
type input "COLOCAR OUTRA MUSICA AQUI"
drag, startPoint x: 851, startPoint y: 242, endPoint x: 873, endPoint y: 245, distance: 22.7
click at [852, 241] on div "Linguagem de Meta-Dados Idioma * English" at bounding box center [666, 257] width 767 height 62
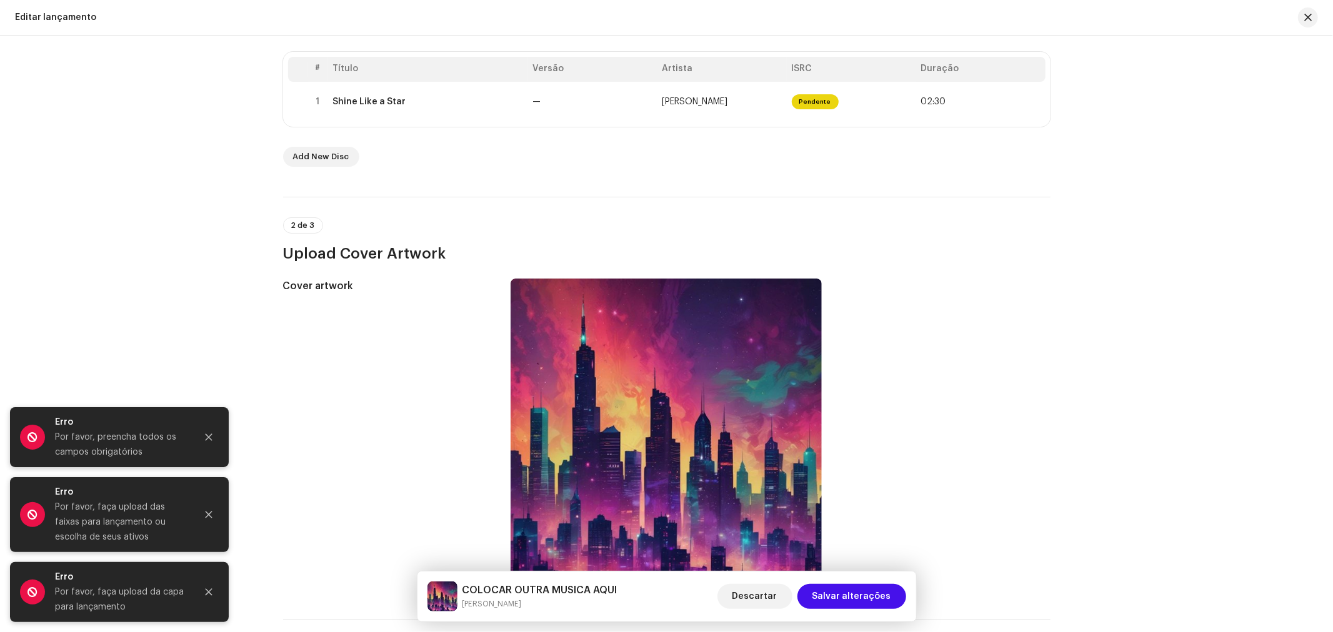
scroll to position [69, 0]
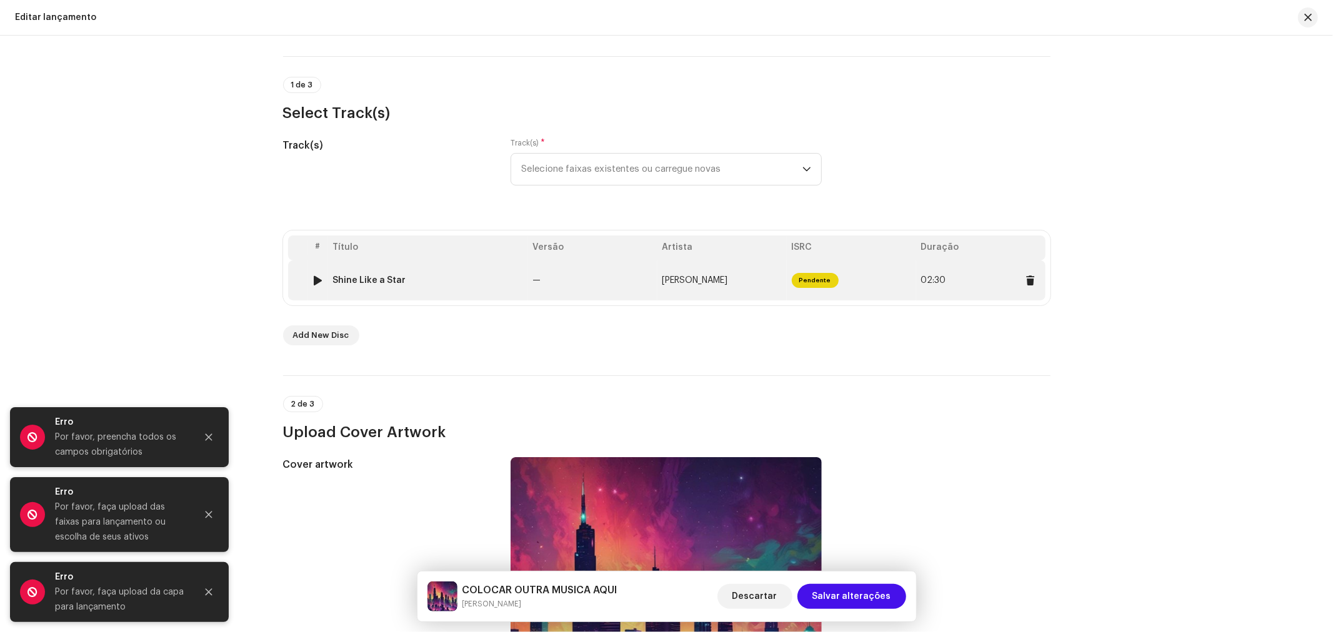
click at [601, 278] on td "—" at bounding box center [592, 281] width 129 height 40
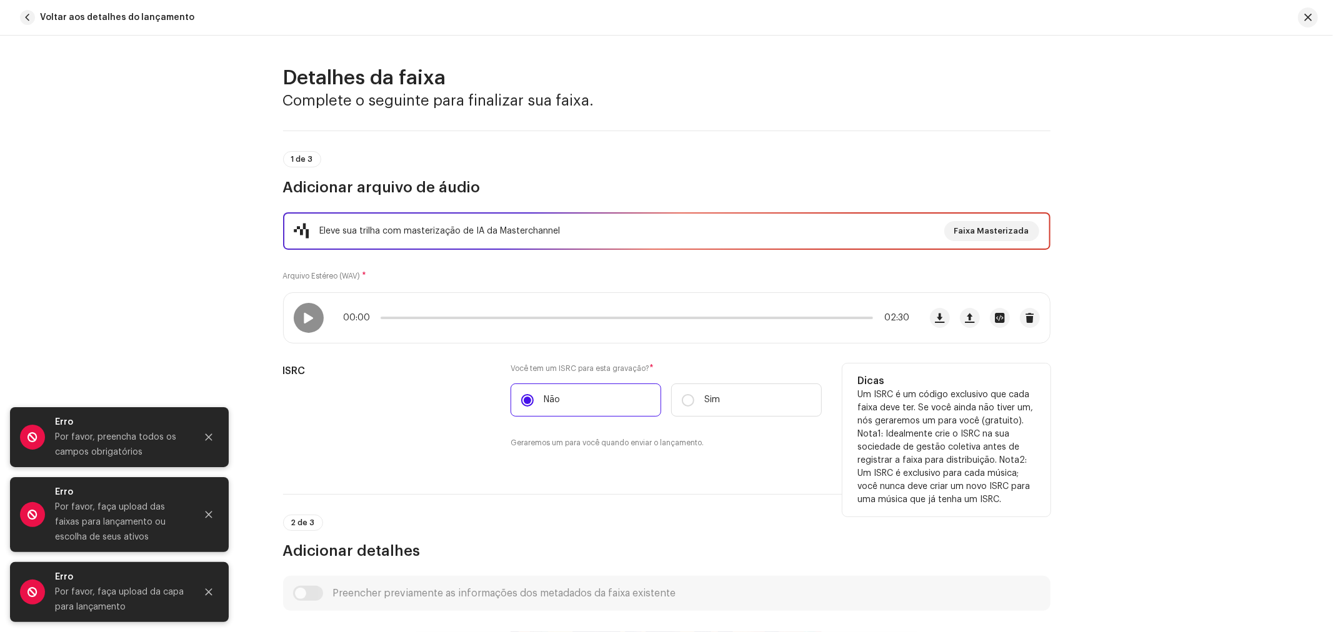
scroll to position [277, 0]
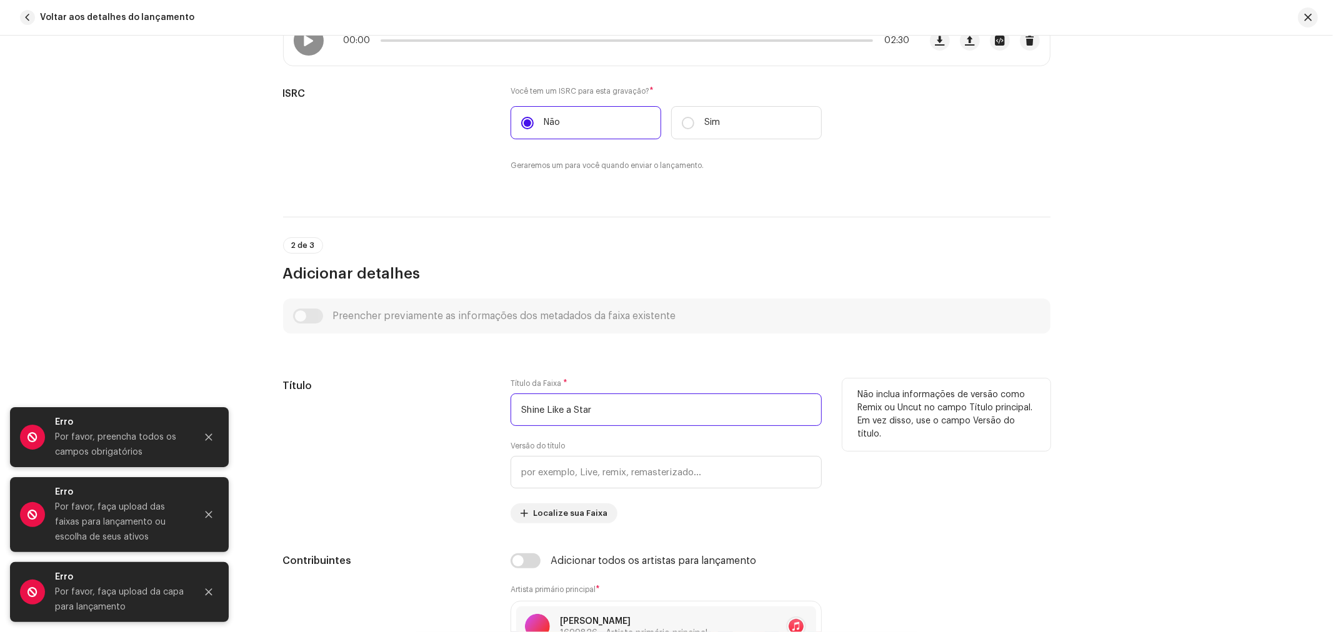
drag, startPoint x: 595, startPoint y: 409, endPoint x: 467, endPoint y: 402, distance: 128.3
click at [467, 402] on div "Título Título da Faixa * Shine Like a Star Versão do título Localize sua Faixa …" at bounding box center [666, 451] width 767 height 145
paste input "COLOCAR OUTRA MUSICA AQUI"
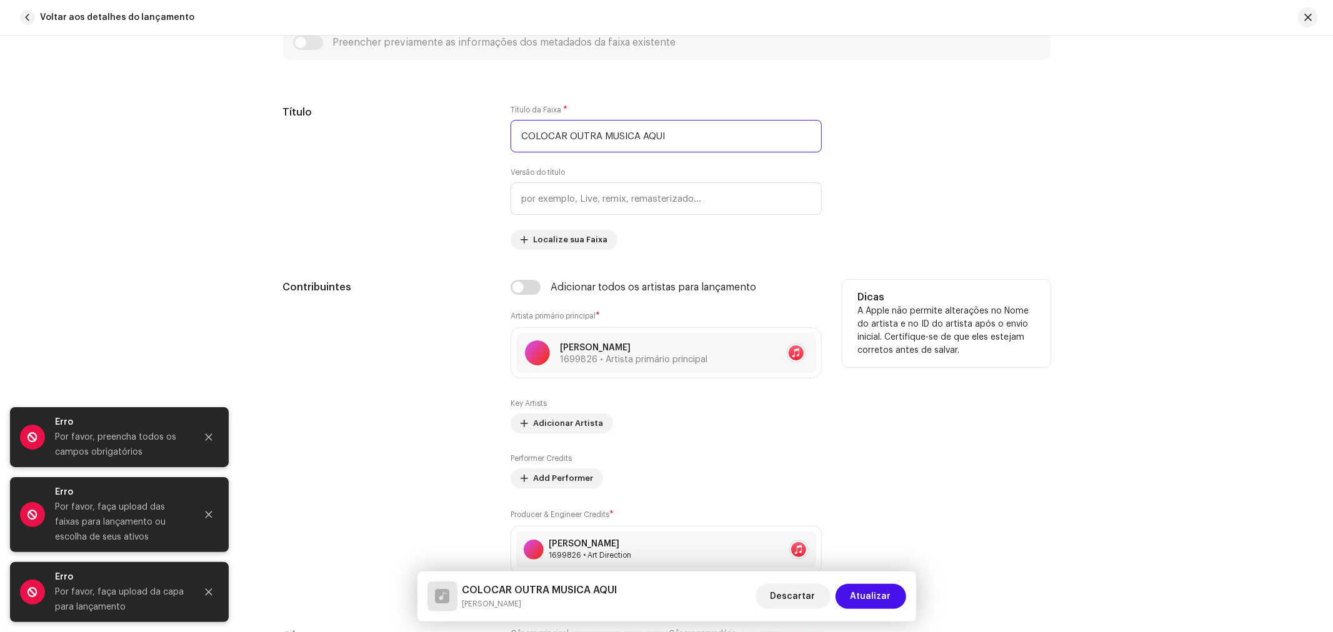
scroll to position [555, 0]
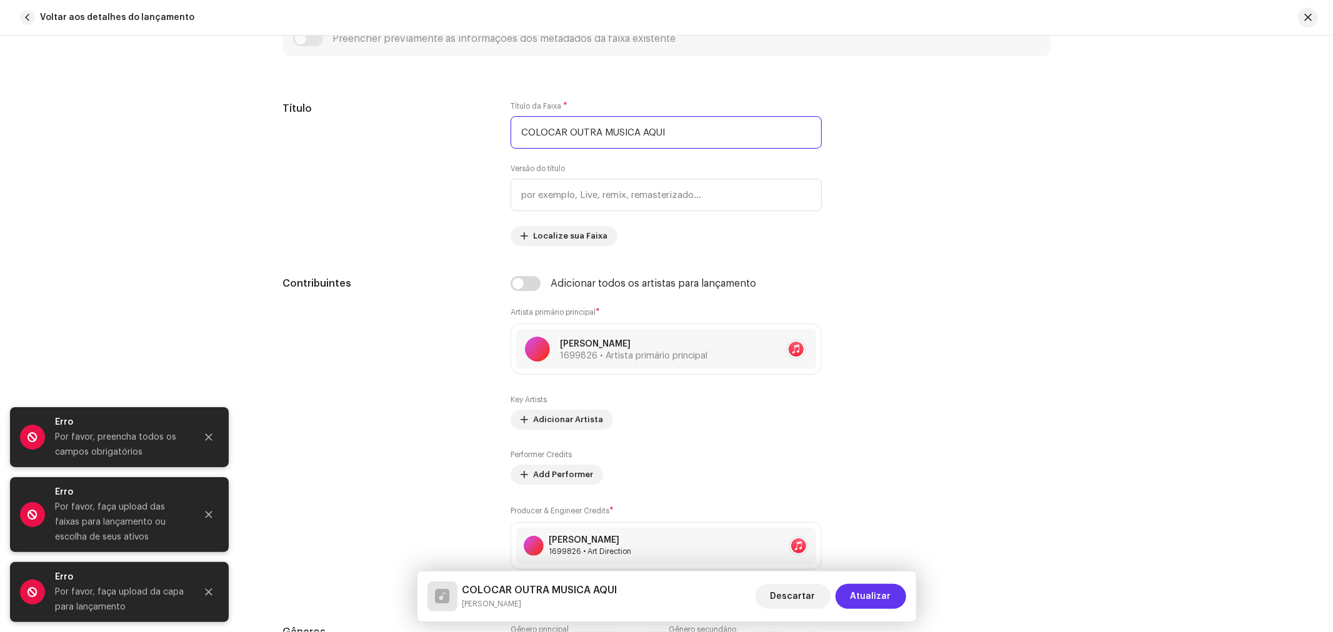
type input "COLOCAR OUTRA MUSICA AQUI"
click at [869, 595] on span "Atualizar" at bounding box center [871, 596] width 41 height 25
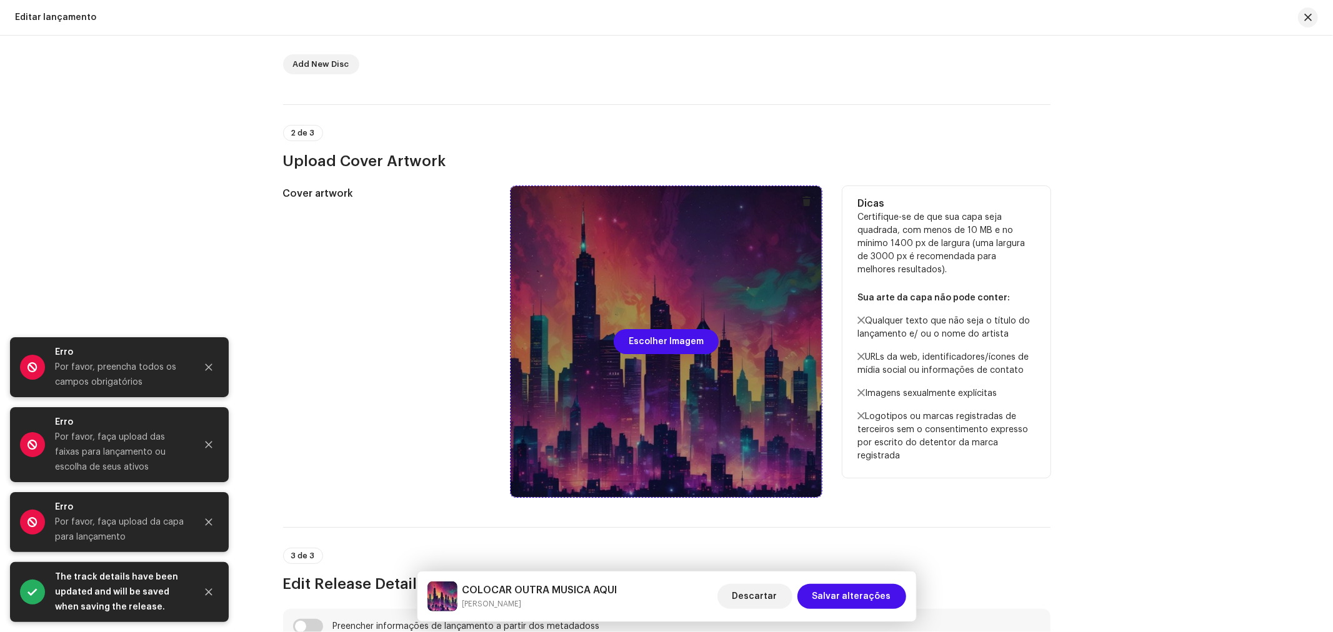
scroll to position [347, 0]
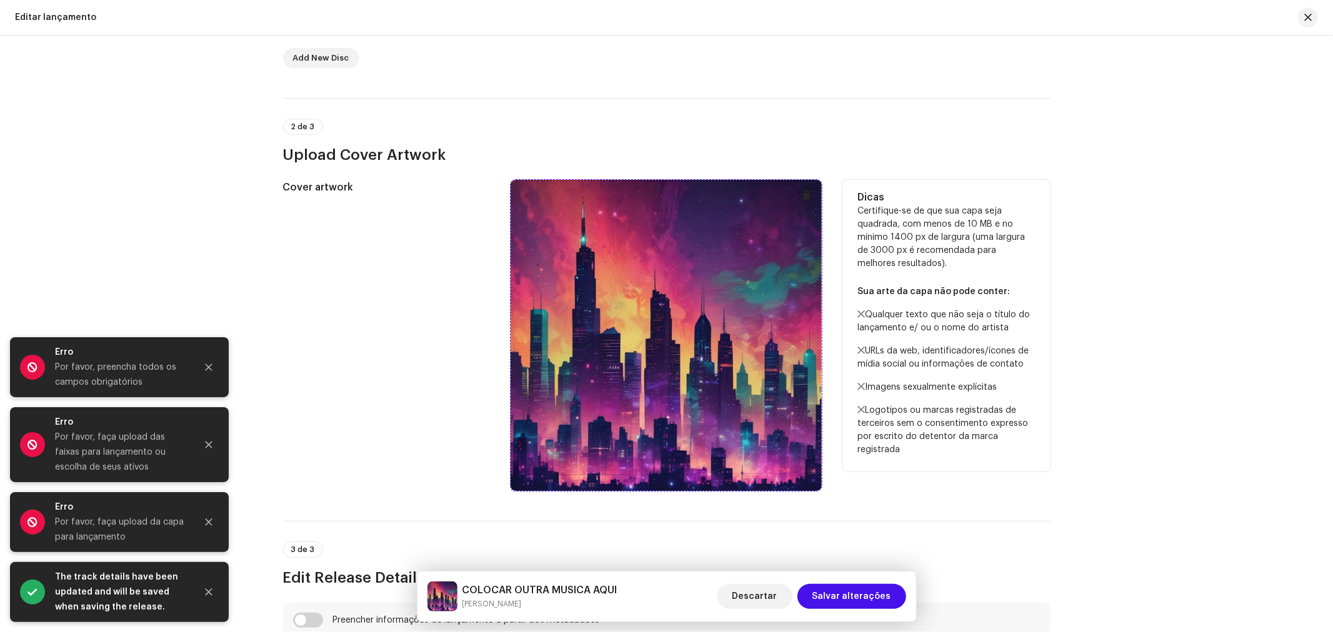
click at [802, 194] on span at bounding box center [806, 195] width 9 height 10
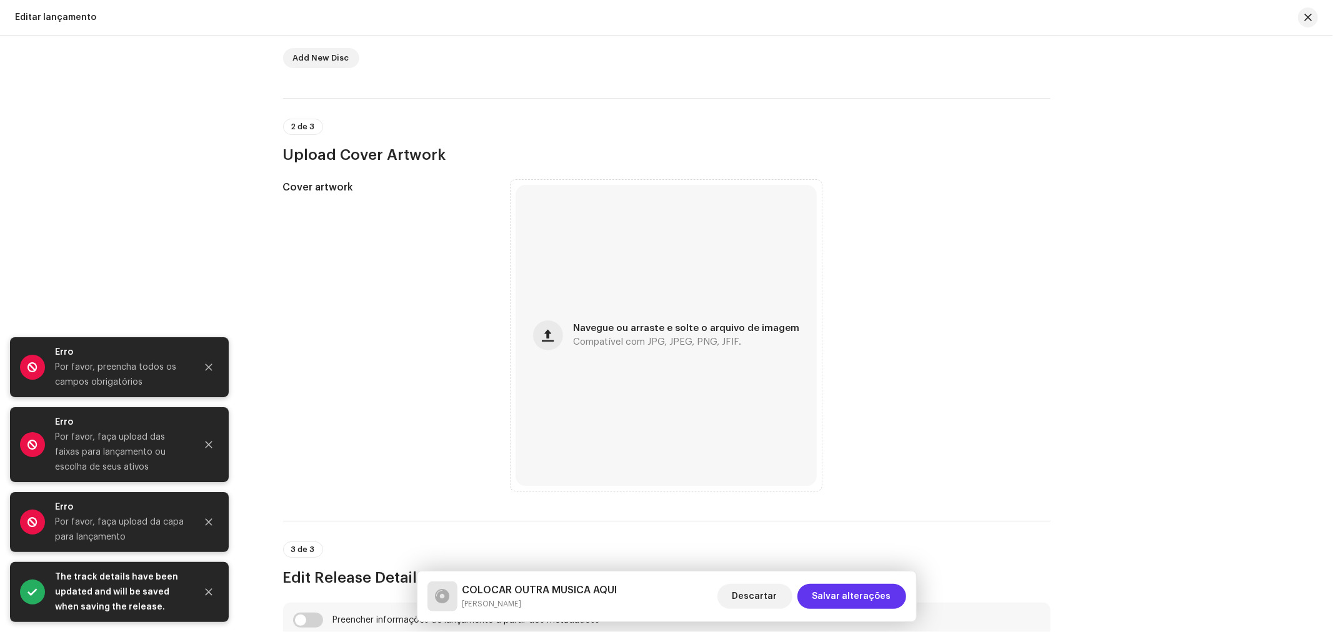
click at [882, 595] on span "Salvar alterações" at bounding box center [851, 596] width 79 height 25
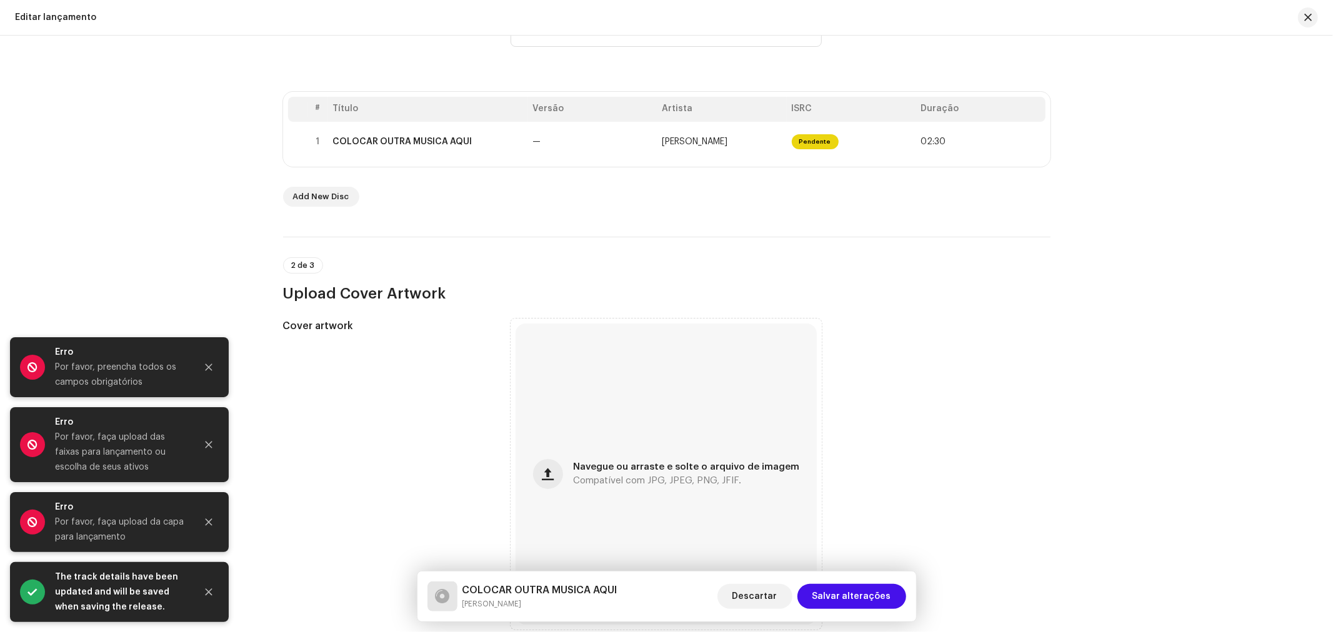
scroll to position [0, 0]
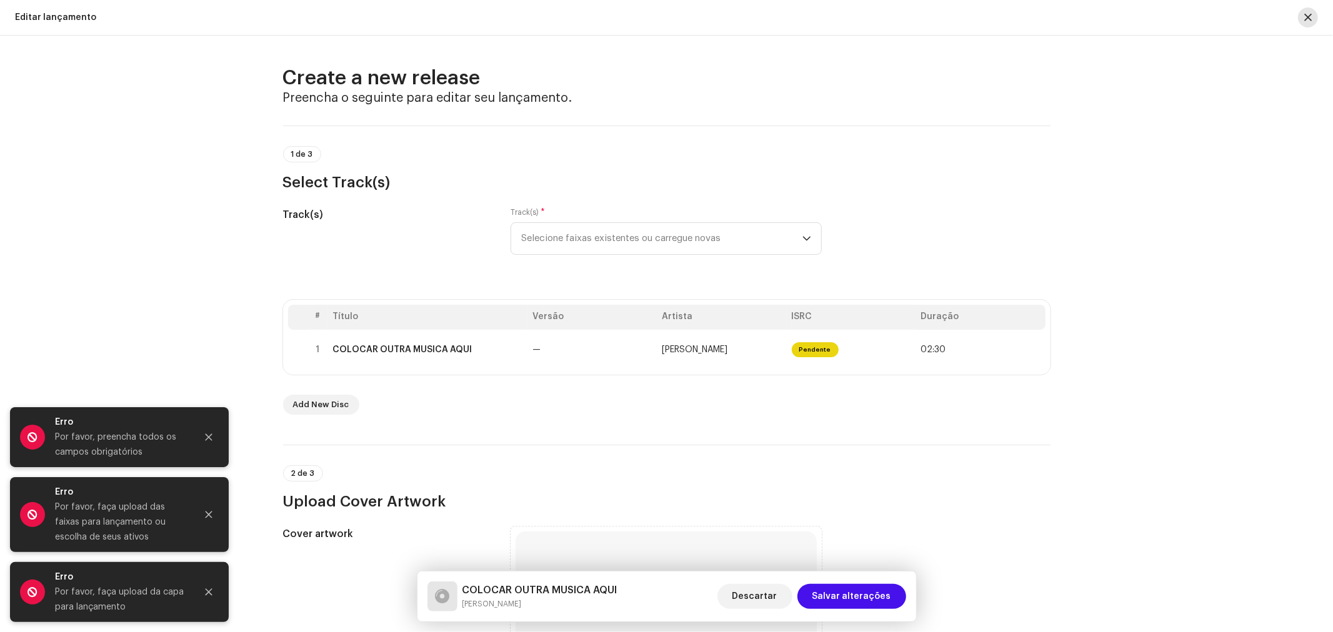
click at [1315, 19] on button "button" at bounding box center [1308, 17] width 20 height 20
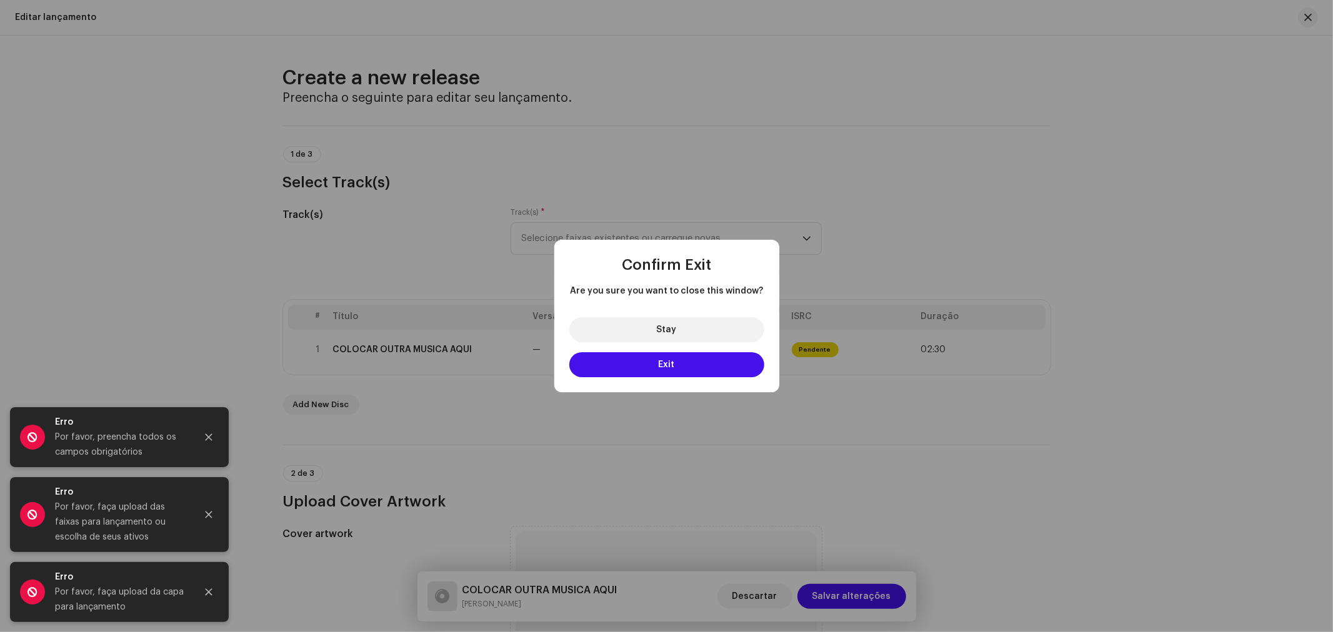
click at [1309, 19] on div "Confirm Exit Are you sure you want to close this window? Stay Exit" at bounding box center [666, 316] width 1333 height 632
click at [667, 359] on button "Exit" at bounding box center [666, 364] width 195 height 25
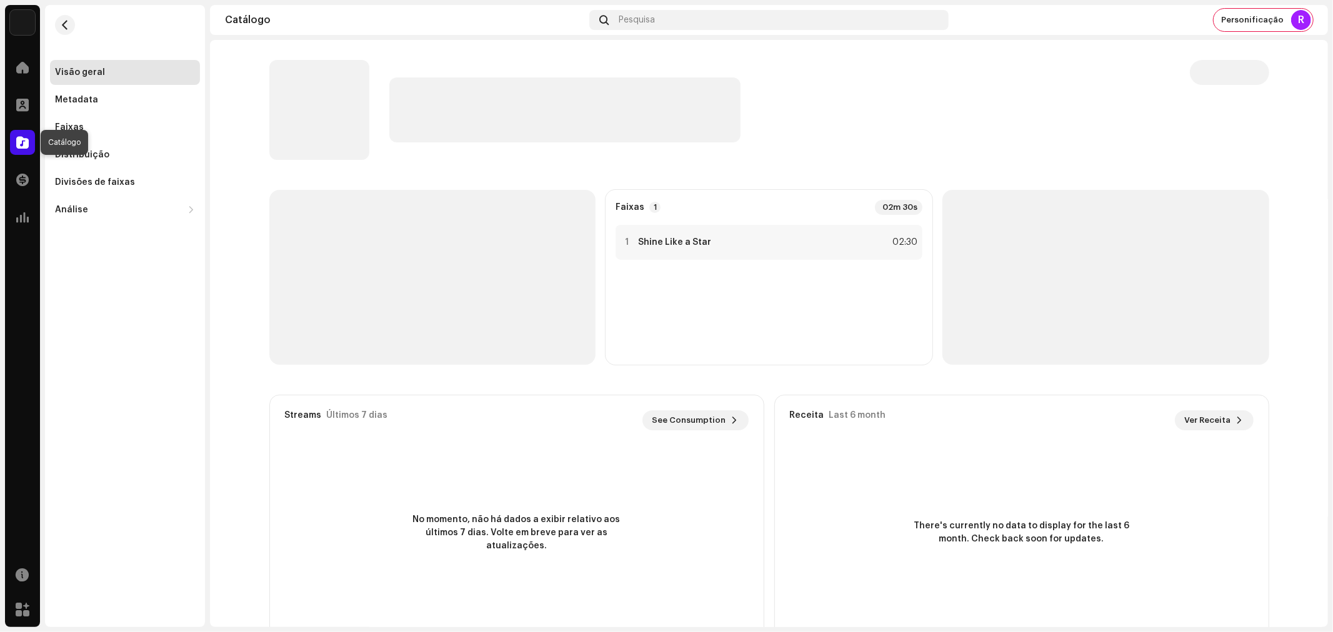
click at [28, 146] on span at bounding box center [22, 142] width 12 height 10
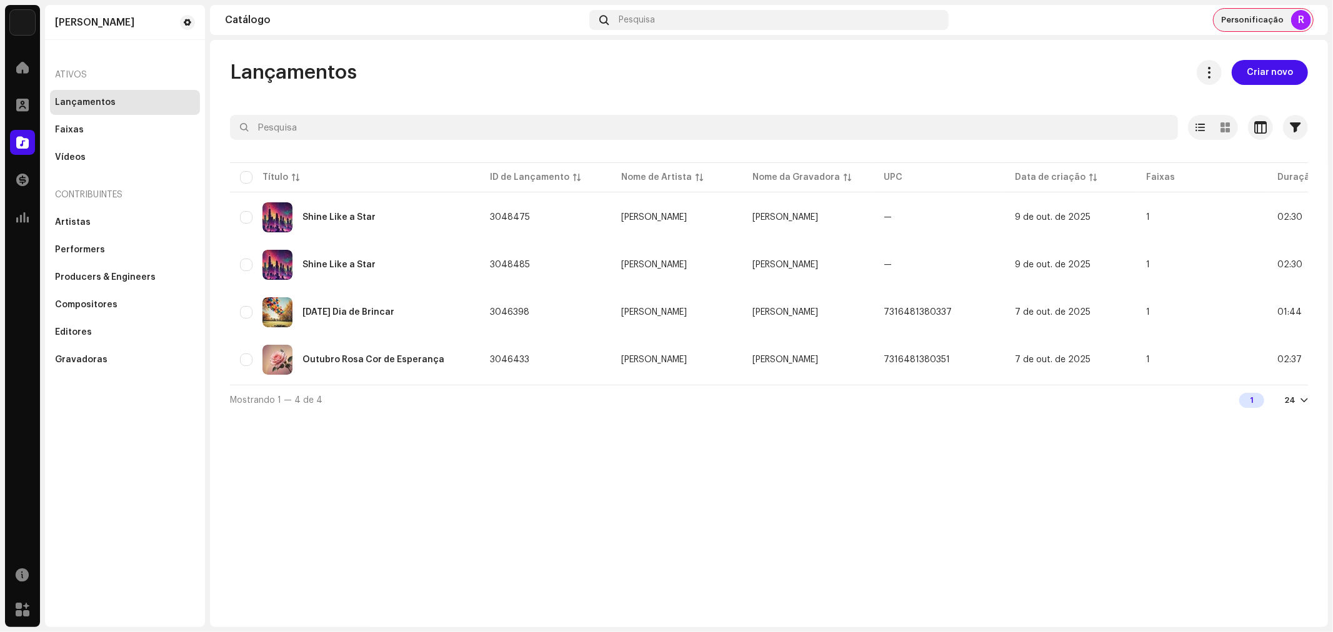
click at [1245, 16] on span "Personificação" at bounding box center [1252, 20] width 62 height 10
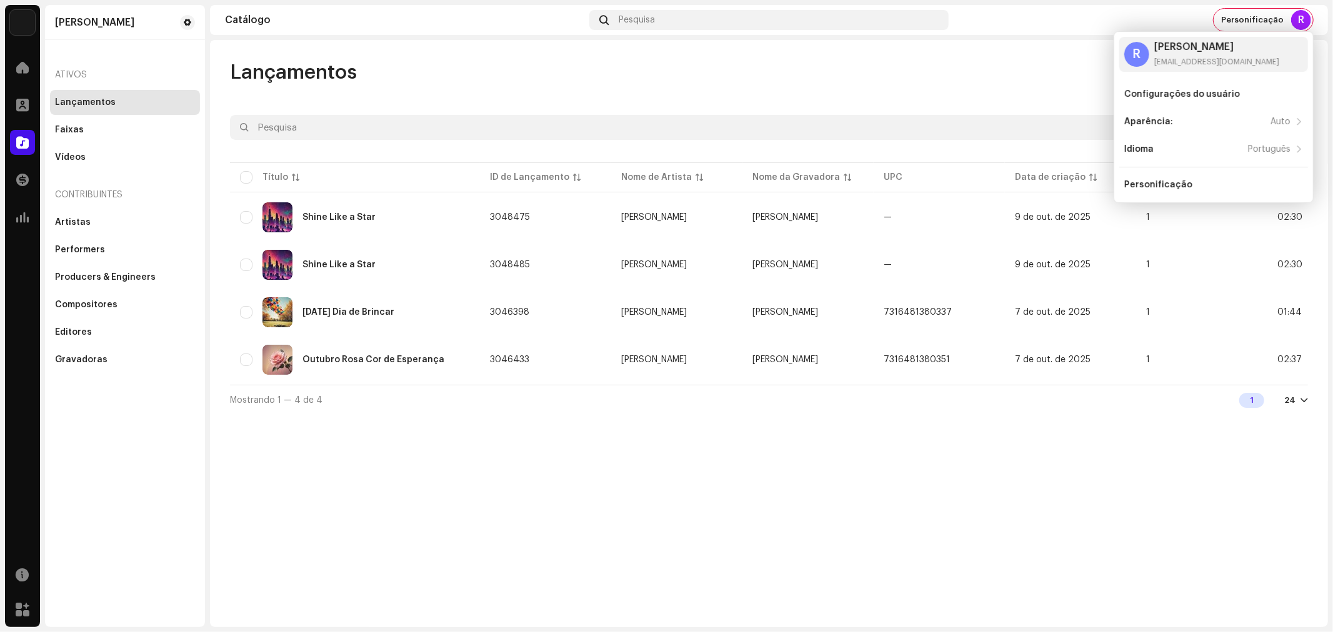
click at [904, 76] on div "Lançamentos Criar novo" at bounding box center [769, 72] width 1078 height 25
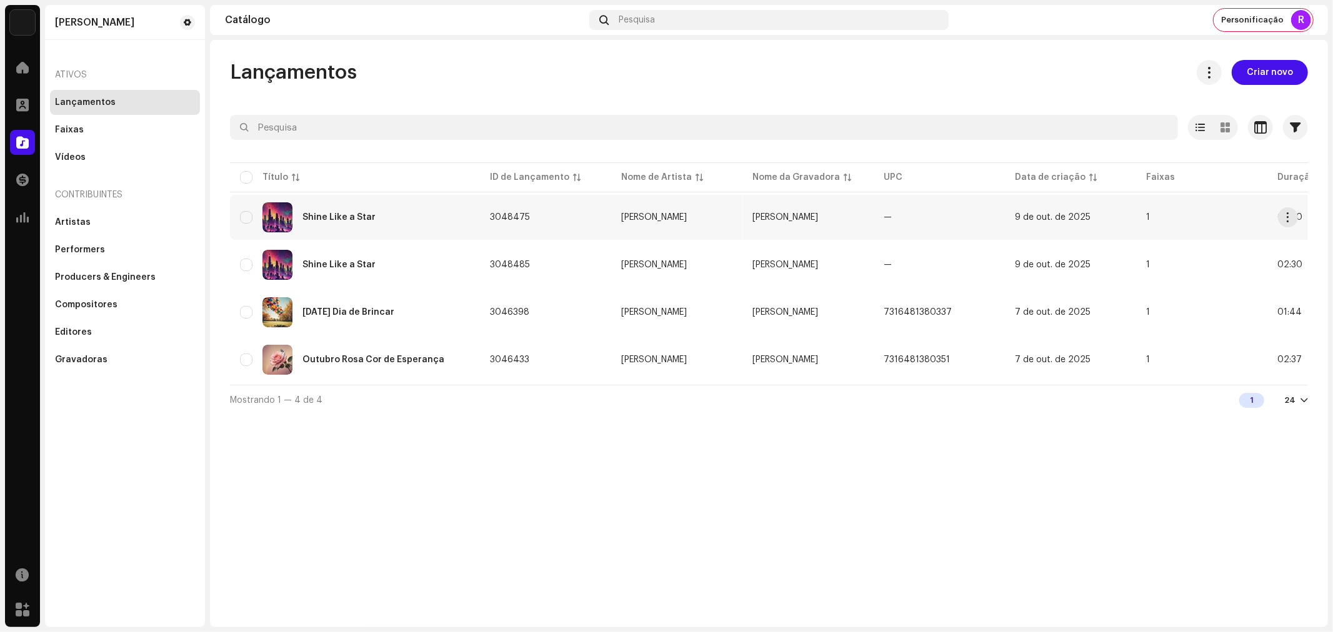
click at [359, 216] on div "Shine Like a Star" at bounding box center [338, 217] width 73 height 9
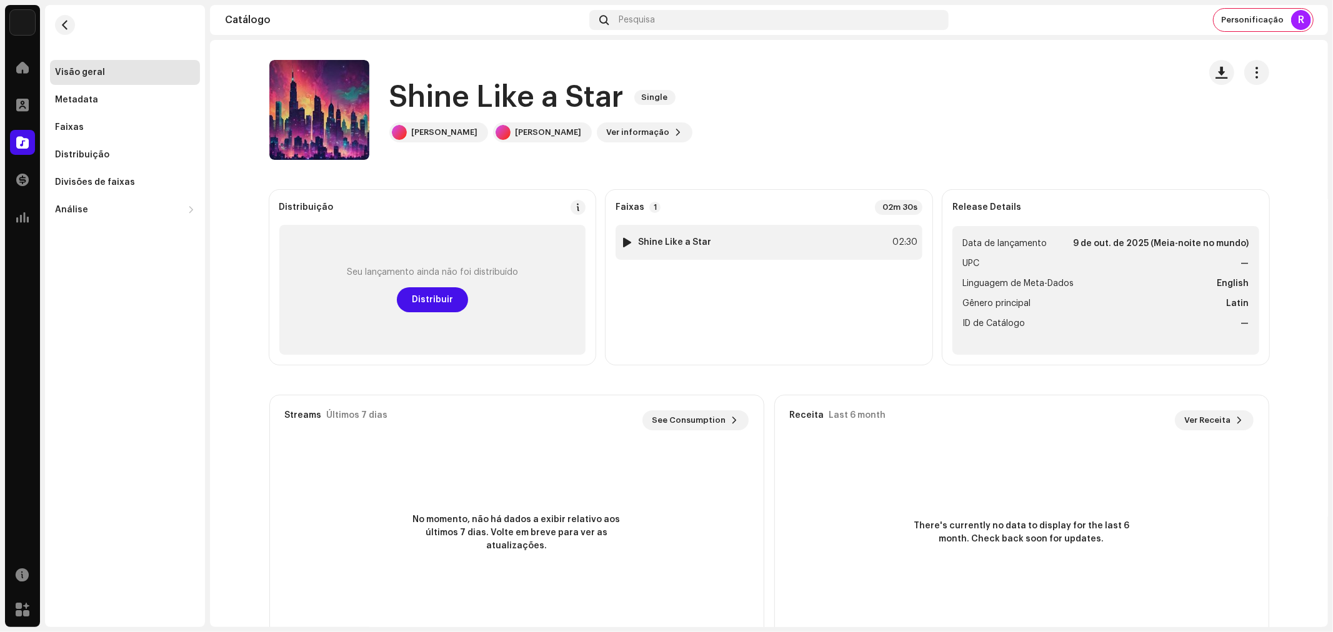
click at [622, 241] on div at bounding box center [626, 242] width 9 height 10
click at [64, 121] on div "Faixas" at bounding box center [125, 127] width 150 height 25
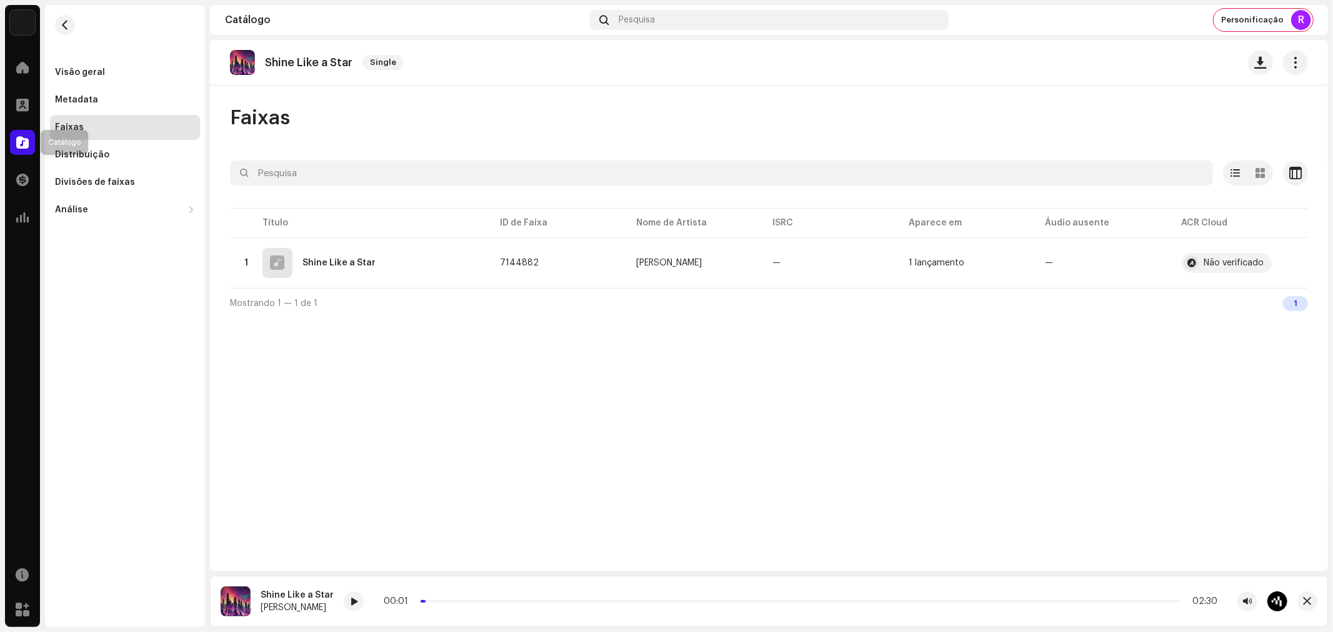
click at [20, 141] on span at bounding box center [22, 142] width 12 height 10
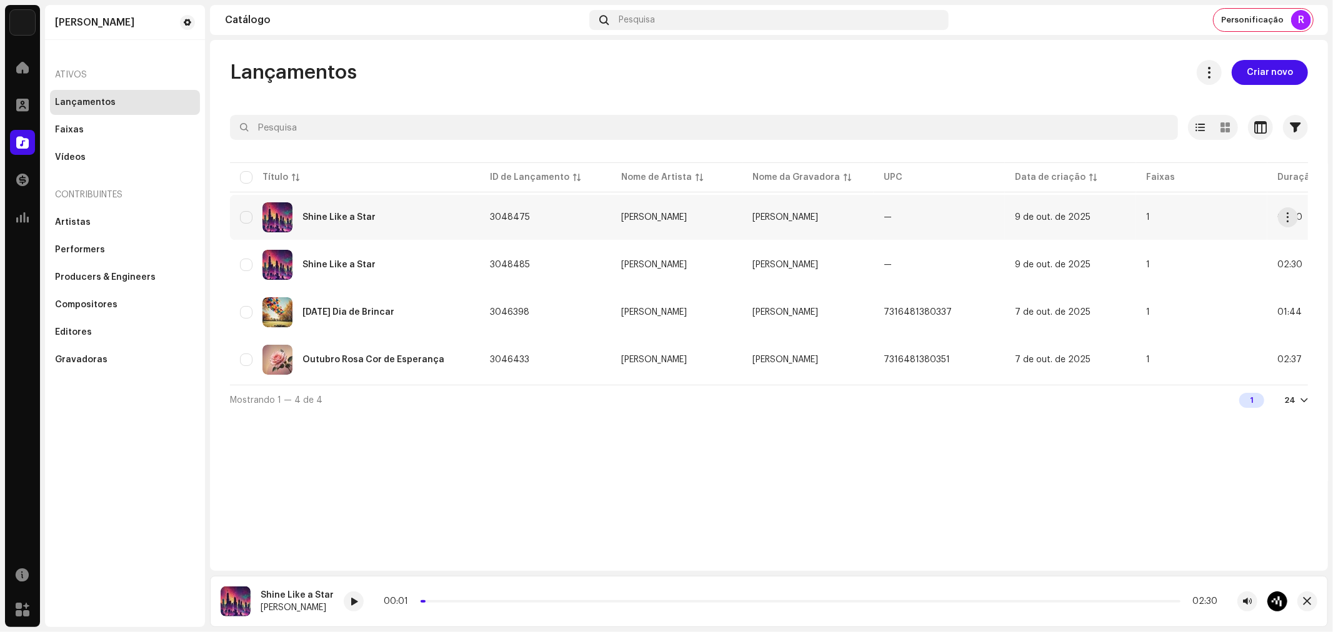
click at [412, 216] on div "Shine Like a Star" at bounding box center [355, 217] width 230 height 30
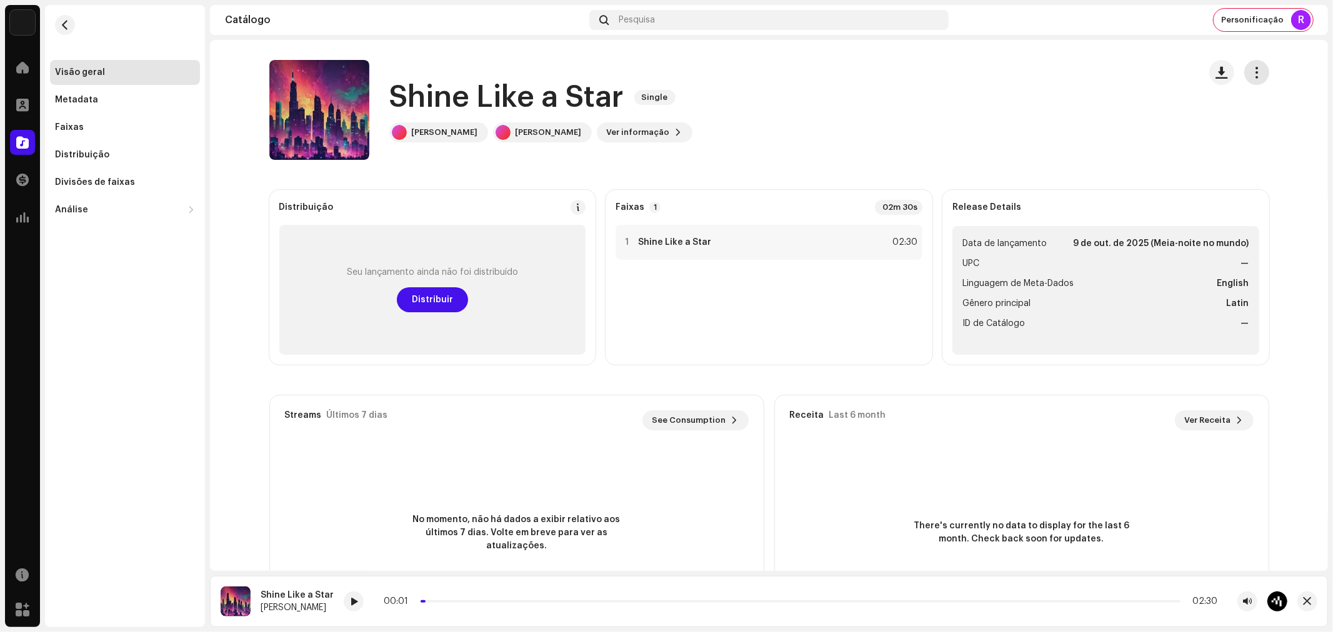
click at [1252, 72] on span "button" at bounding box center [1256, 72] width 12 height 10
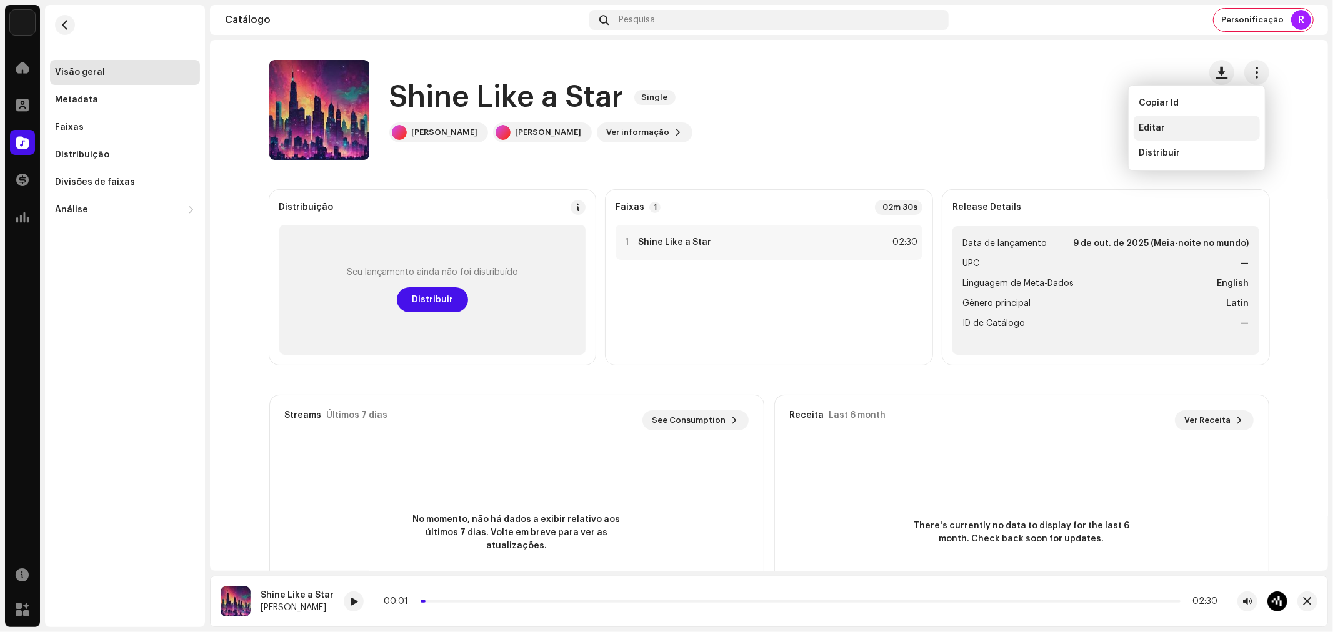
click at [1153, 123] on span "Editar" at bounding box center [1152, 128] width 26 height 10
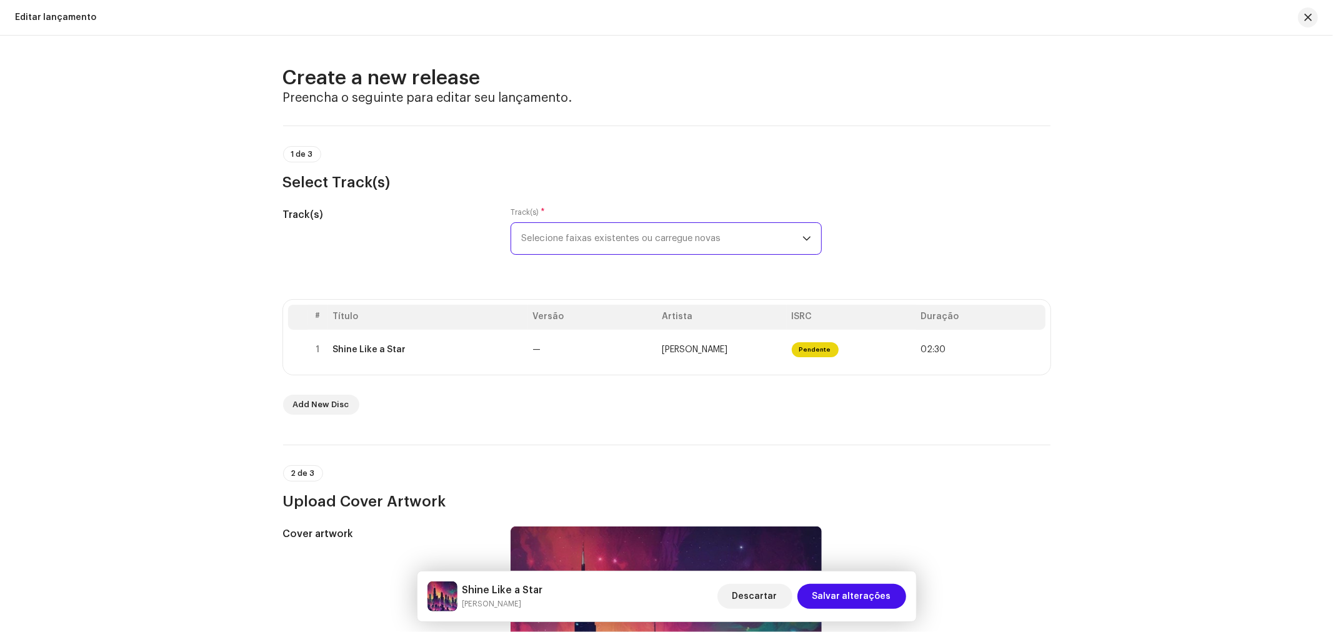
click at [791, 245] on span "Selecione faixas existentes ou carregue novas" at bounding box center [661, 238] width 281 height 31
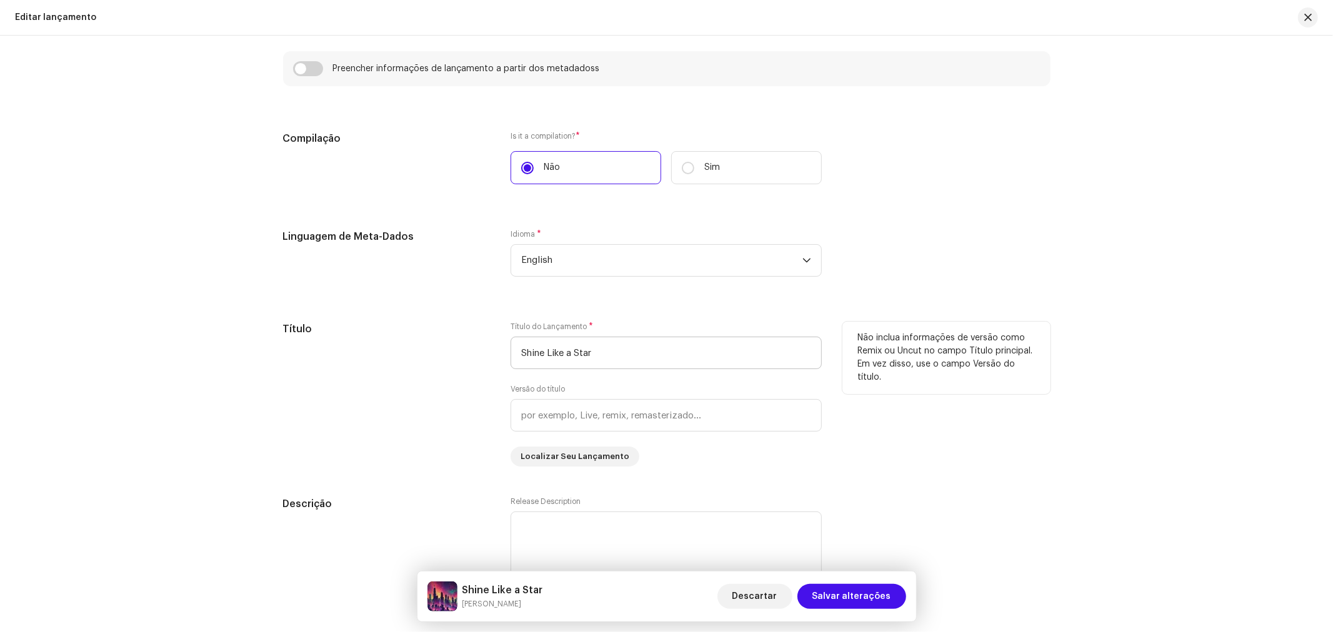
scroll to position [902, 0]
click at [609, 357] on input "Shine Like a Star" at bounding box center [666, 349] width 311 height 32
drag, startPoint x: 621, startPoint y: 352, endPoint x: 447, endPoint y: 339, distance: 174.2
click at [447, 339] on div "Título Título do Lançamento * Shine Like a Star Versão do título Localizar Seu …" at bounding box center [666, 390] width 767 height 145
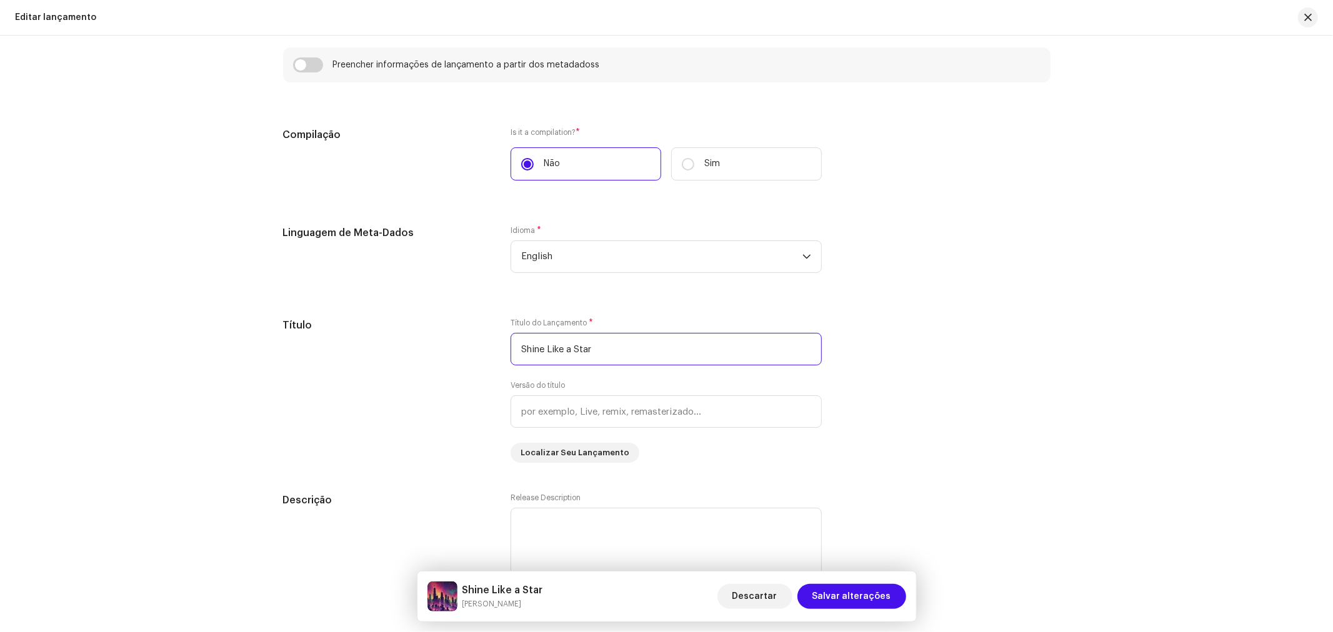
paste input "COLOCAR OUTRA MUSICA AQUI"
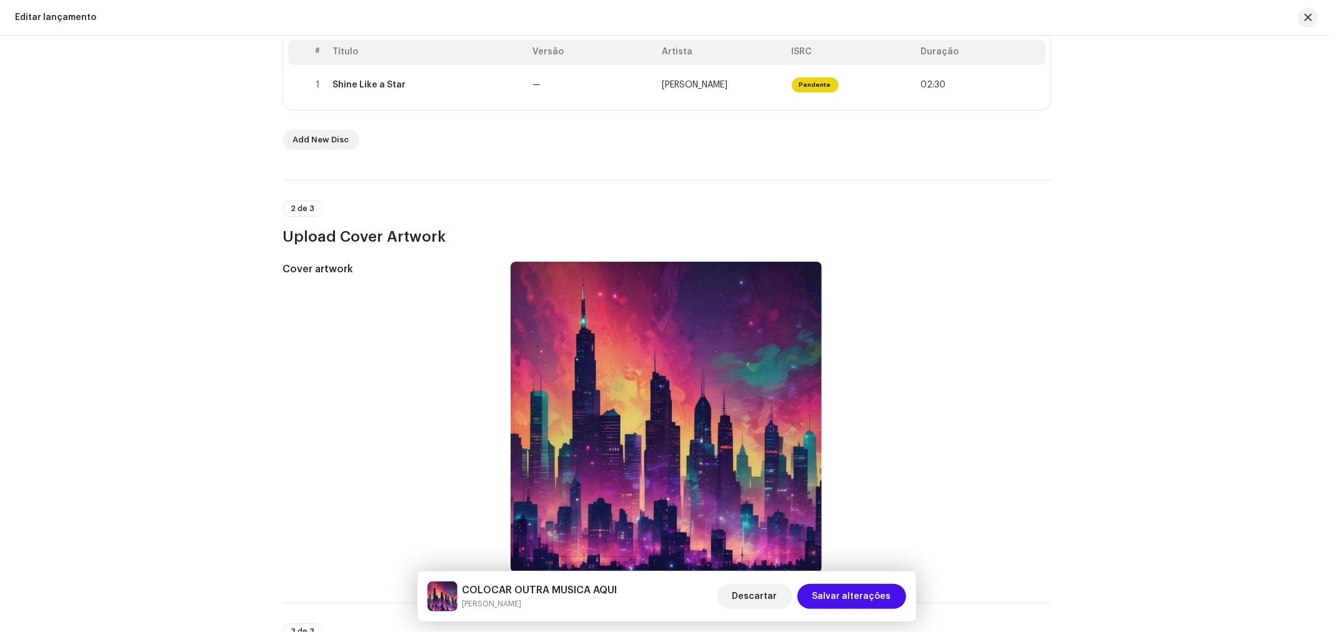
scroll to position [0, 0]
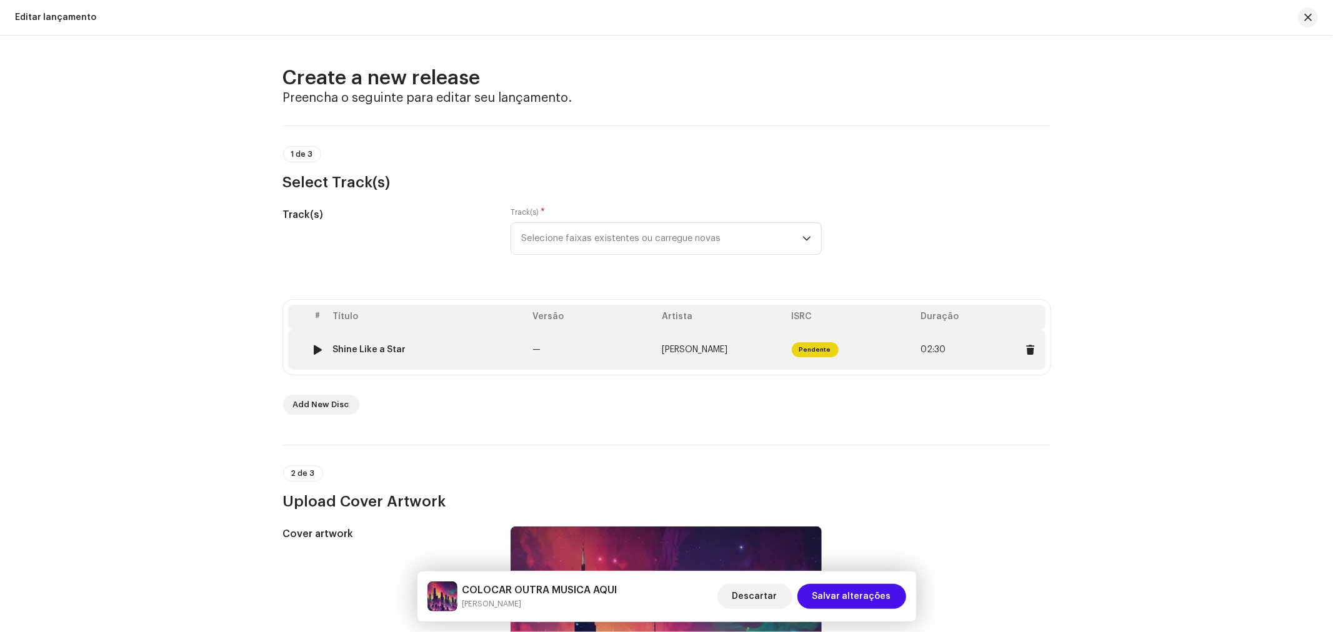
type input "COLOCAR OUTRA MUSICA AQUI"
click at [714, 348] on span "[PERSON_NAME]" at bounding box center [695, 350] width 66 height 9
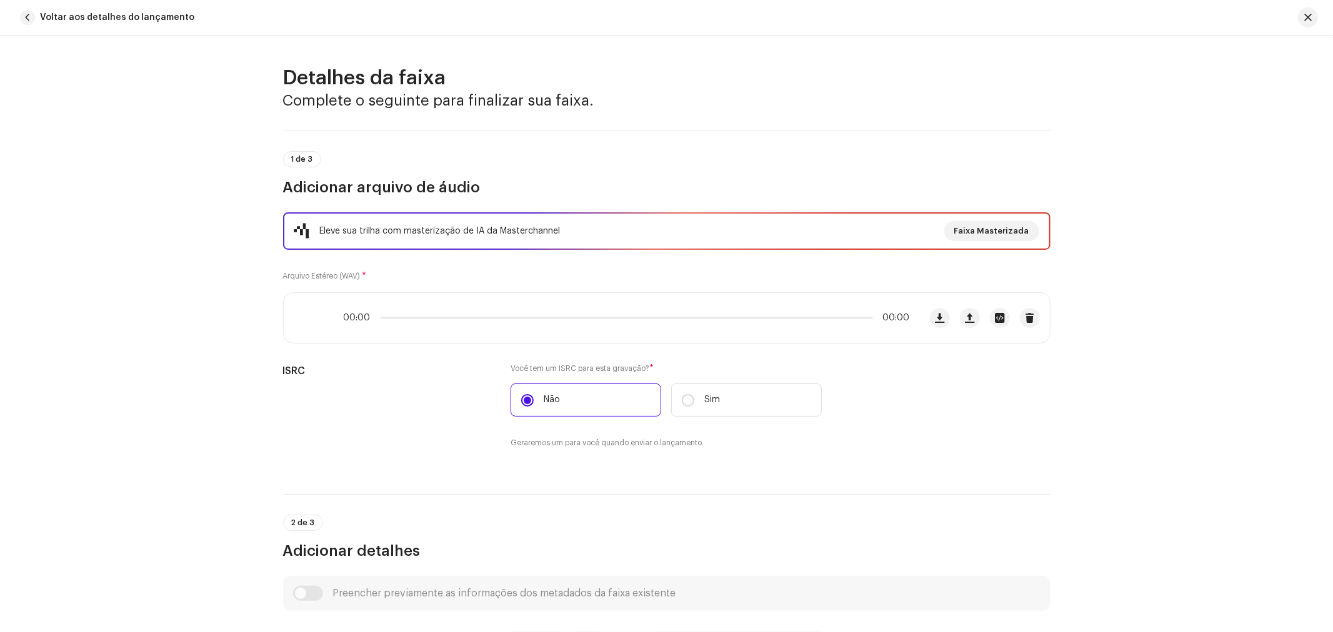
scroll to position [506, 0]
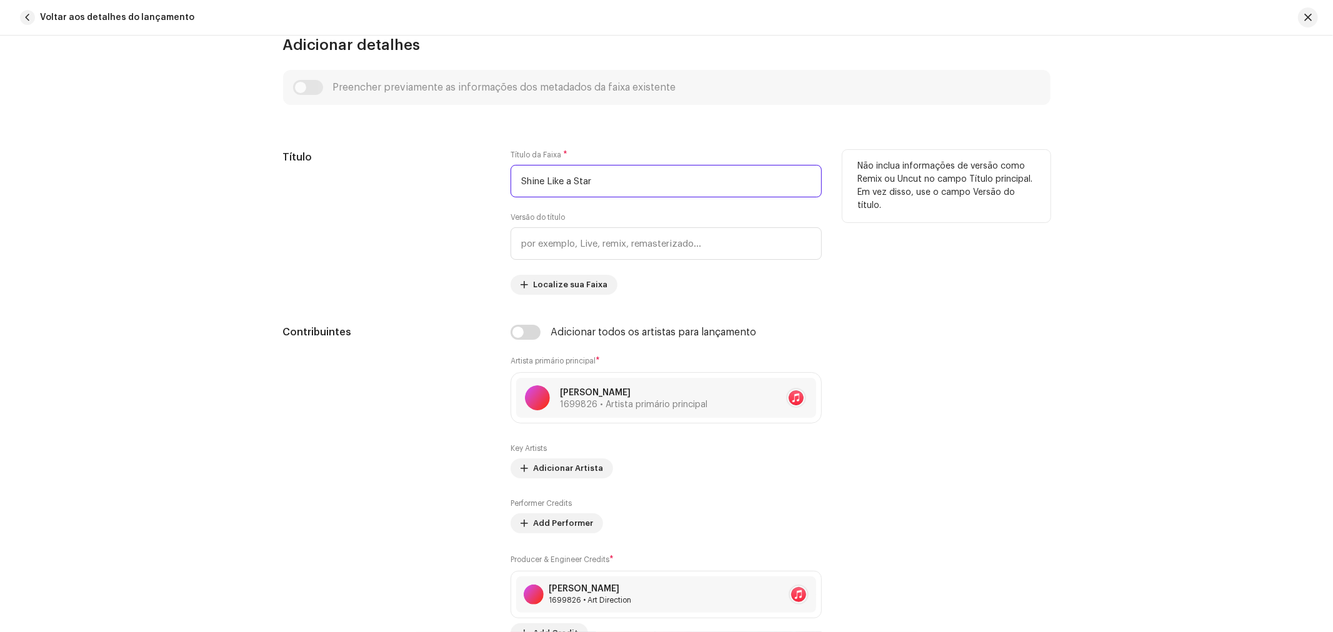
click at [592, 188] on input "Shine Like a Star" at bounding box center [666, 181] width 311 height 32
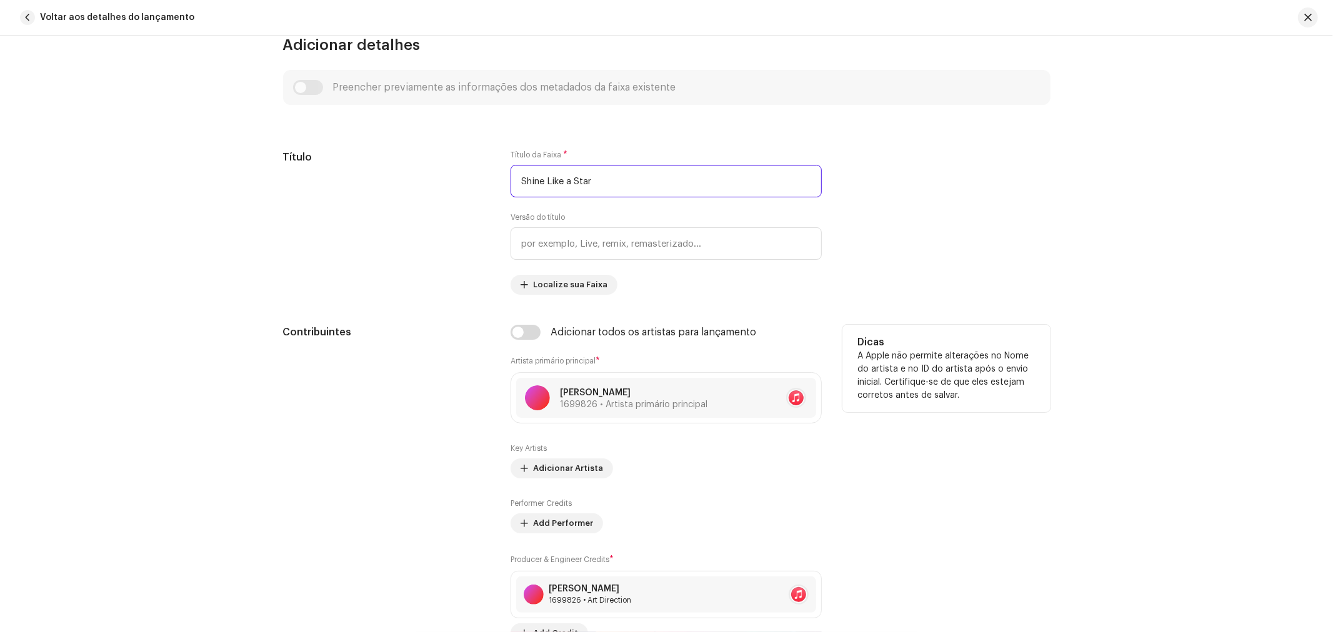
paste input "COLOCAR OUTRA MUSICA AQUI"
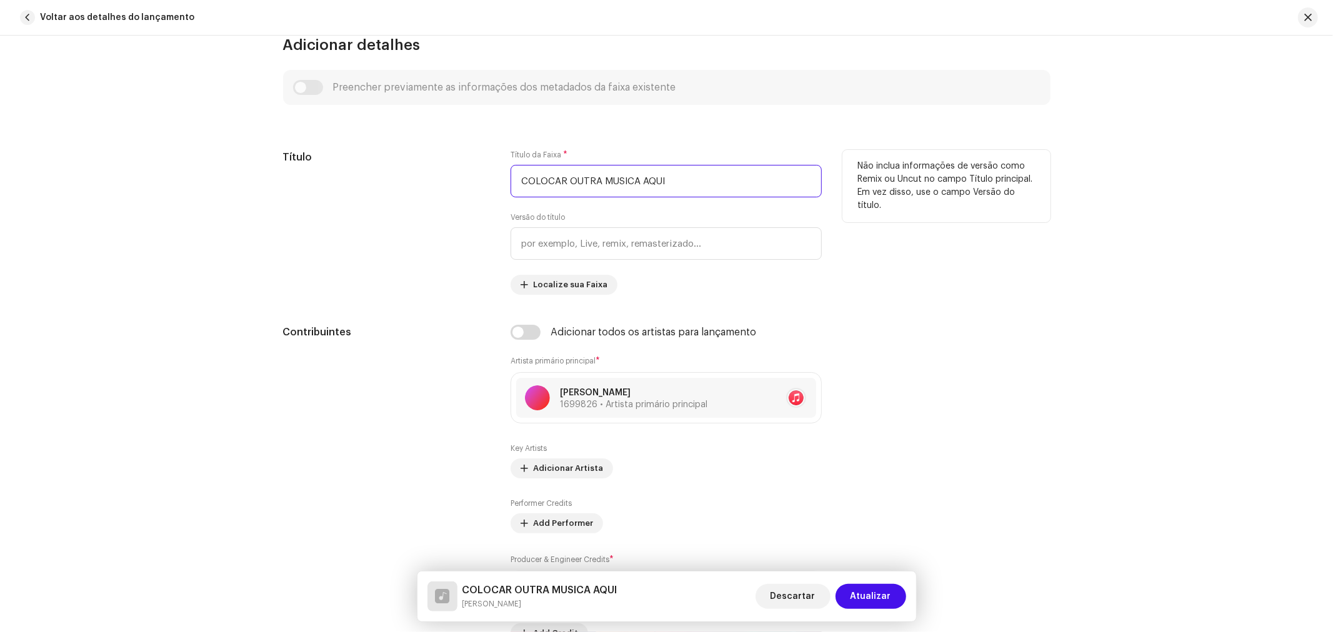
type input "COLOCAR OUTRA MUSICA AQUI"
click at [1002, 253] on div "Não inclua informações de versão como Remix ou Uncut no campo Título principal.…" at bounding box center [946, 222] width 208 height 145
click at [891, 594] on span "Atualizar" at bounding box center [871, 596] width 41 height 25
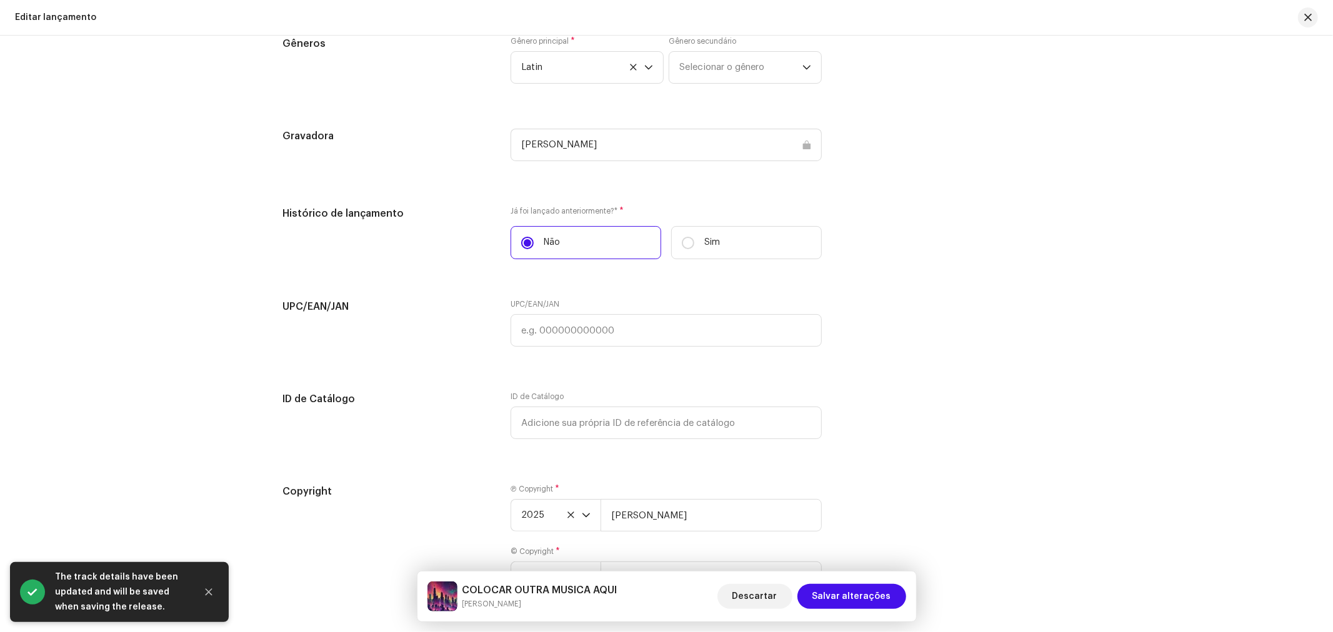
scroll to position [1985, 0]
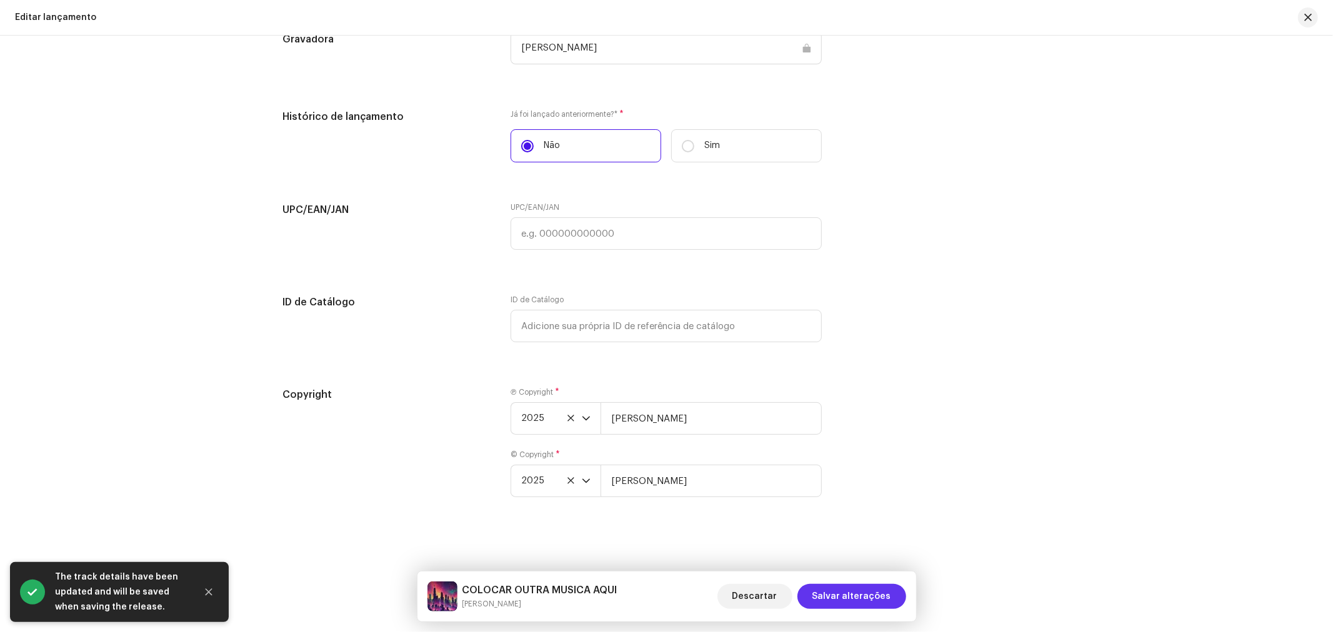
click at [855, 589] on span "Salvar alterações" at bounding box center [851, 596] width 79 height 25
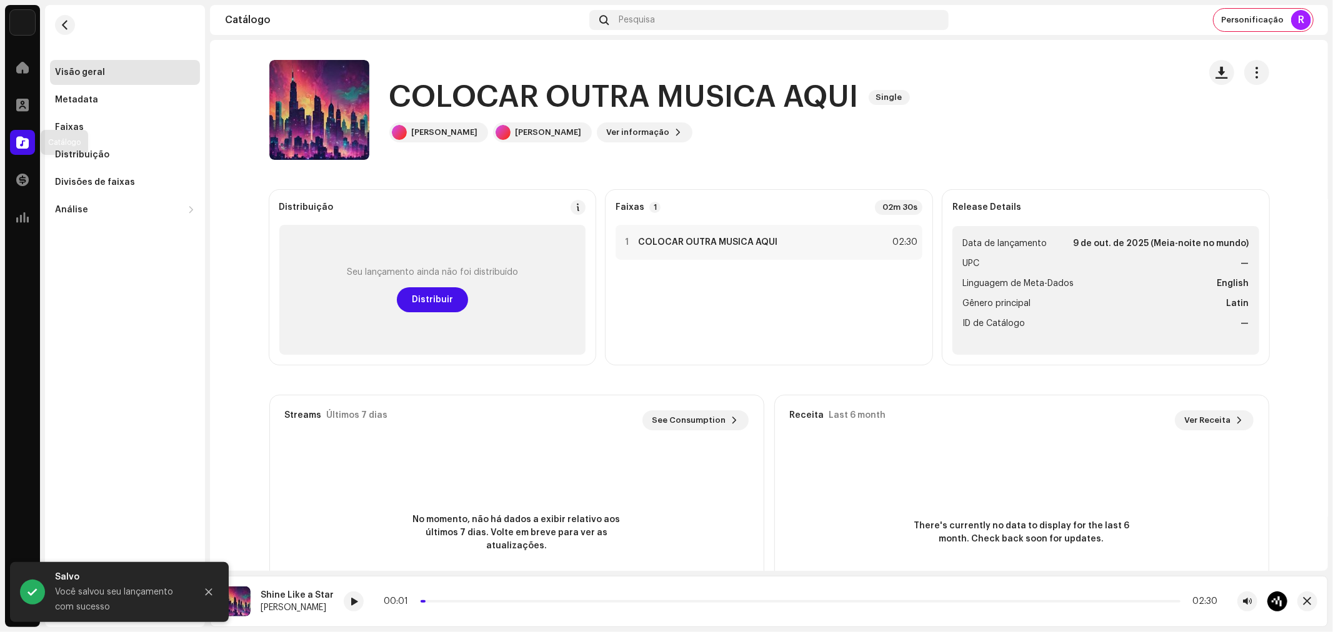
click at [21, 139] on span at bounding box center [22, 142] width 12 height 10
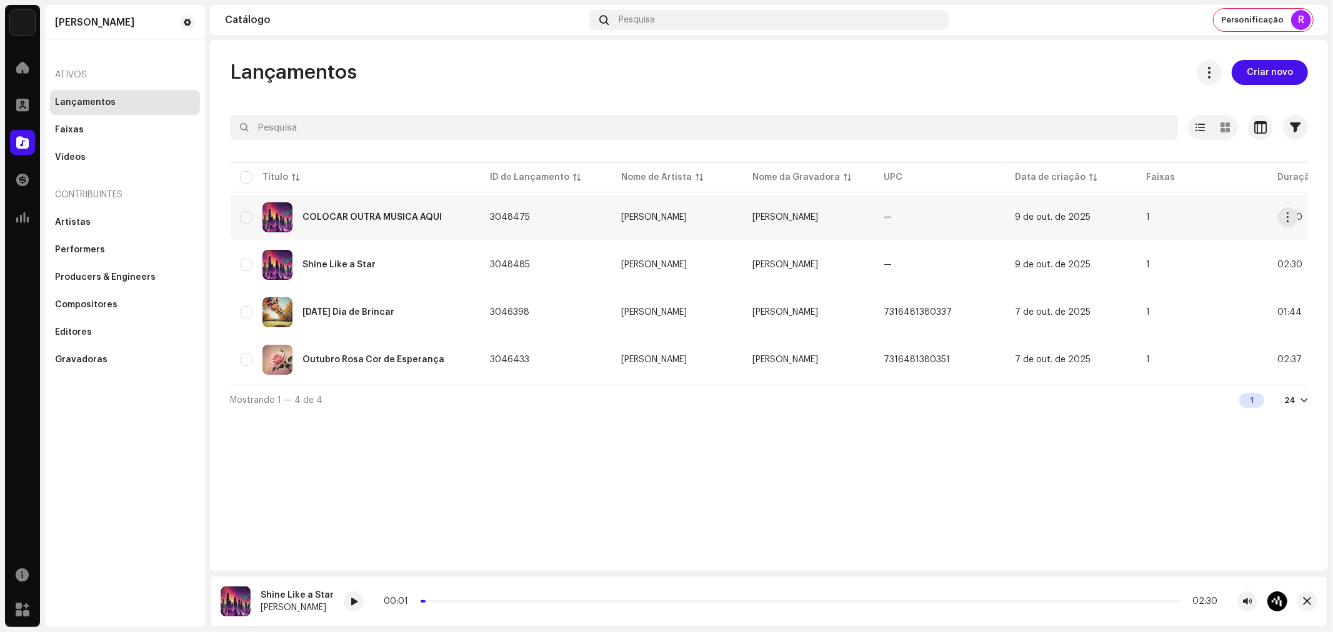
click at [398, 213] on div "COLOCAR OUTRA MUSICA AQUI" at bounding box center [371, 217] width 139 height 9
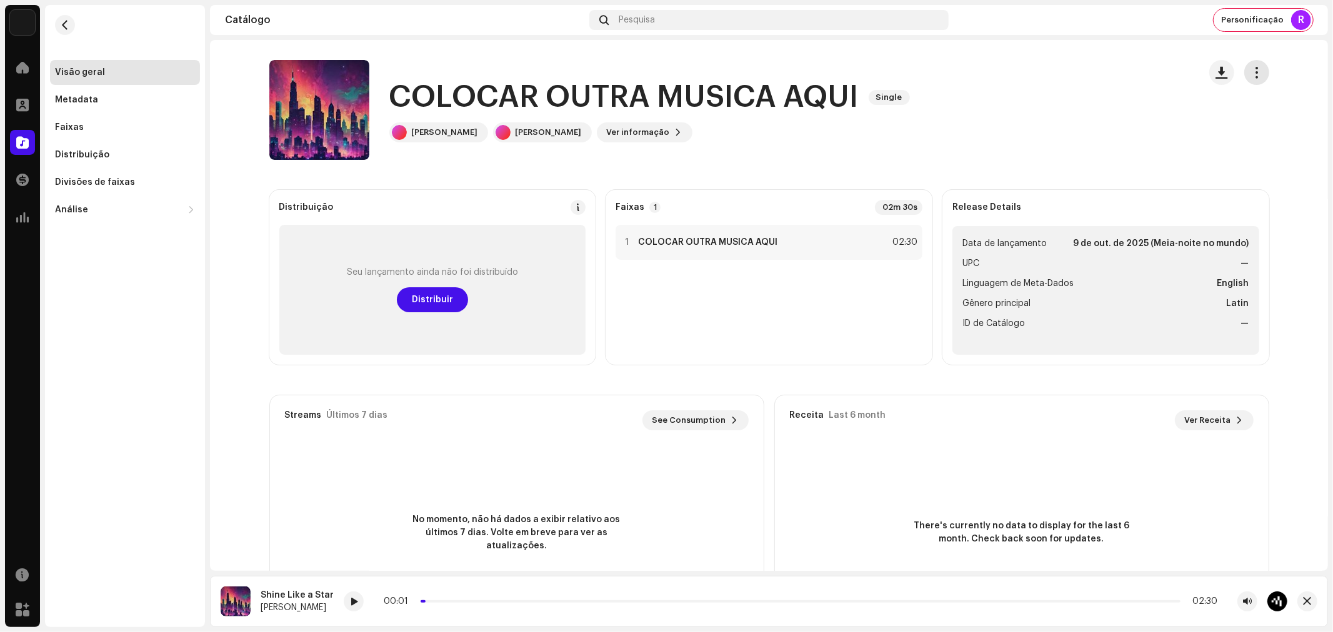
click at [1258, 73] on span "button" at bounding box center [1256, 72] width 12 height 10
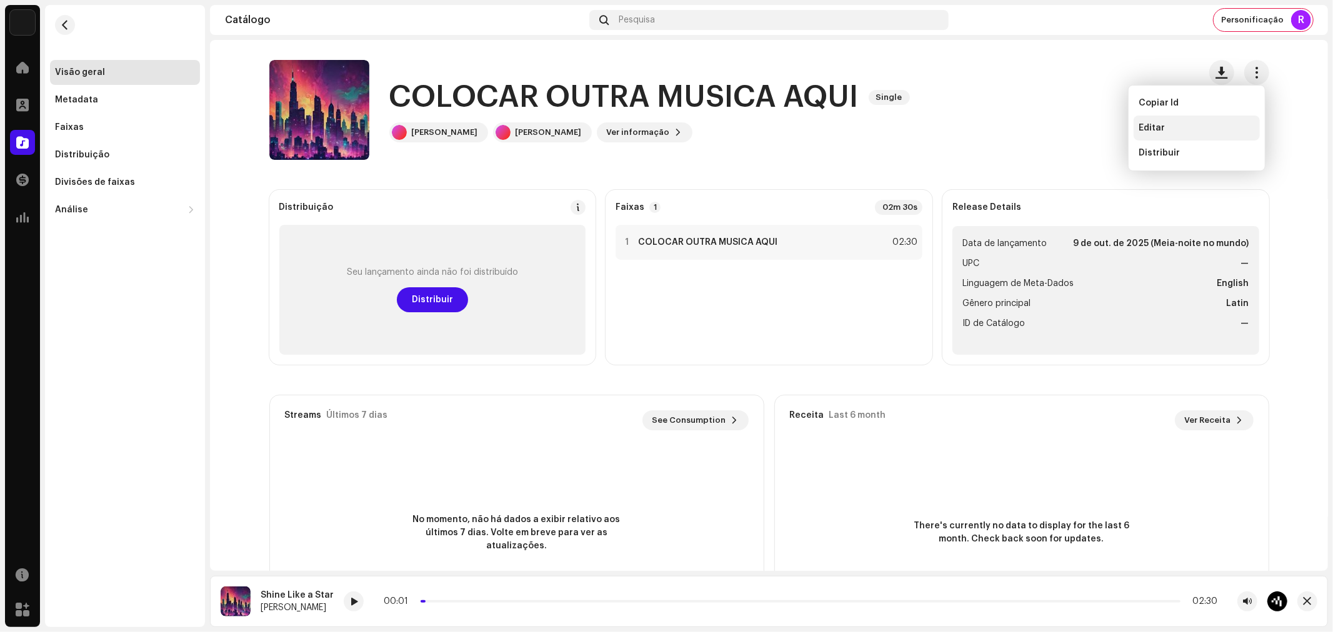
click at [1160, 122] on div "Editar" at bounding box center [1197, 128] width 126 height 25
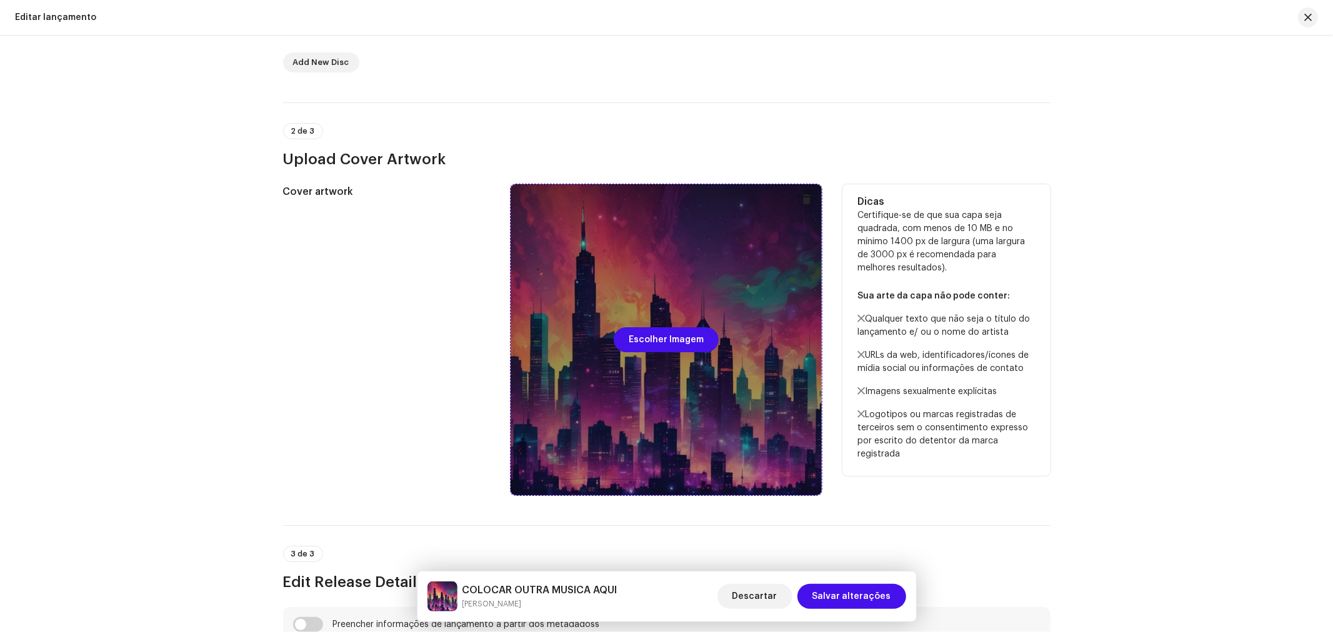
scroll to position [347, 0]
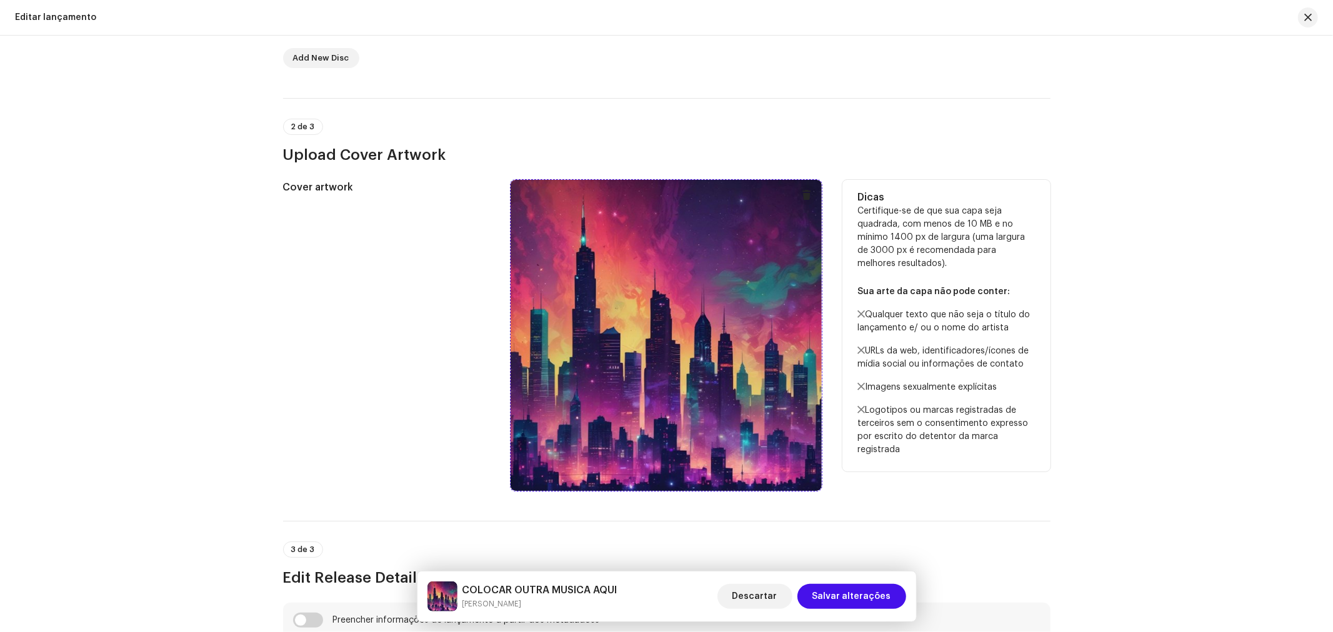
click at [804, 196] on span at bounding box center [806, 195] width 9 height 10
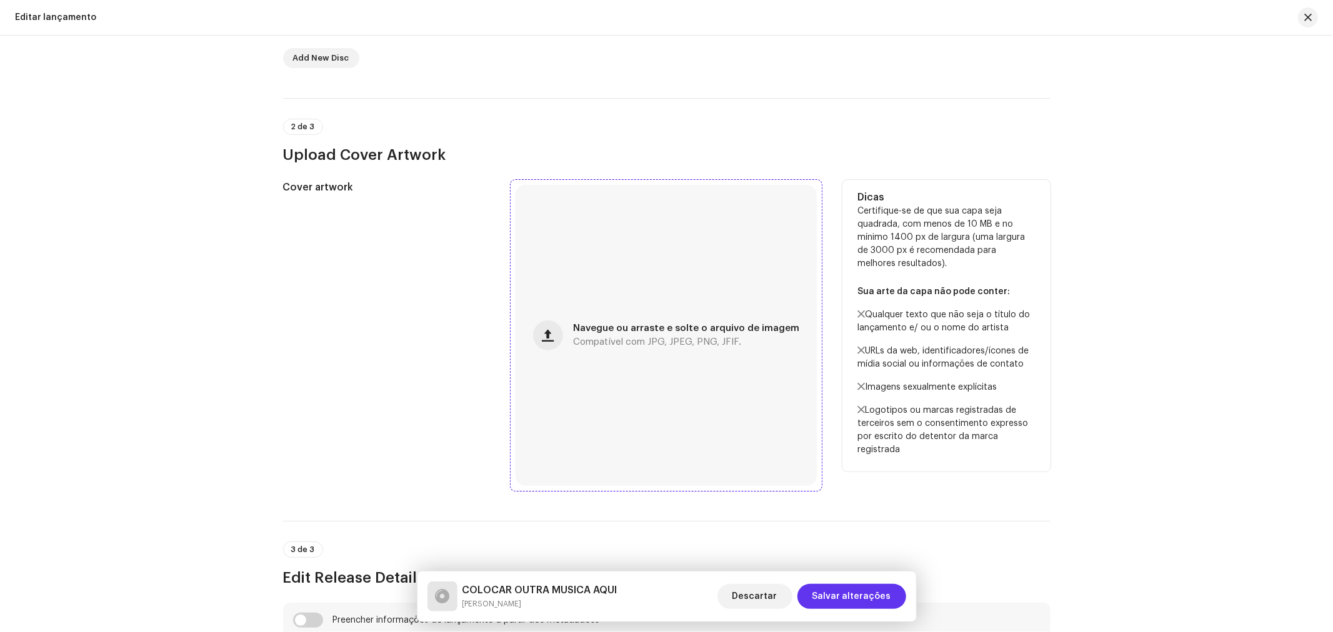
click at [854, 587] on span "Salvar alterações" at bounding box center [851, 596] width 79 height 25
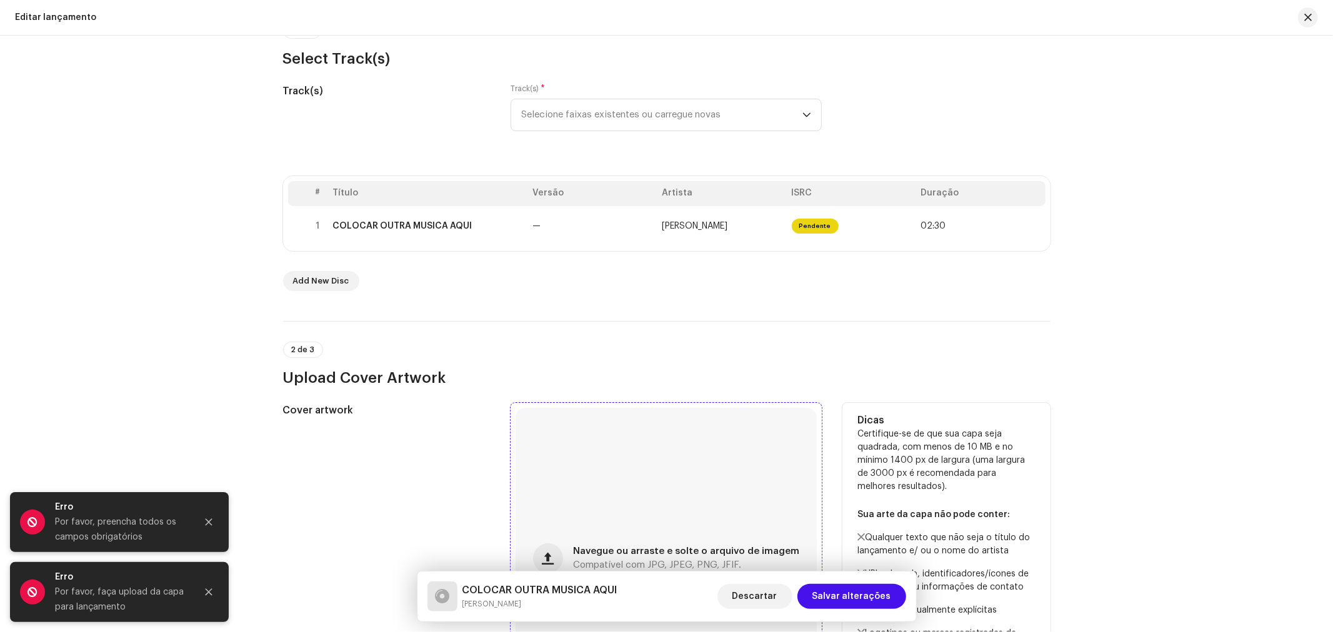
scroll to position [0, 0]
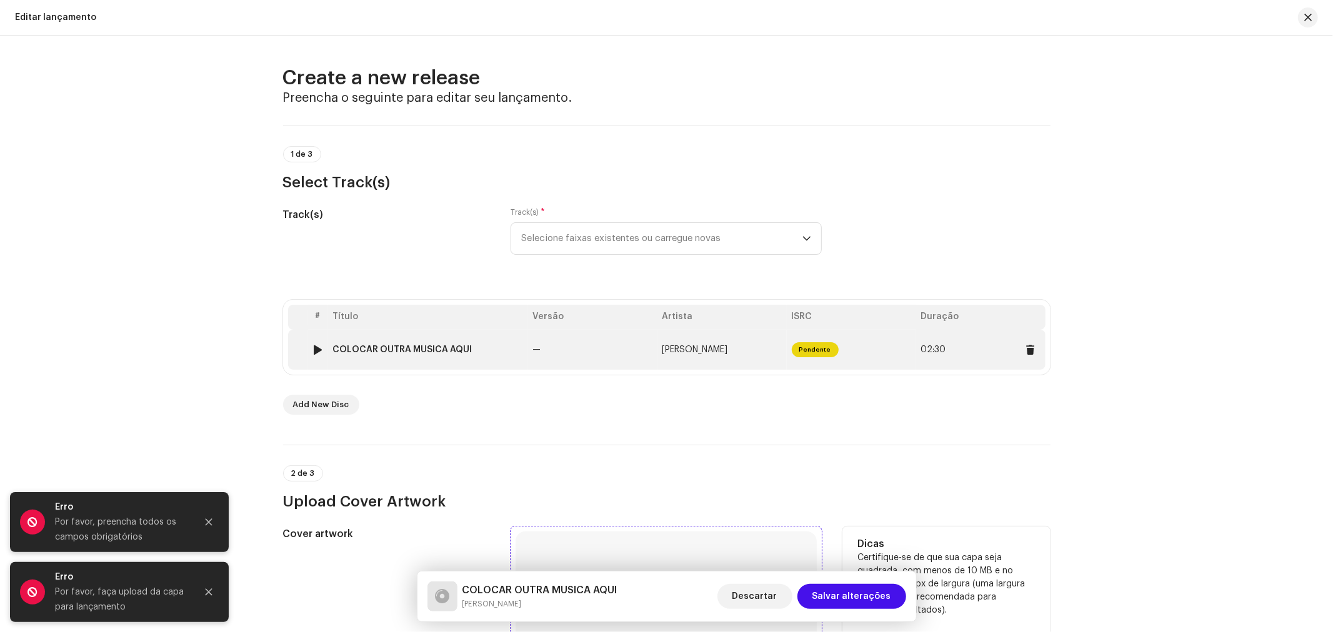
click at [608, 351] on td "—" at bounding box center [592, 350] width 129 height 40
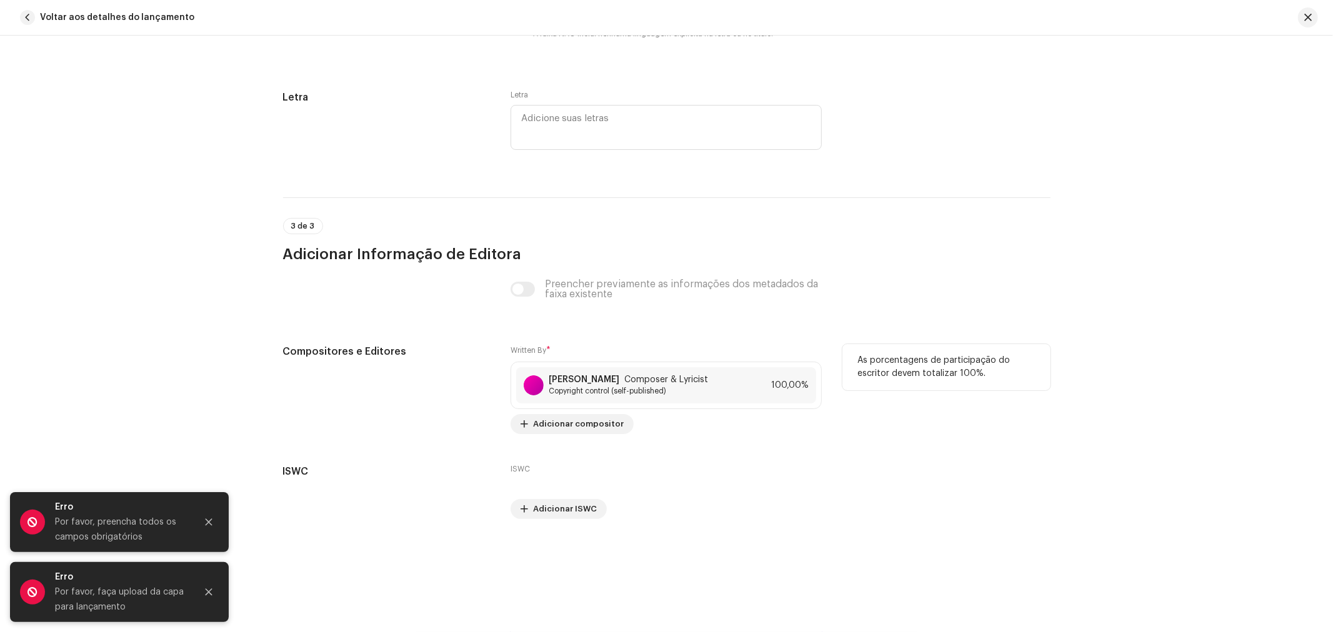
scroll to position [2303, 0]
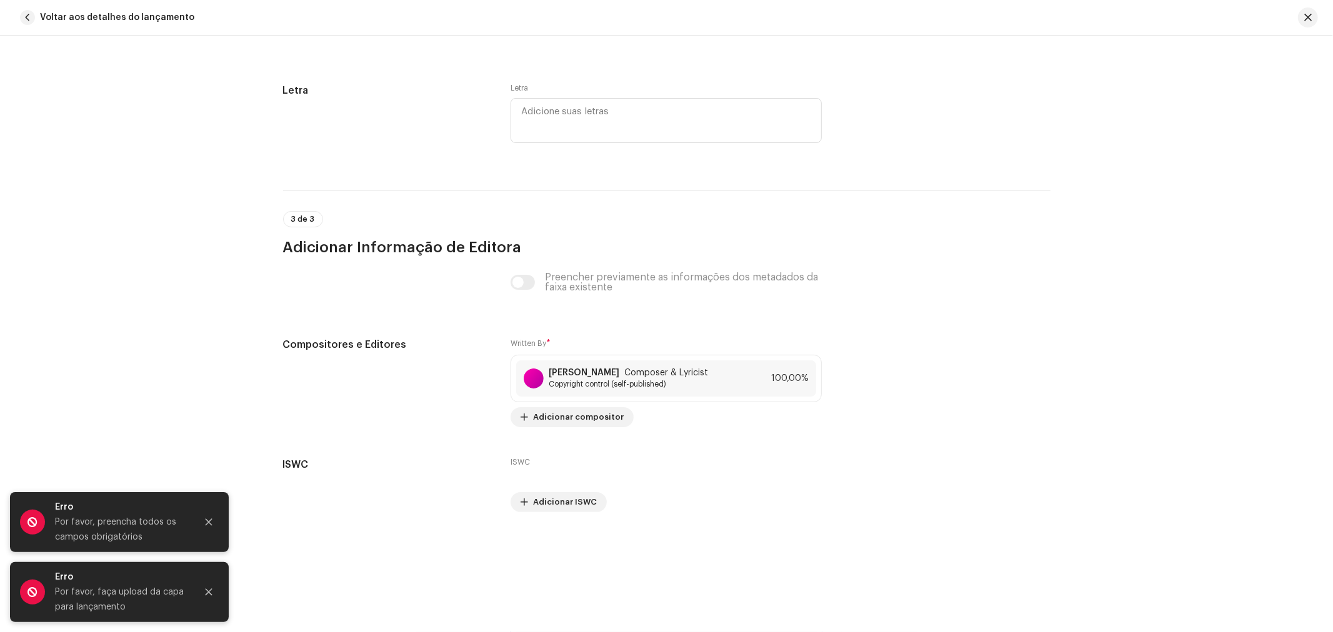
click at [985, 219] on div "3 de 3 Adicionar Informação de Editora" at bounding box center [666, 234] width 767 height 46
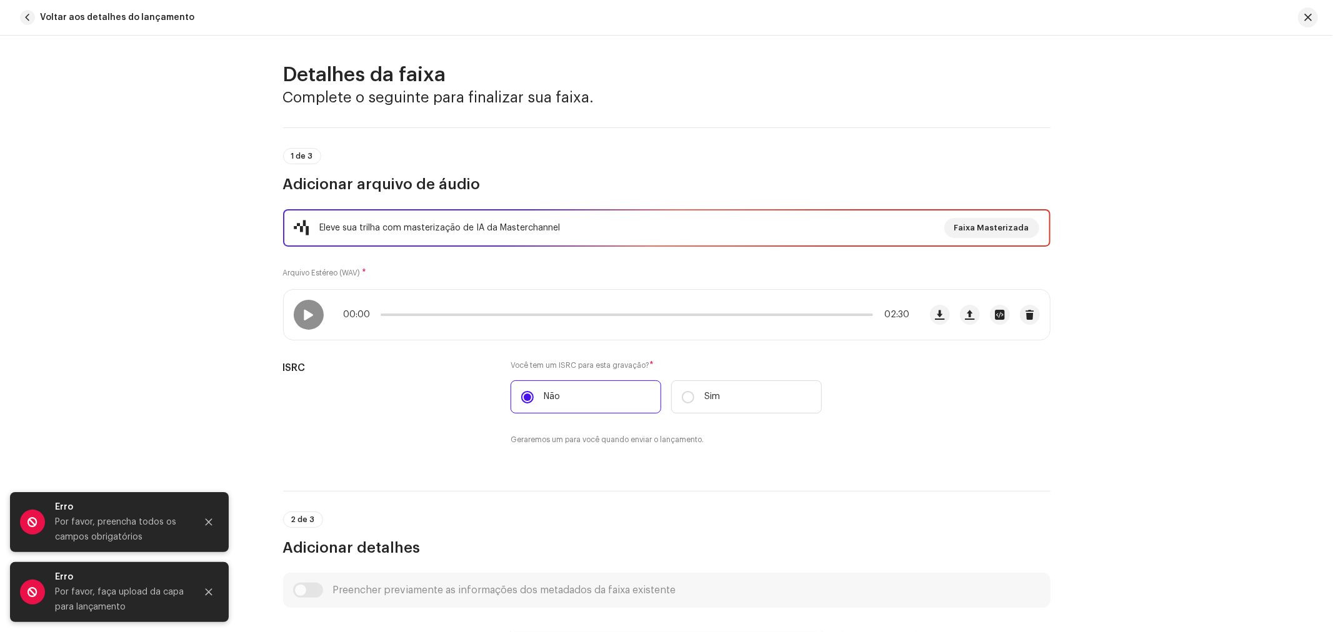
scroll to position [0, 0]
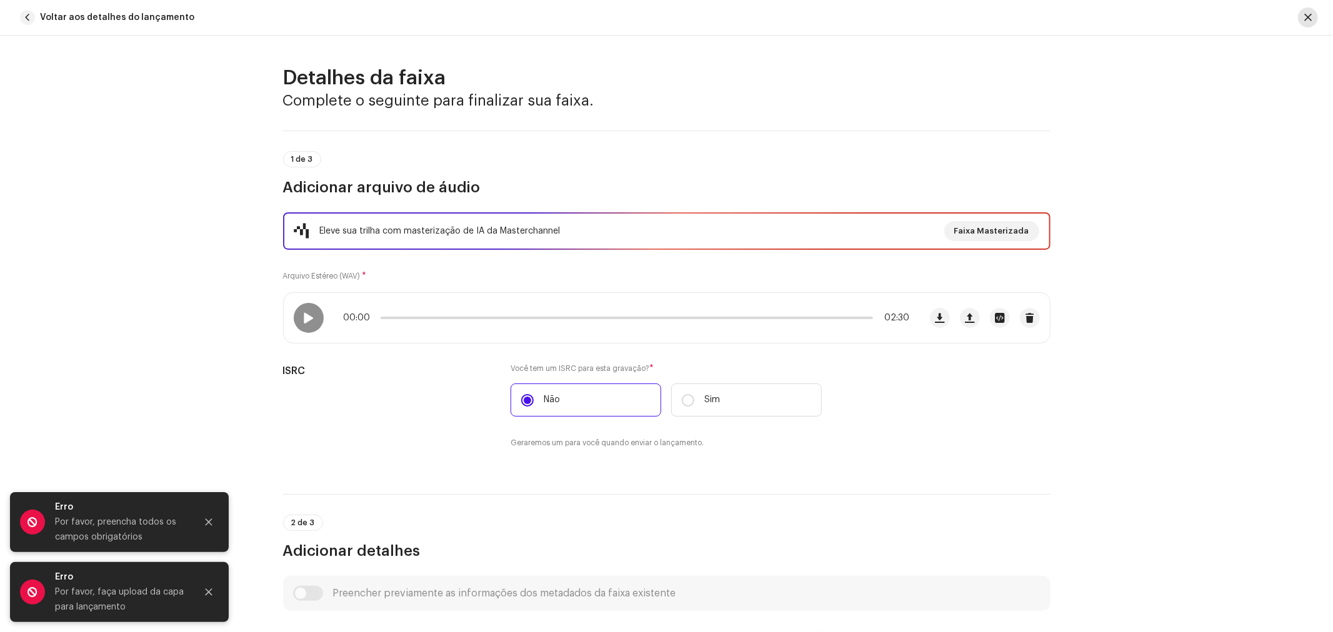
click at [1309, 14] on span "button" at bounding box center [1307, 17] width 7 height 10
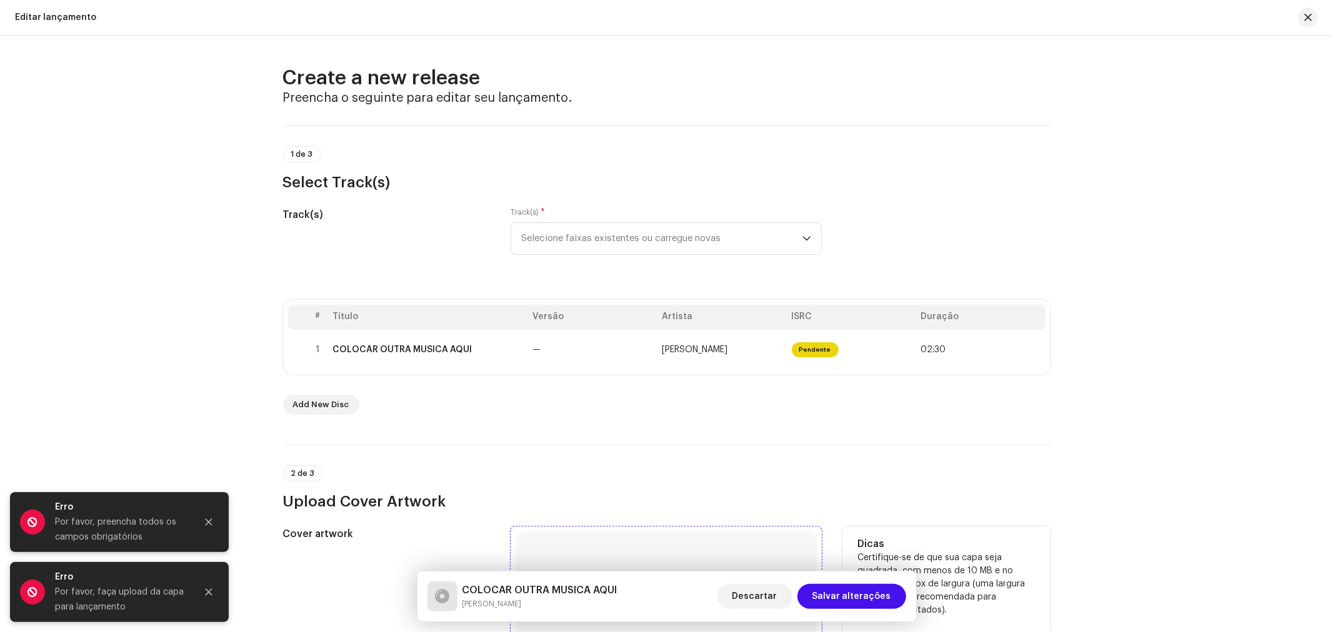
click at [1161, 196] on div "Create a new release Preencha o seguinte para editar seu lançamento. 1 de 3 Sel…" at bounding box center [666, 334] width 1333 height 597
click at [1314, 15] on button "button" at bounding box center [1308, 17] width 20 height 20
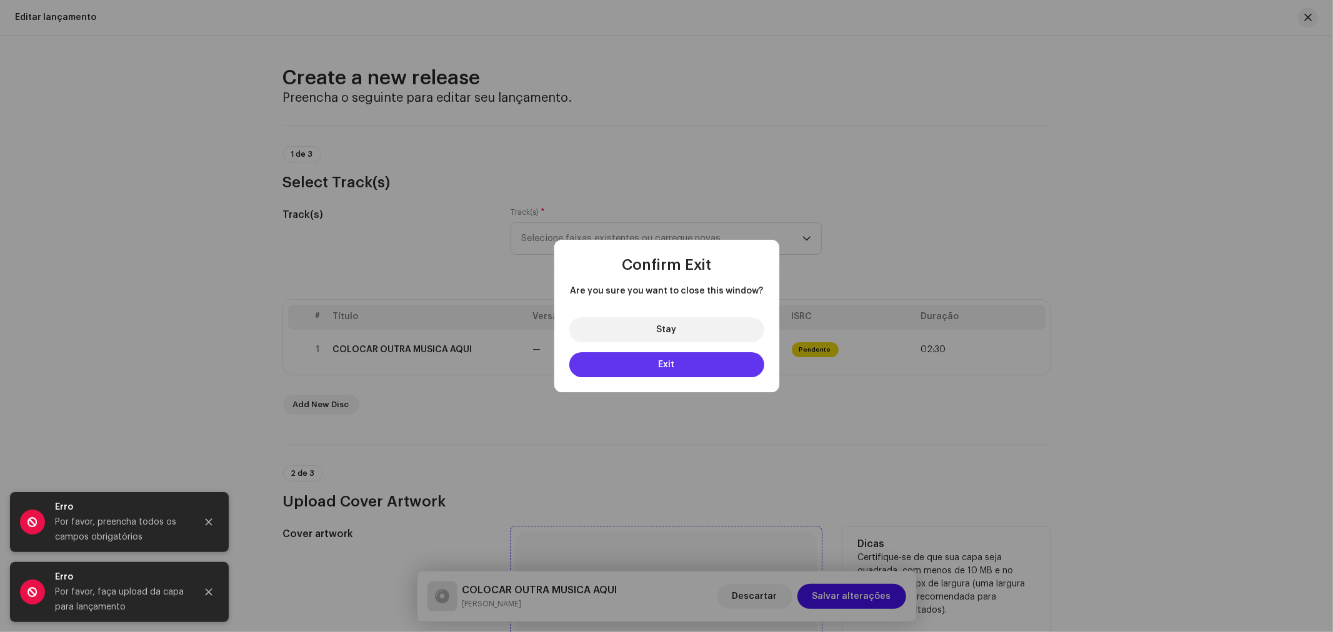
click at [688, 360] on button "Exit" at bounding box center [666, 364] width 195 height 25
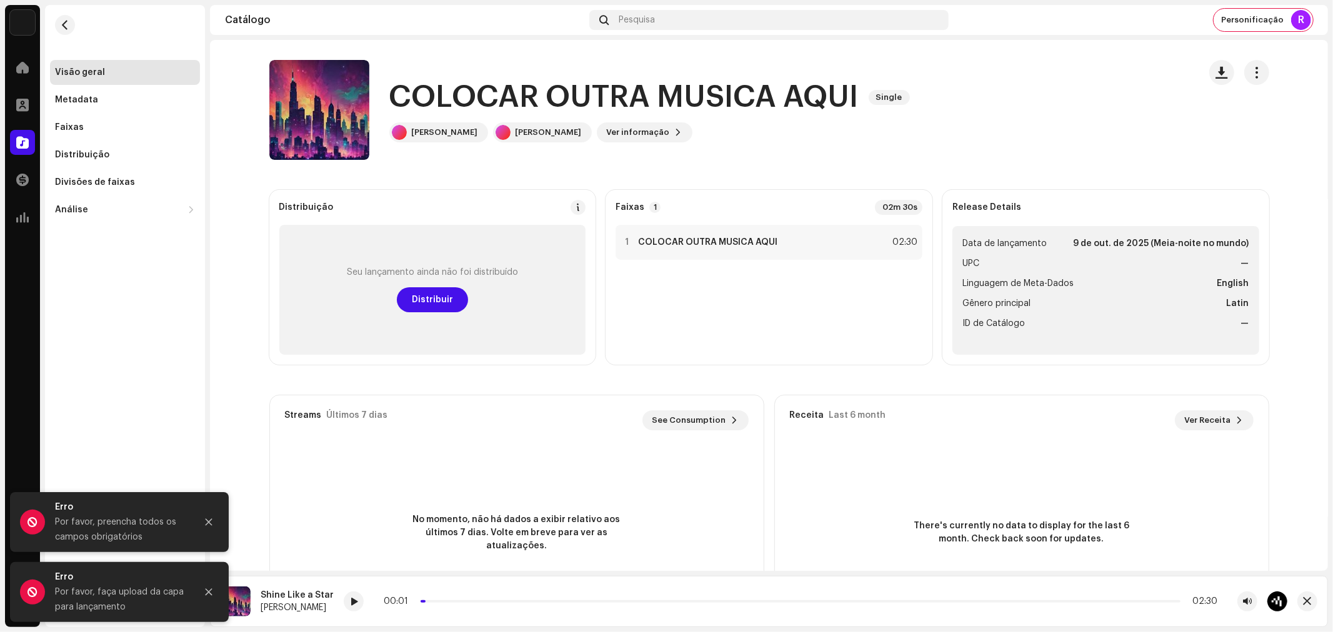
click at [17, 16] on img at bounding box center [22, 22] width 25 height 25
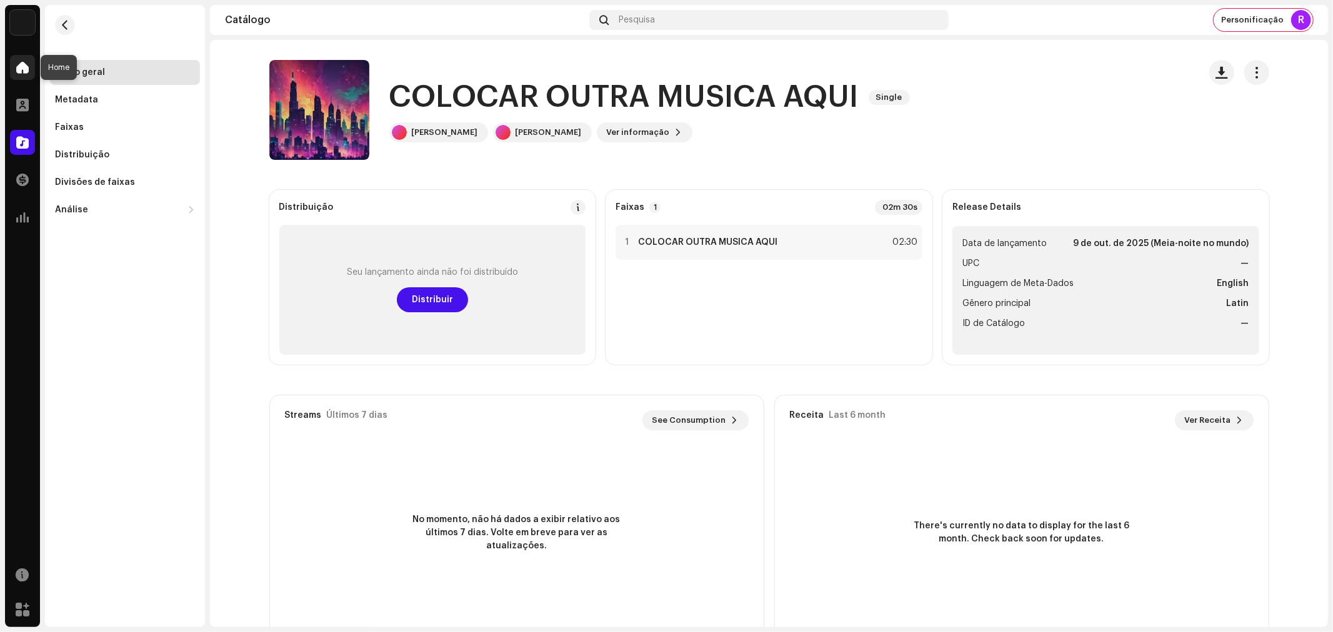
click at [27, 67] on span at bounding box center [22, 67] width 12 height 10
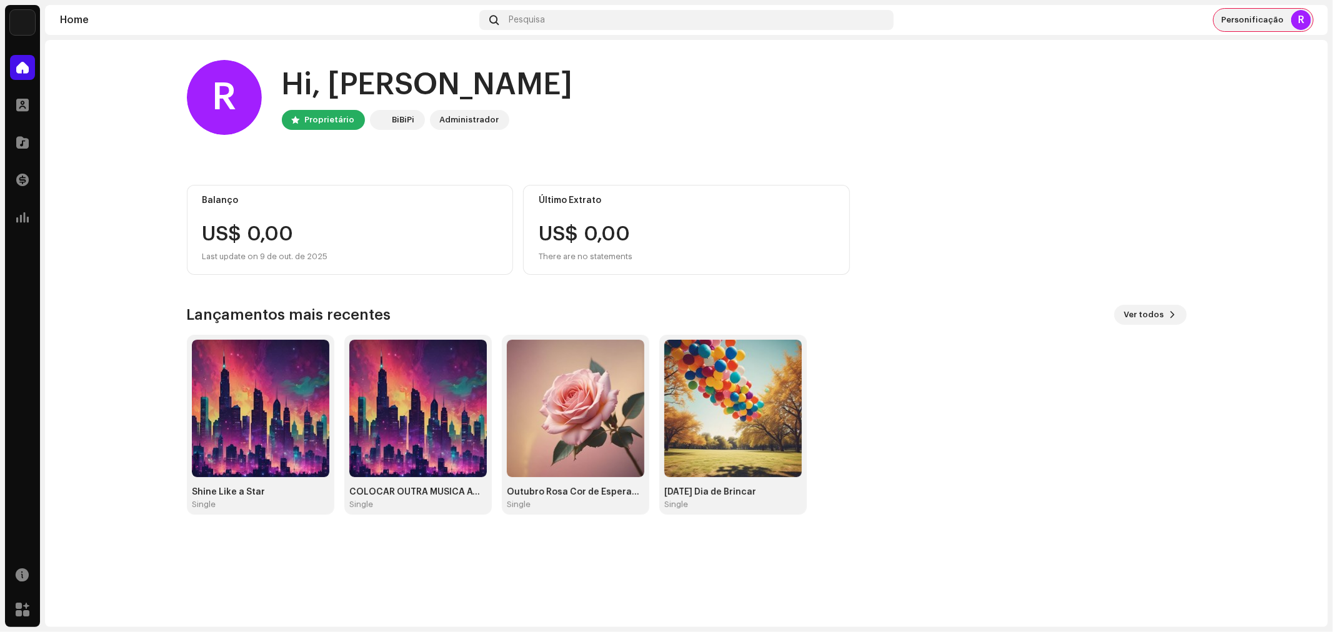
click at [1254, 21] on span "Personificação" at bounding box center [1252, 20] width 62 height 10
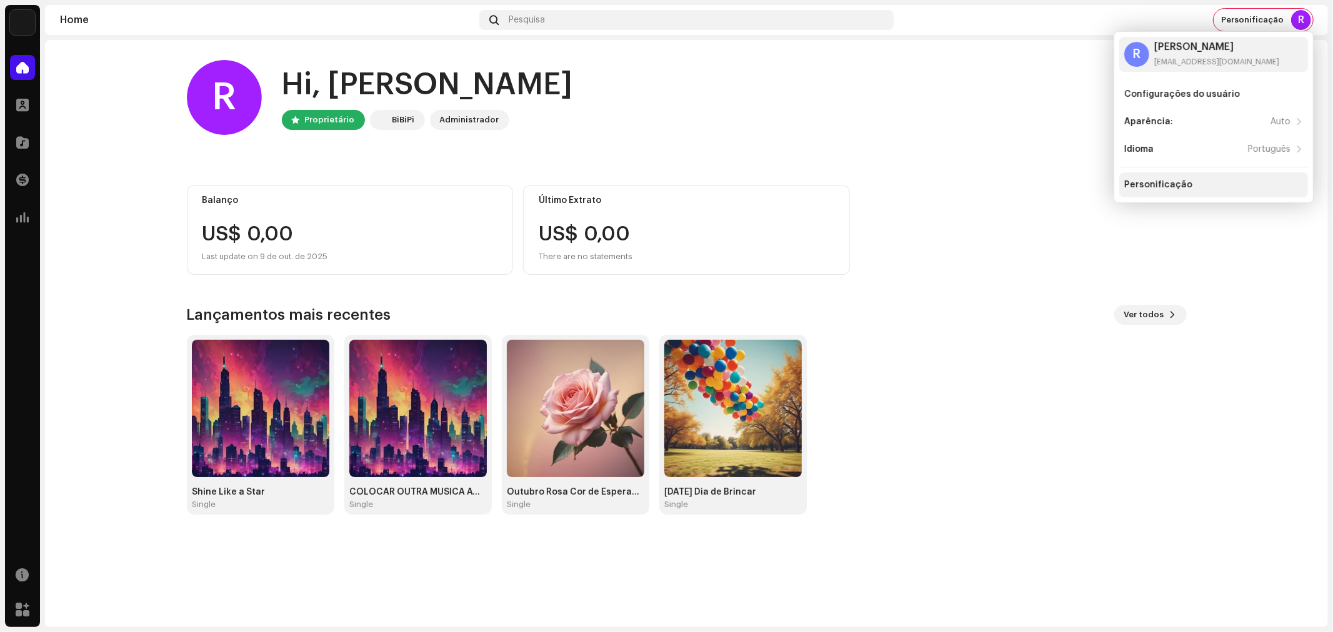
click at [1164, 180] on div "Personificação" at bounding box center [1158, 185] width 68 height 10
